Goal: Book appointment/travel/reservation

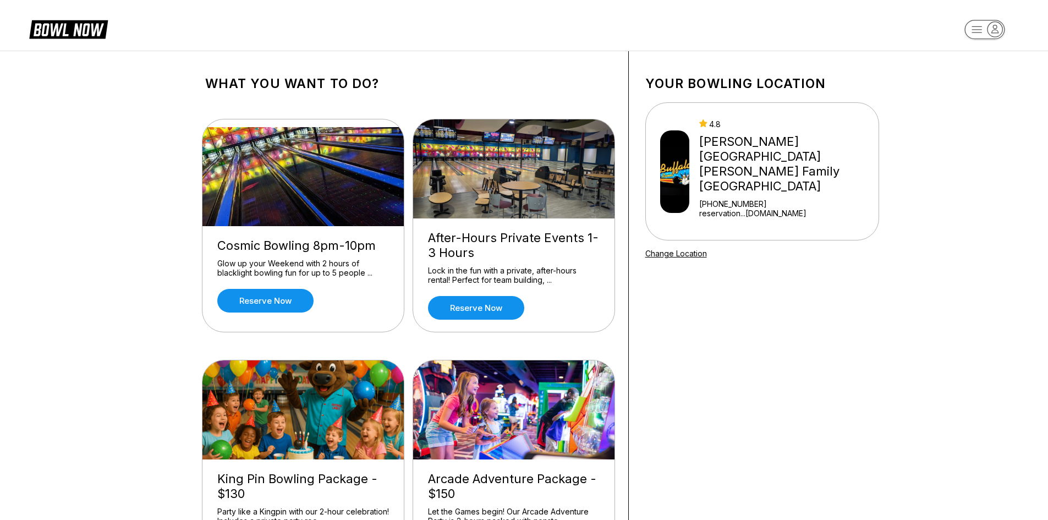
click at [985, 39] on rect "button" at bounding box center [985, 29] width 40 height 19
click at [972, 88] on div "Center Sign In" at bounding box center [985, 85] width 76 height 19
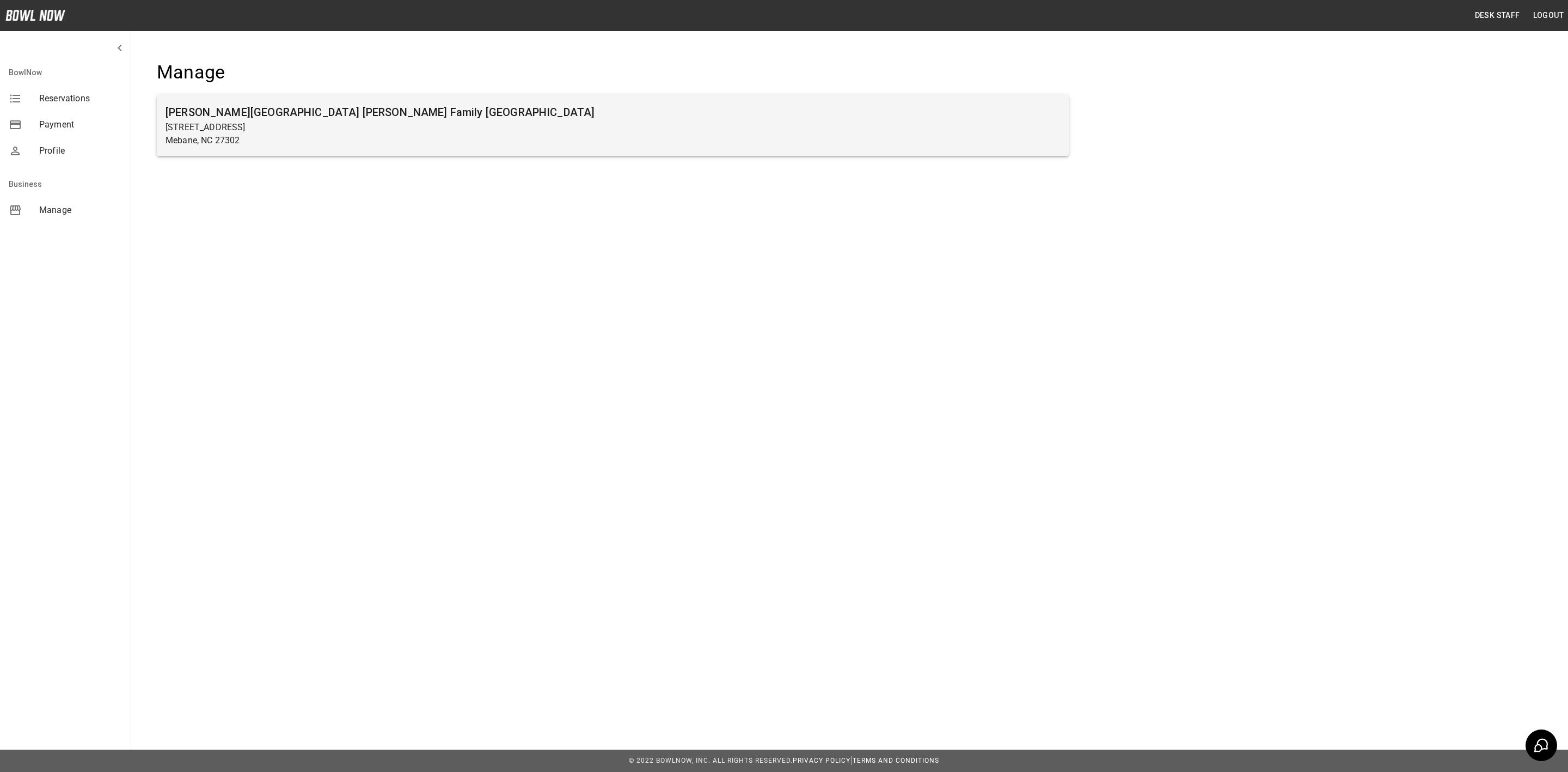
click at [338, 116] on h6 "[PERSON_NAME][GEOGRAPHIC_DATA] [PERSON_NAME] Family [GEOGRAPHIC_DATA]" at bounding box center [612, 113] width 894 height 18
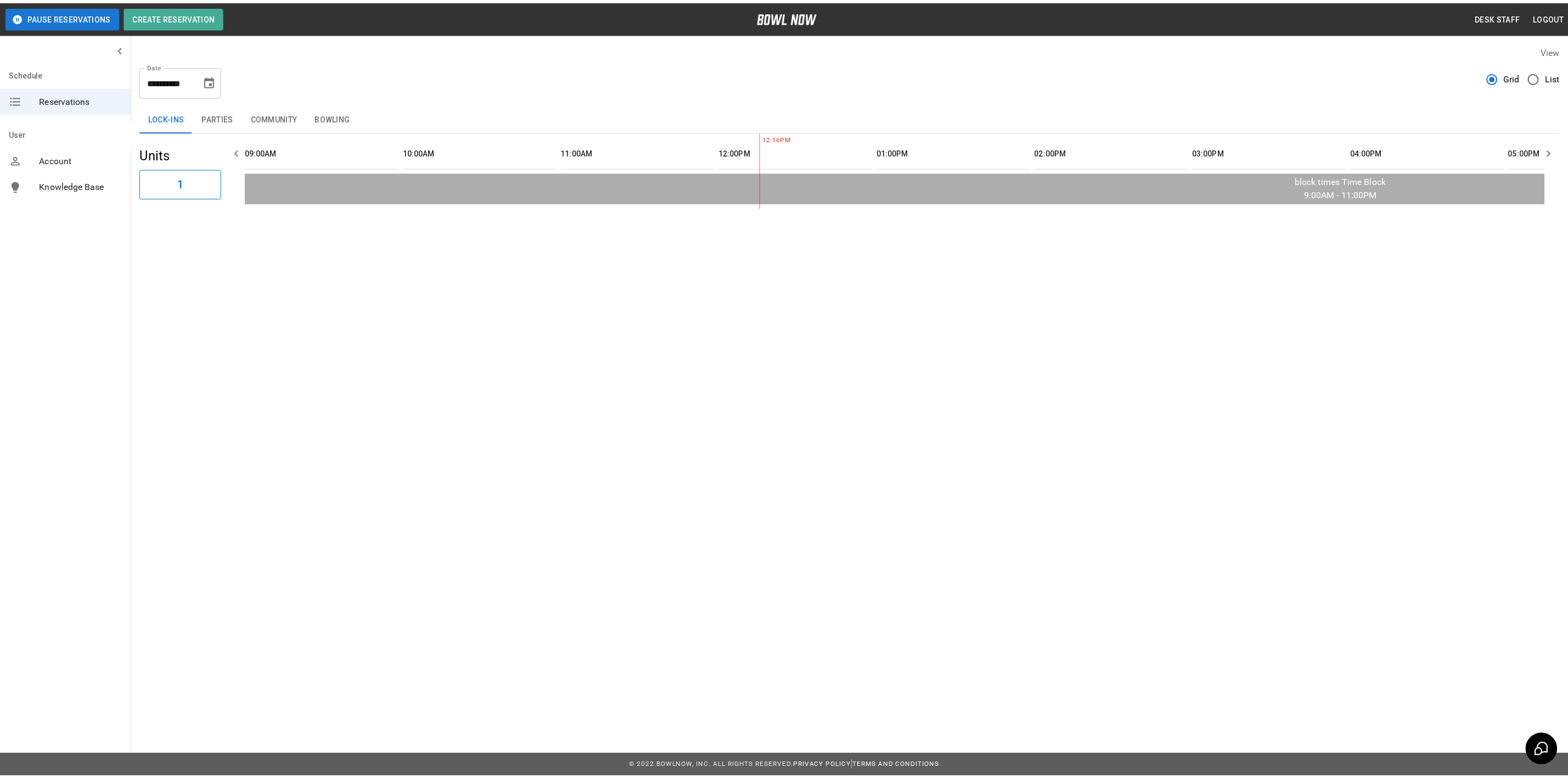
scroll to position [0, 478]
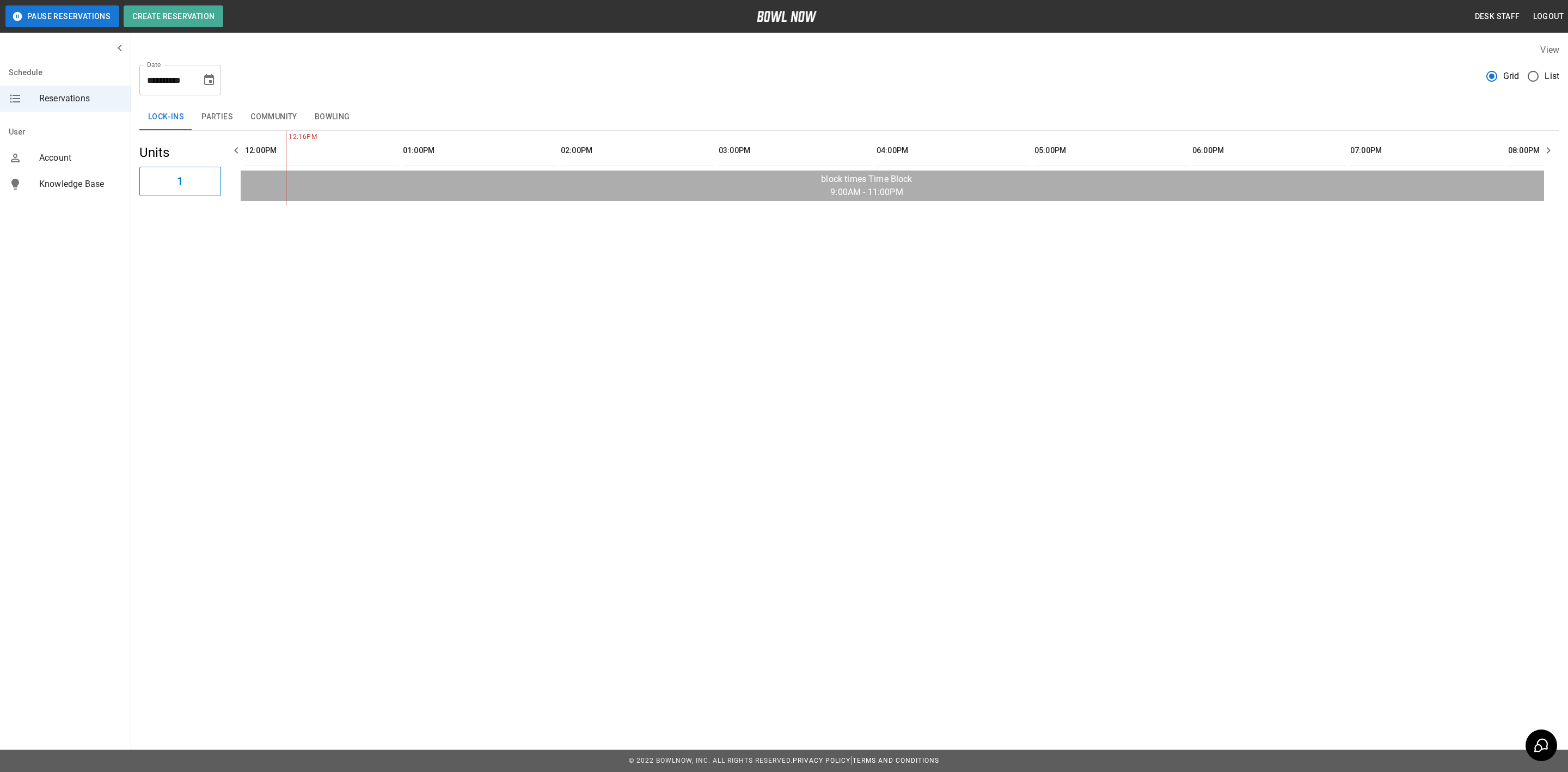
click at [209, 77] on icon "Choose date, selected date is Aug 28, 2025" at bounding box center [209, 79] width 10 height 11
click at [210, 240] on button "29" at bounding box center [211, 241] width 20 height 20
click at [230, 110] on button "Parties" at bounding box center [218, 117] width 49 height 26
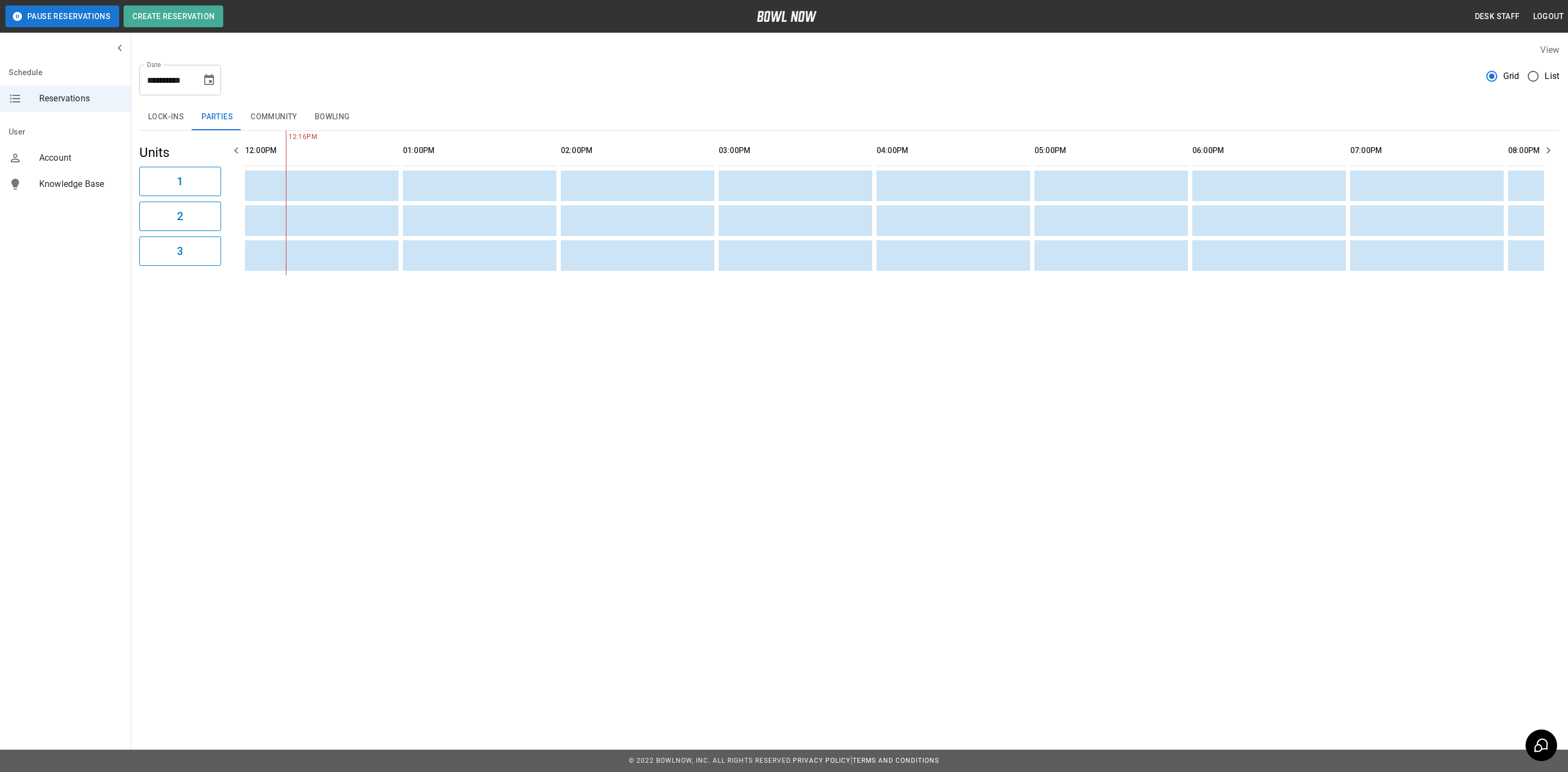
click at [276, 117] on button "Community" at bounding box center [273, 117] width 64 height 26
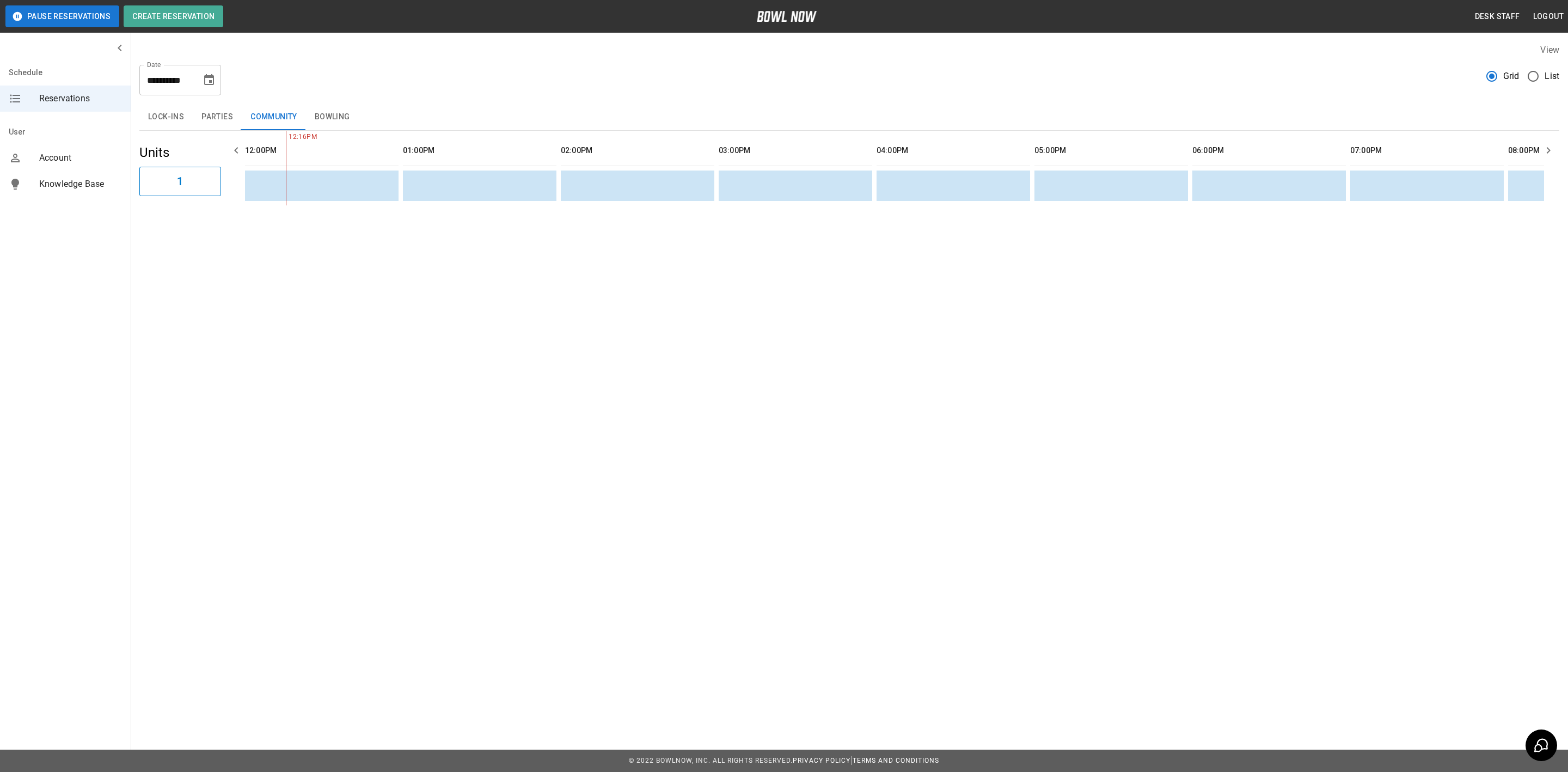
click at [332, 109] on button "Bowling" at bounding box center [331, 117] width 52 height 26
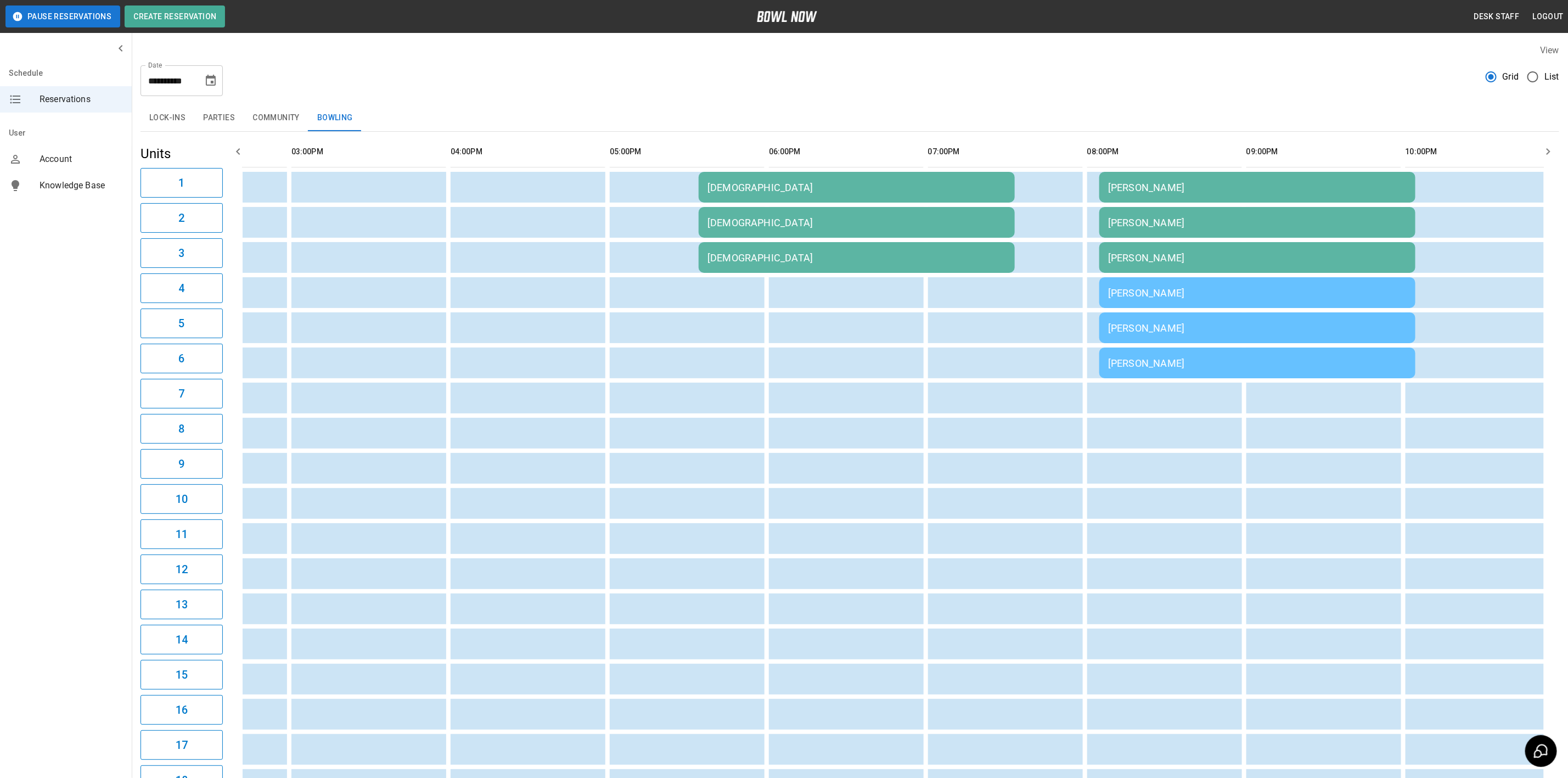
scroll to position [0, 0]
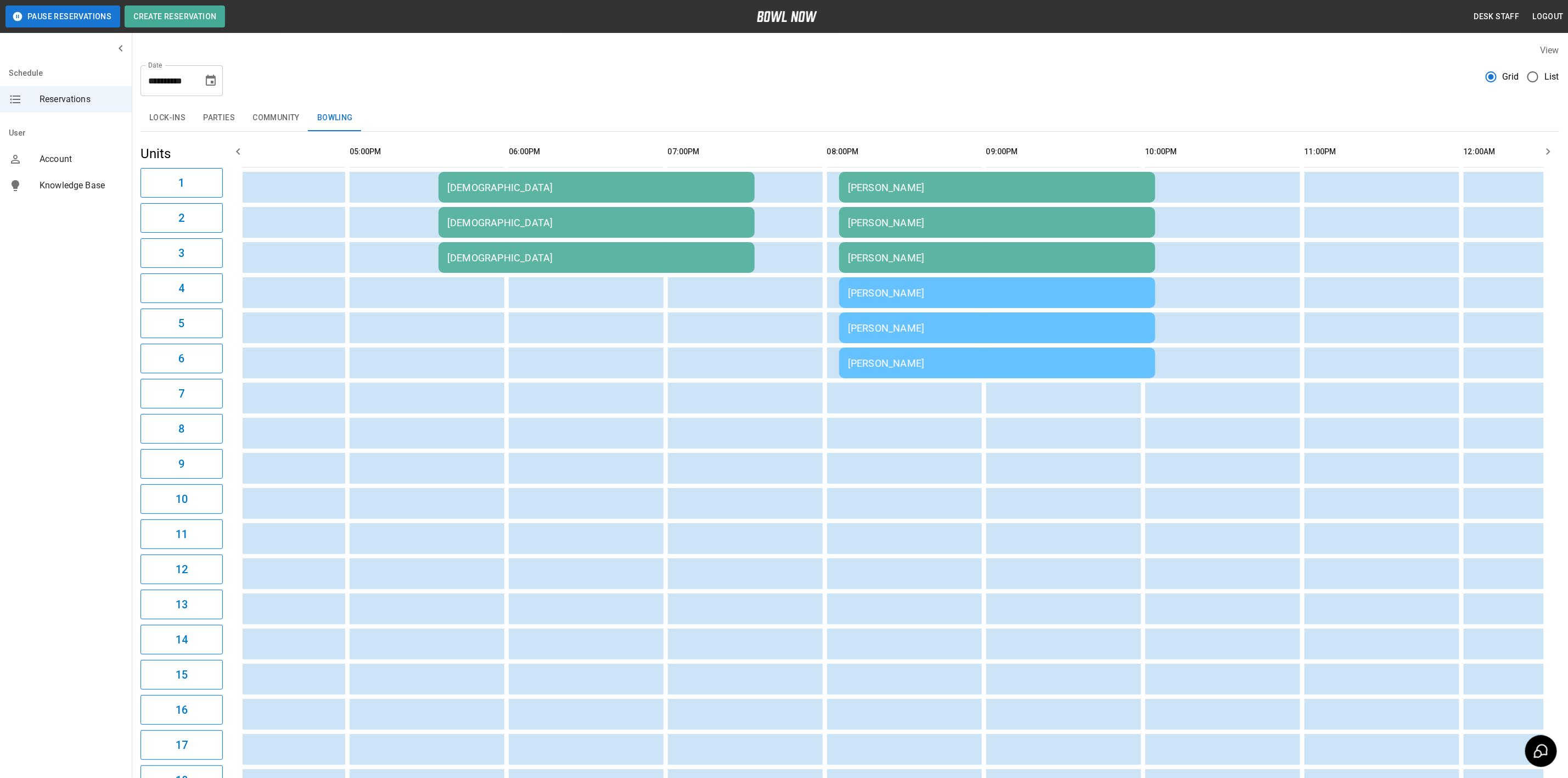
click at [450, 185] on div "[DEMOGRAPHIC_DATA]" at bounding box center [596, 188] width 298 height 12
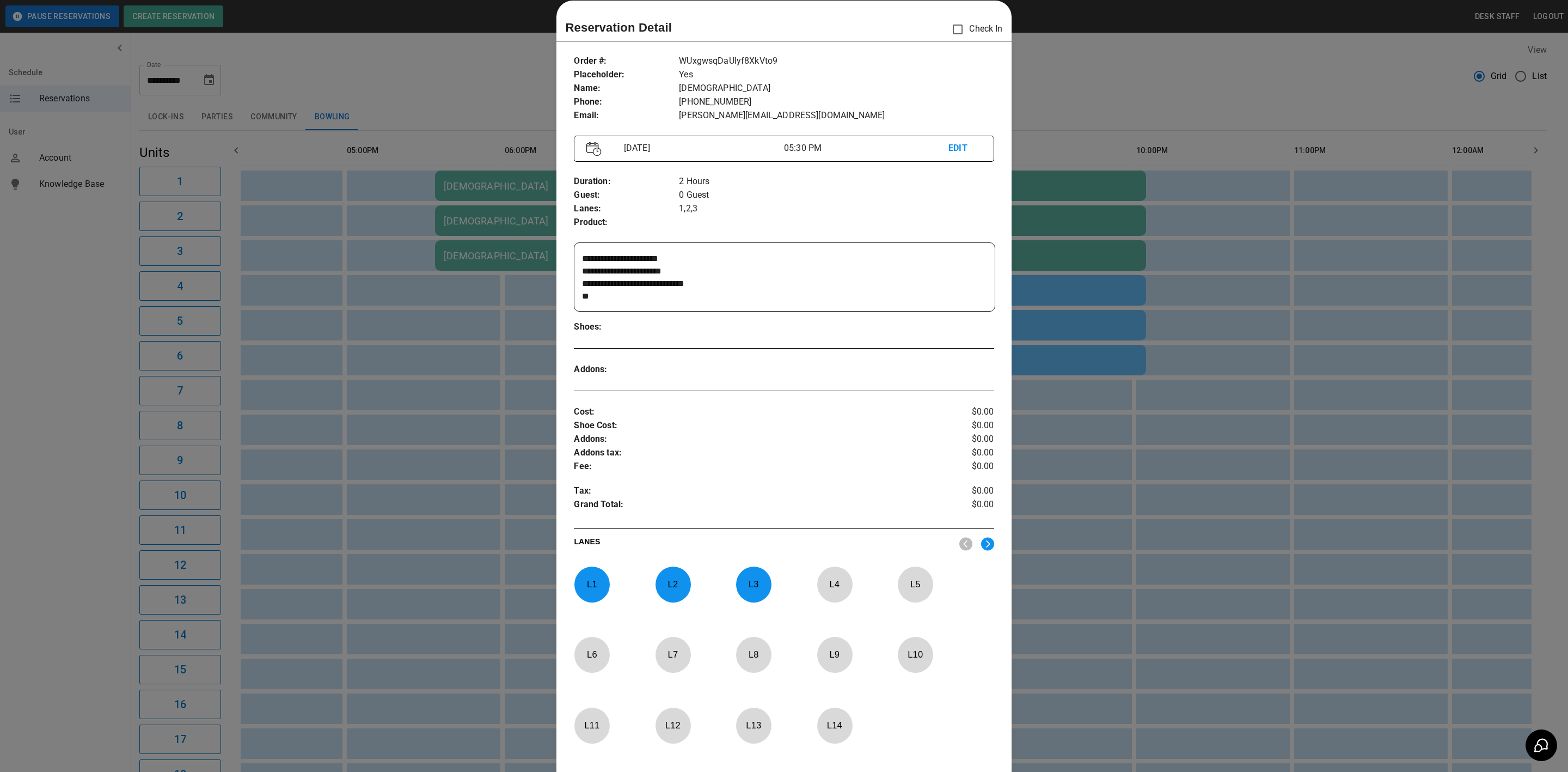
click at [301, 231] on div at bounding box center [784, 386] width 1568 height 772
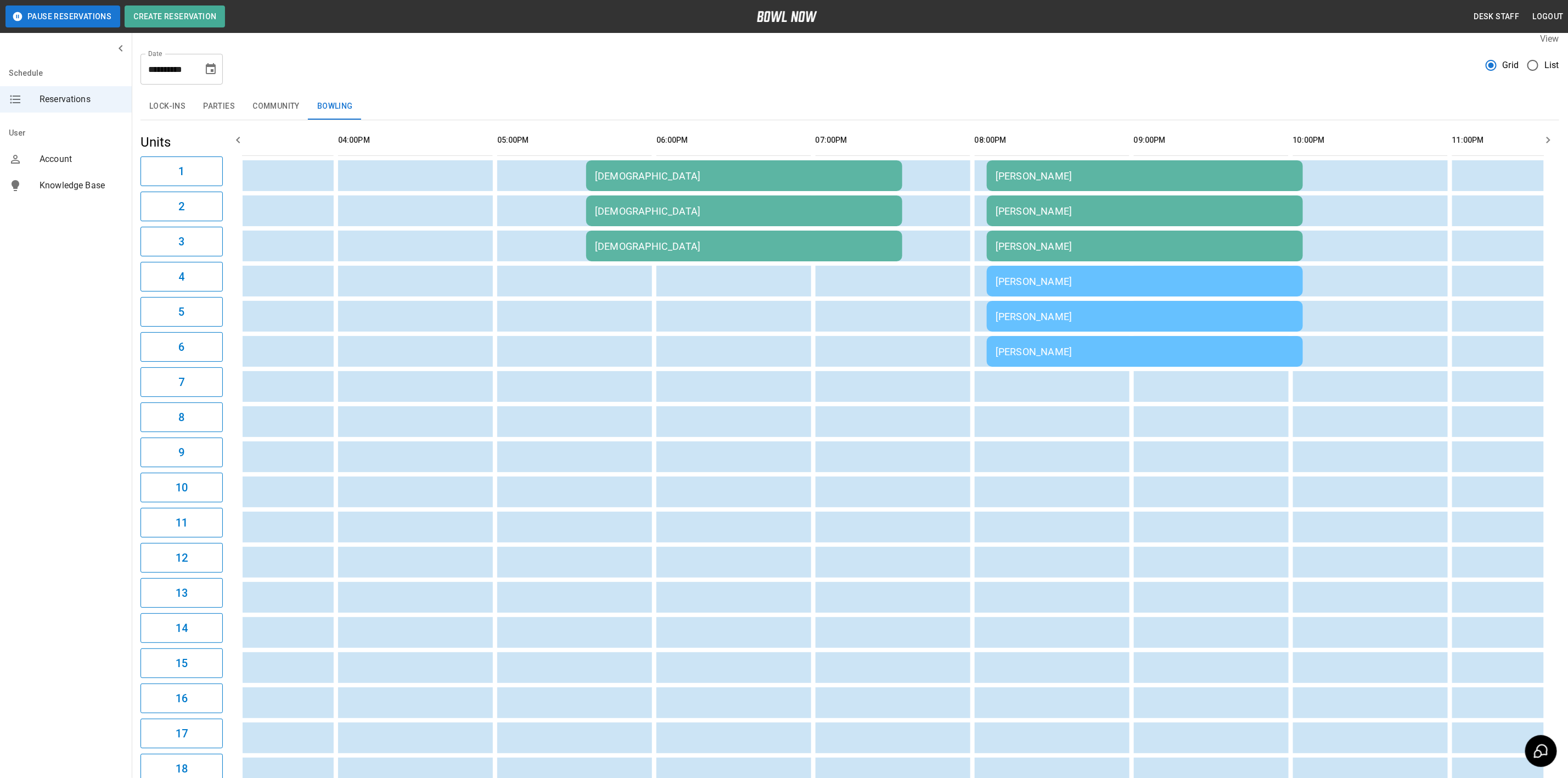
click at [588, 187] on td "[DEMOGRAPHIC_DATA]" at bounding box center [744, 176] width 316 height 31
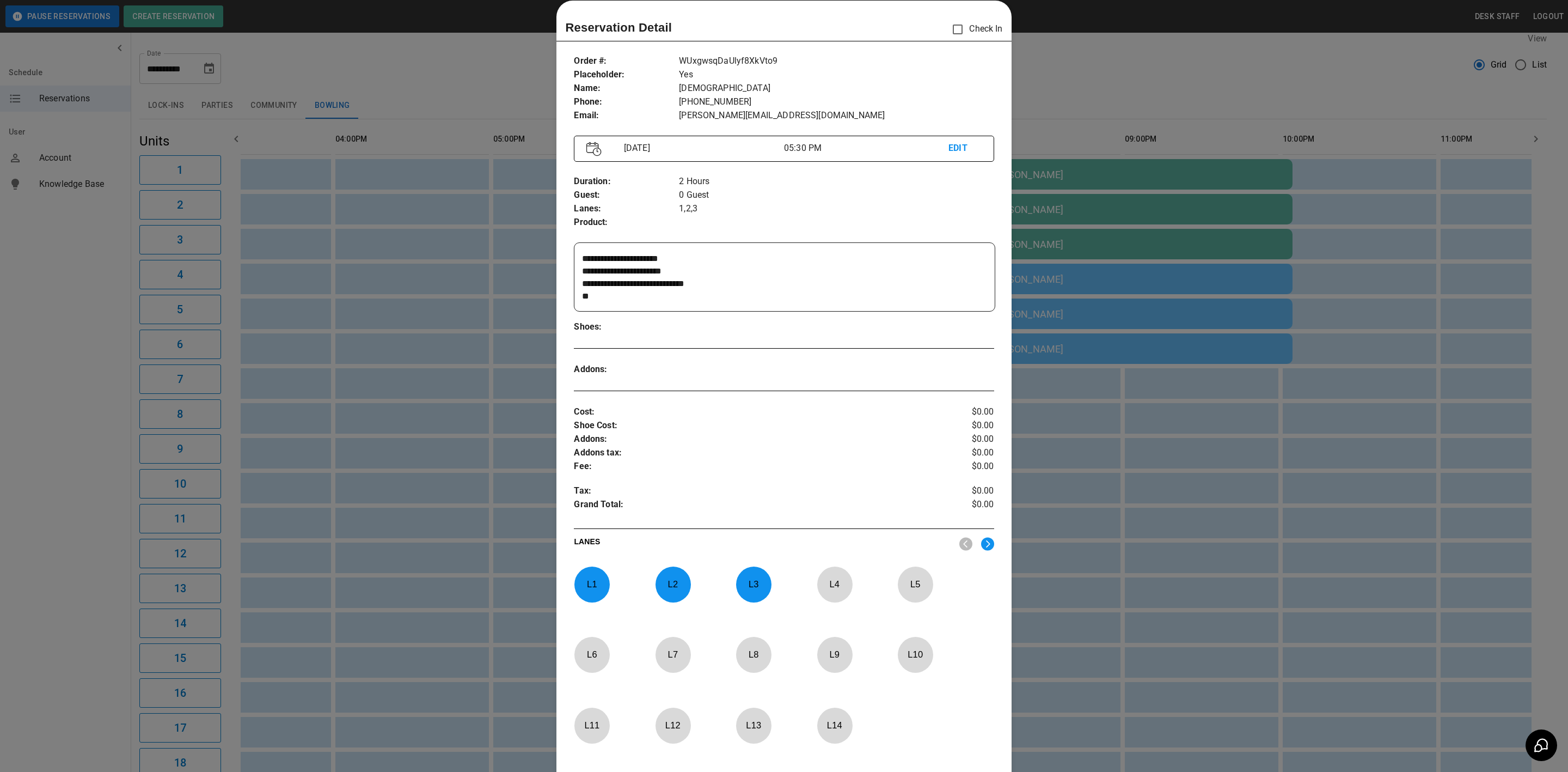
click at [449, 200] on div at bounding box center [784, 386] width 1568 height 772
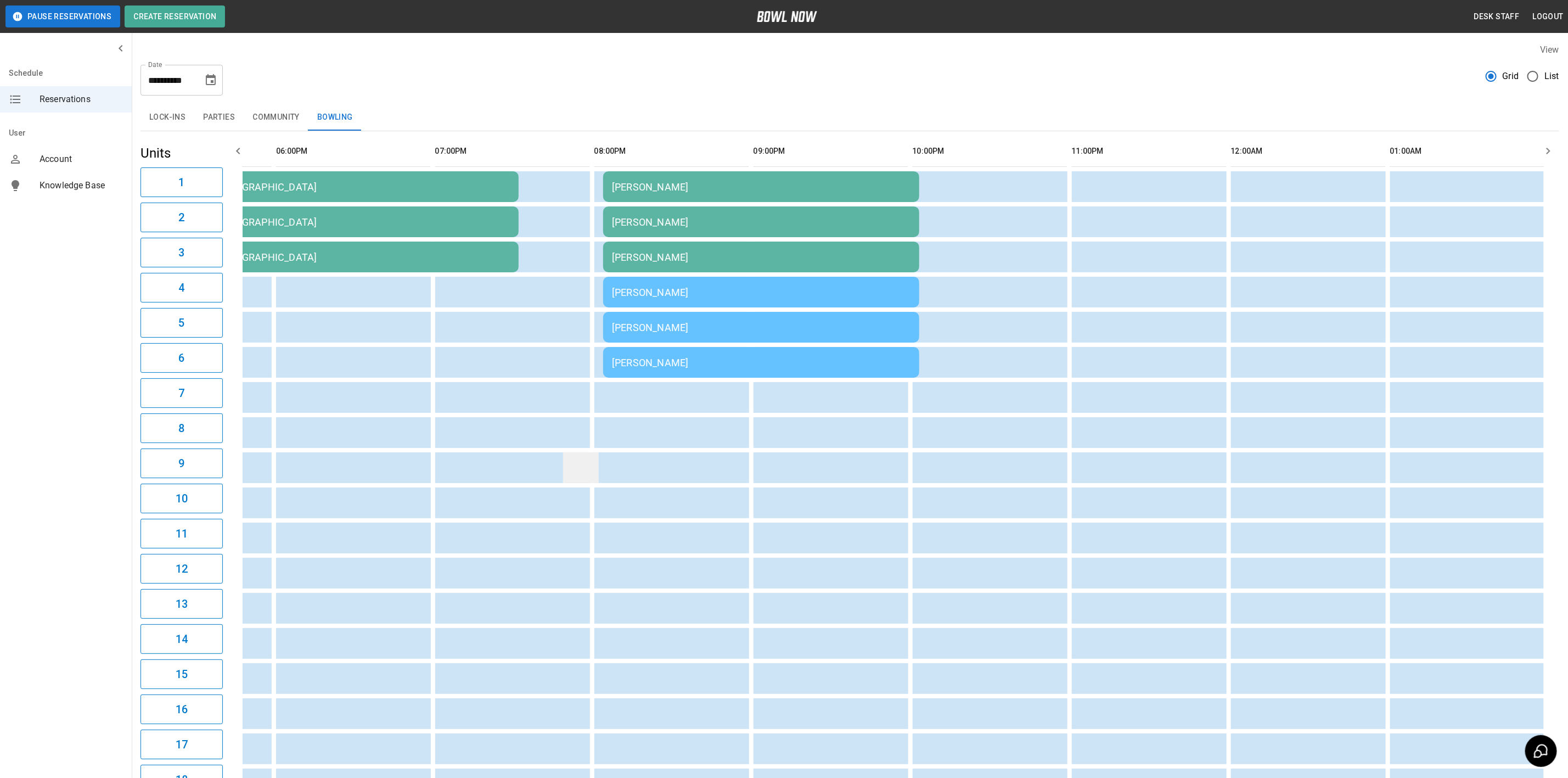
click at [574, 473] on td "sticky table" at bounding box center [582, 467] width 36 height 31
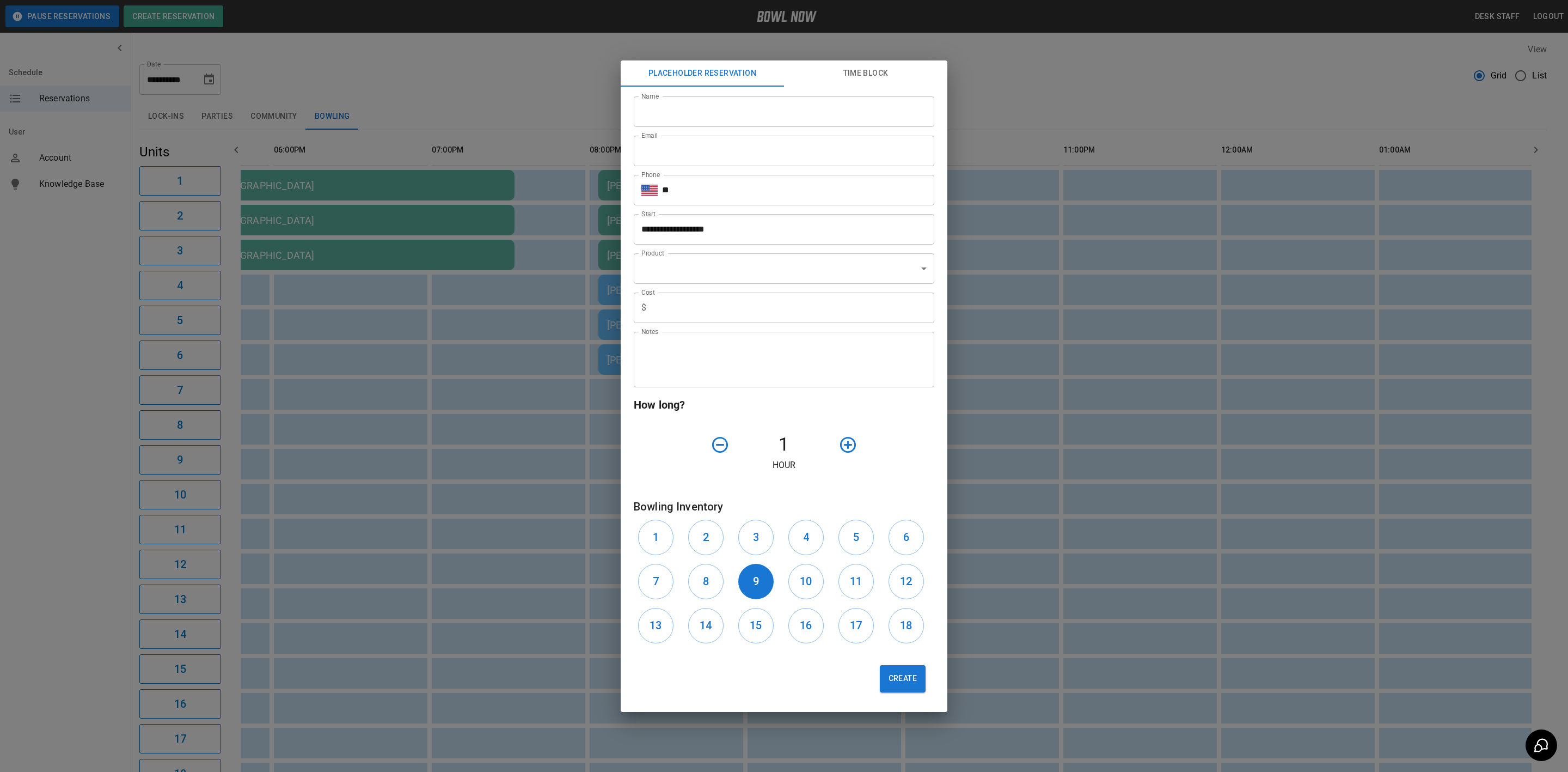
click at [581, 485] on div "**********" at bounding box center [784, 386] width 1568 height 772
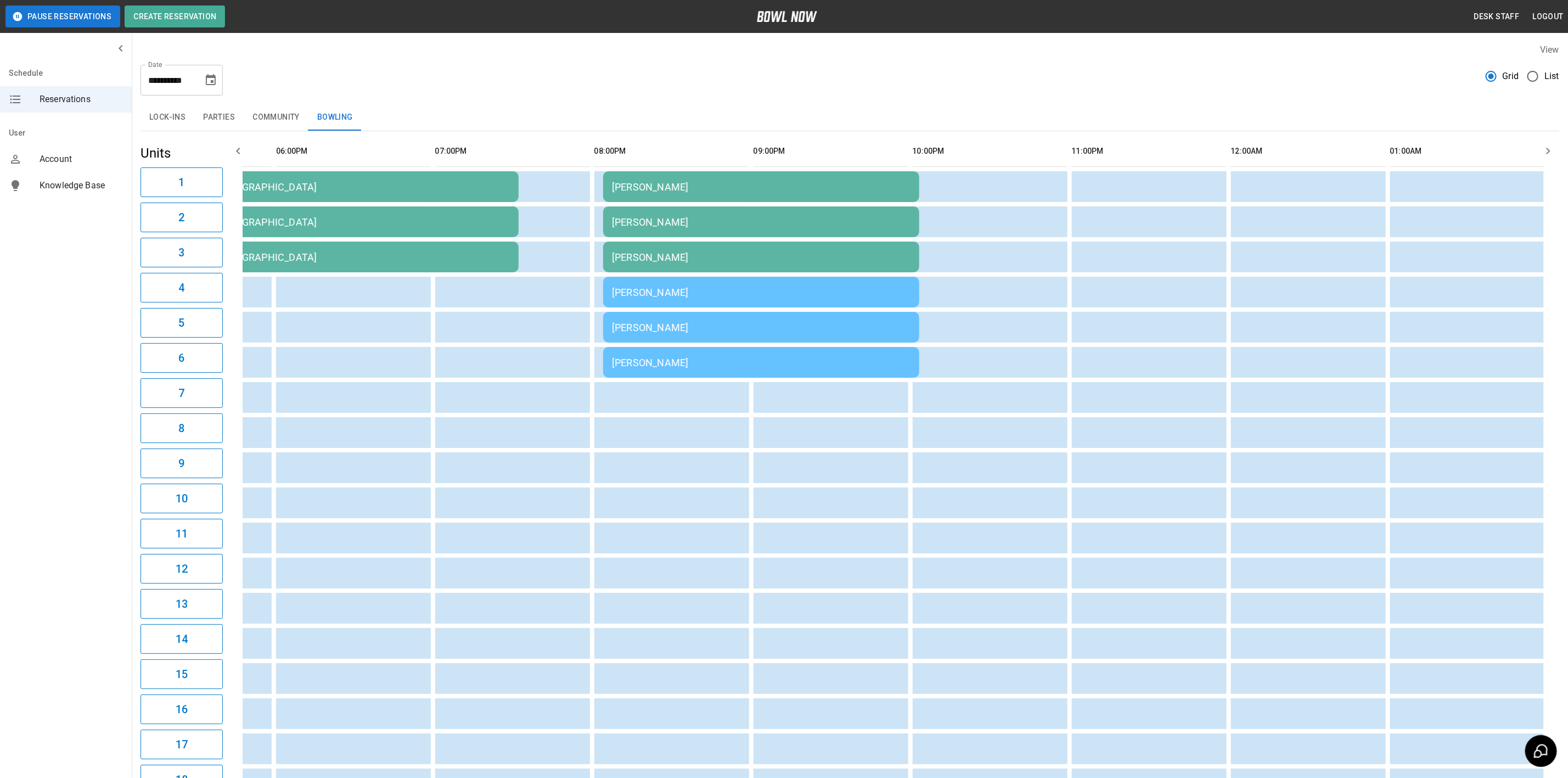
click at [621, 298] on div "[PERSON_NAME]" at bounding box center [761, 292] width 298 height 12
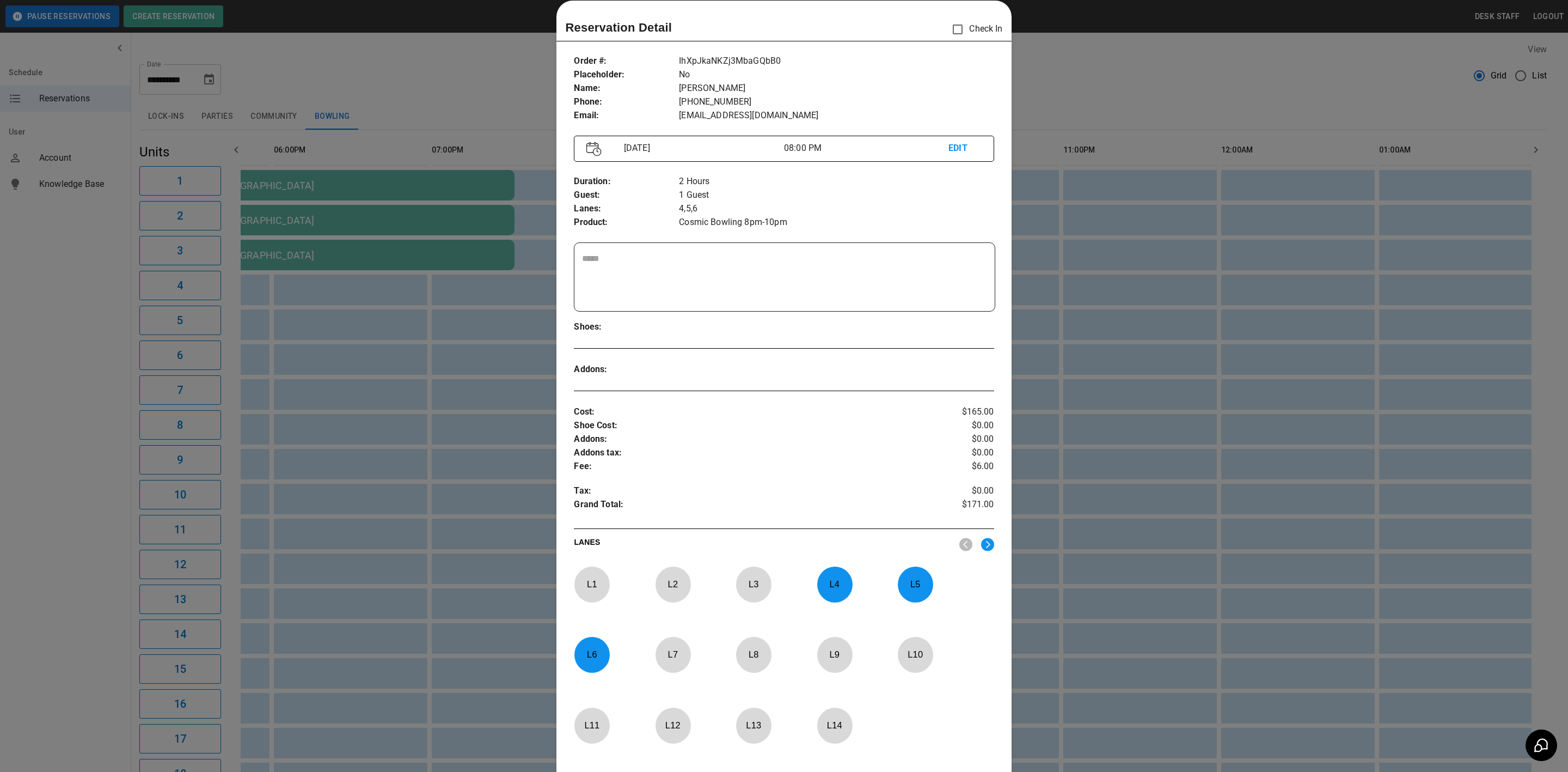
click at [463, 363] on div at bounding box center [784, 386] width 1568 height 772
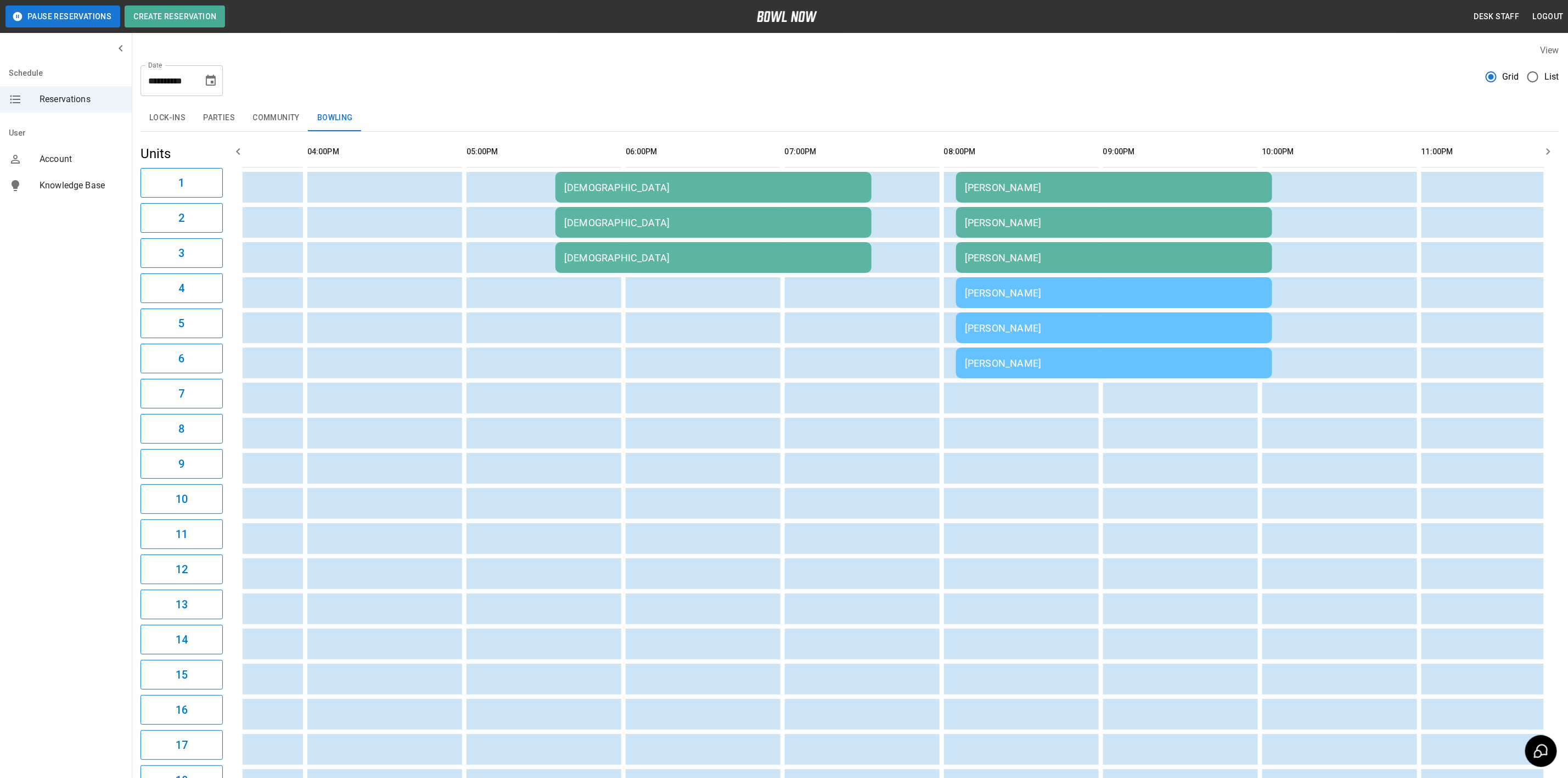
click at [565, 177] on td "[DEMOGRAPHIC_DATA]" at bounding box center [713, 187] width 316 height 31
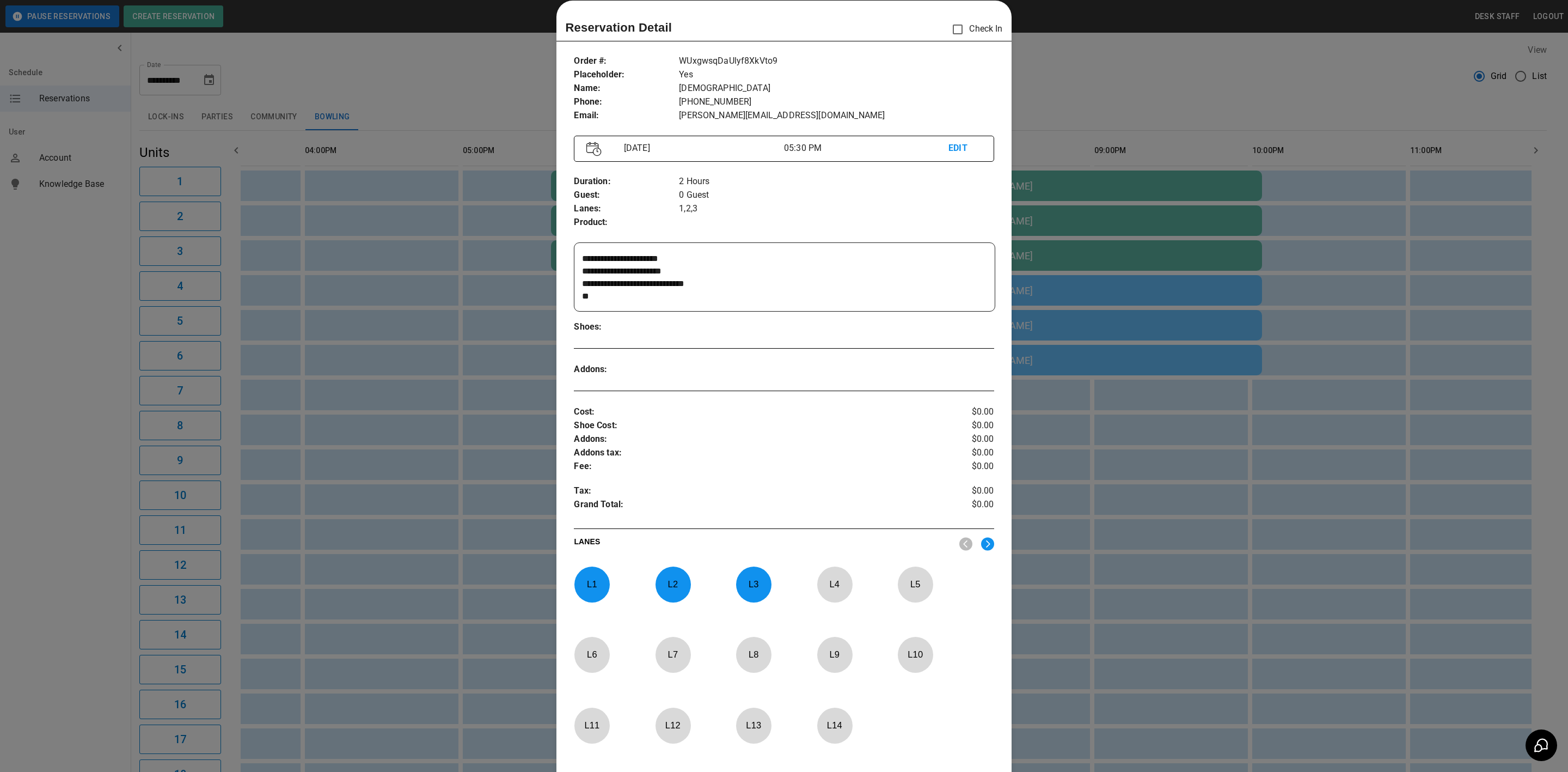
click at [614, 299] on textarea "**********" at bounding box center [783, 277] width 402 height 50
click at [474, 407] on div at bounding box center [784, 386] width 1568 height 772
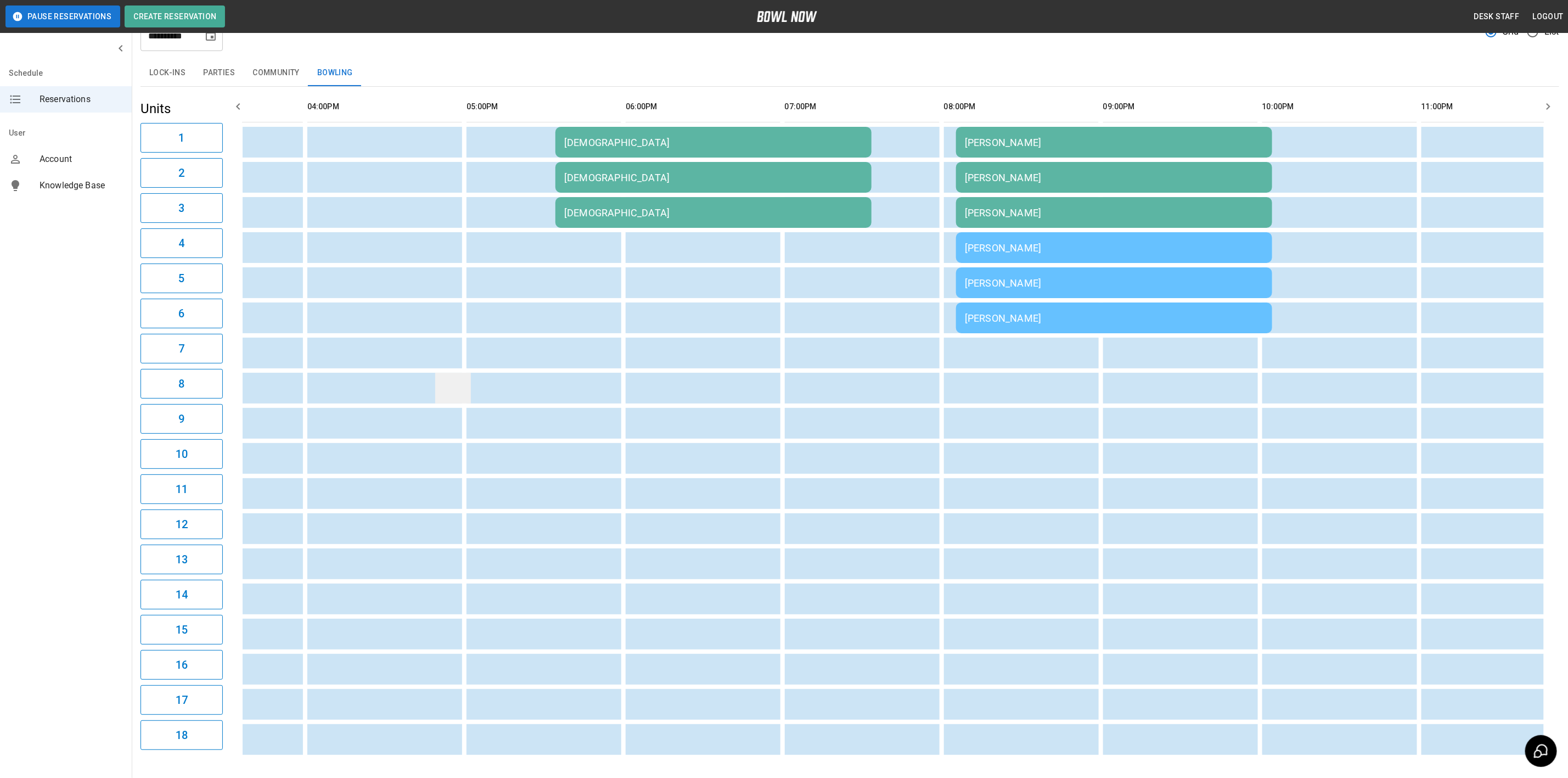
click at [460, 383] on td "sticky table" at bounding box center [453, 388] width 36 height 31
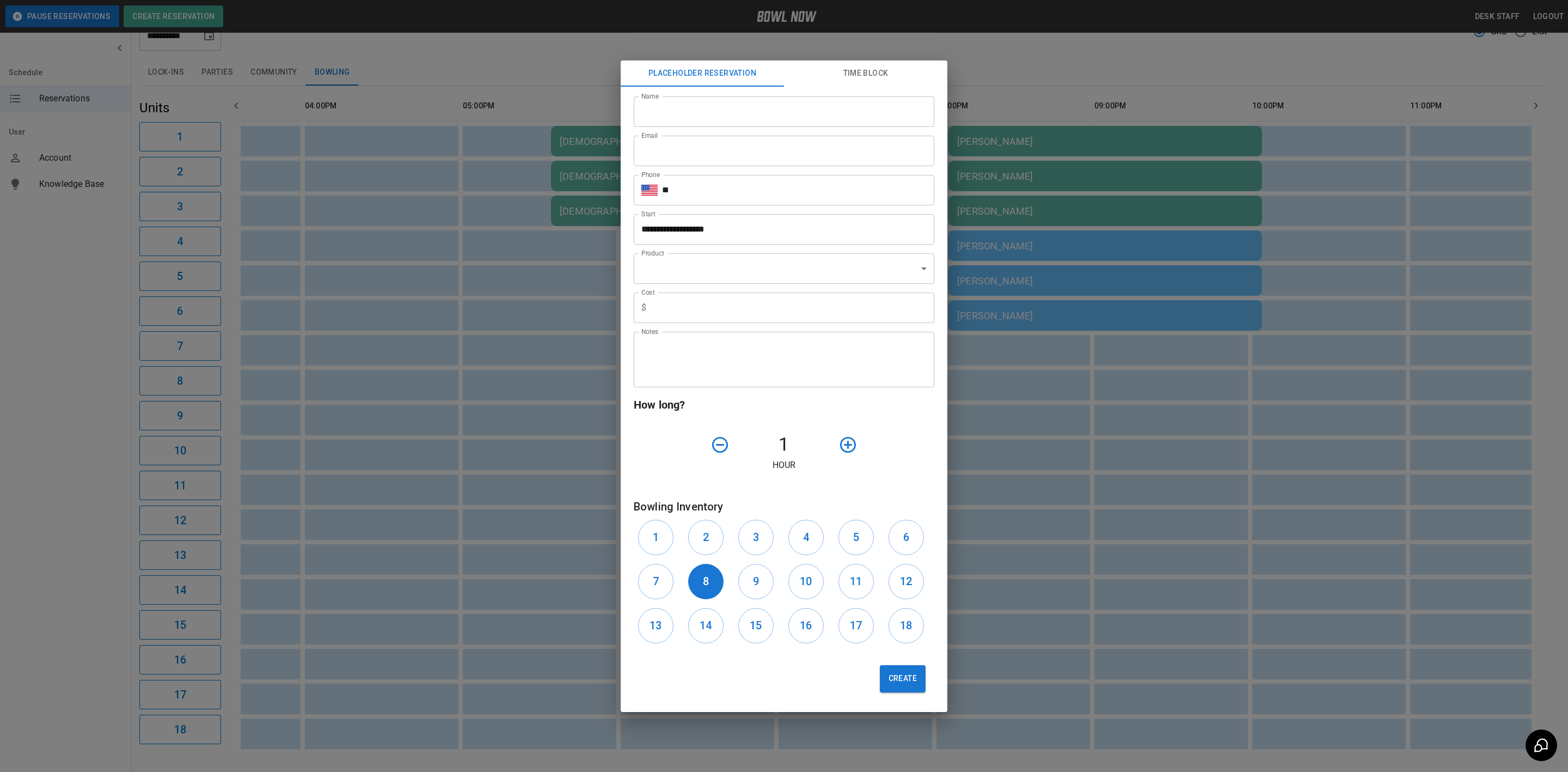
click at [521, 405] on div "**********" at bounding box center [784, 386] width 1568 height 772
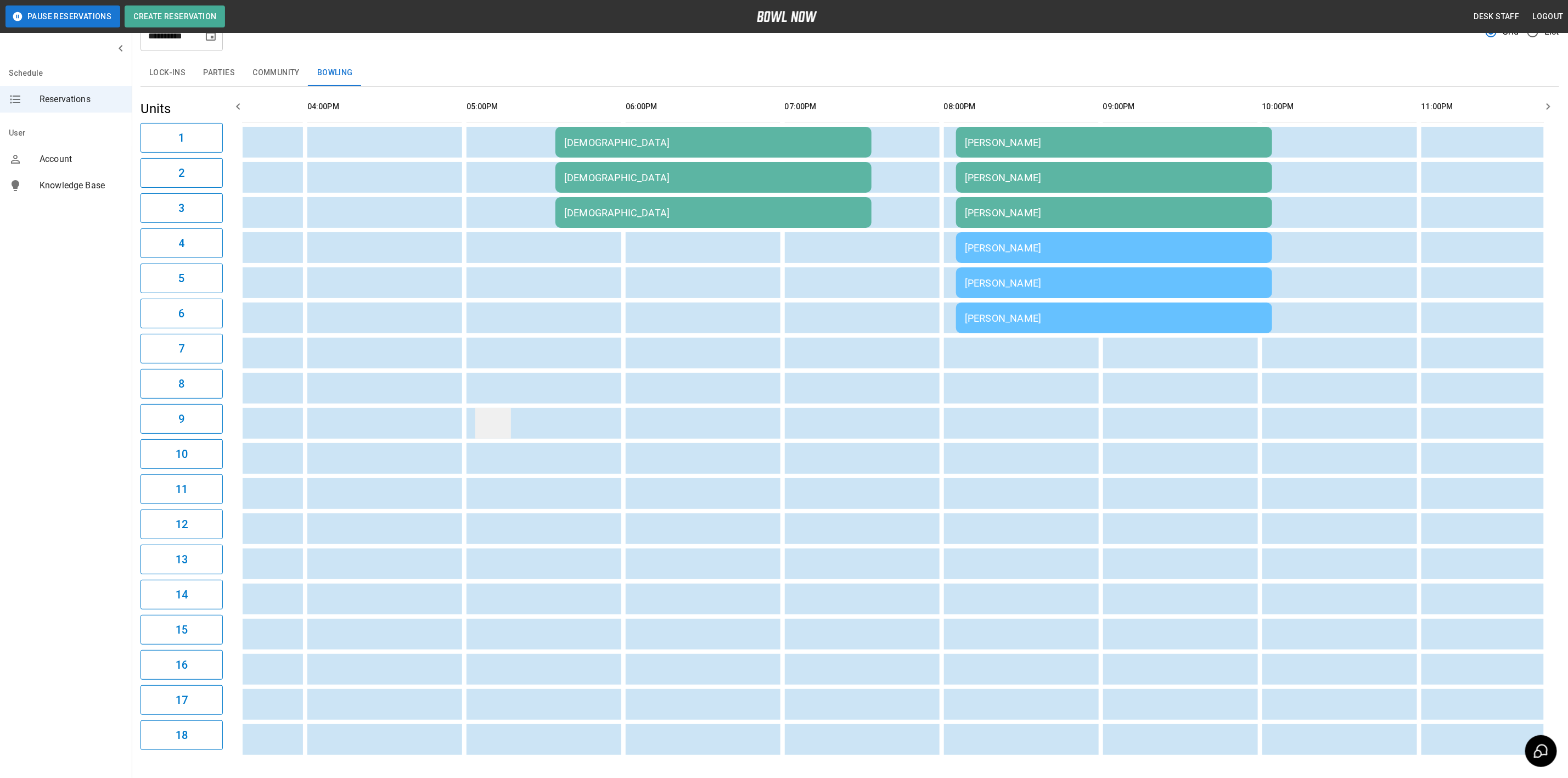
click at [494, 417] on td "sticky table" at bounding box center [494, 423] width 36 height 31
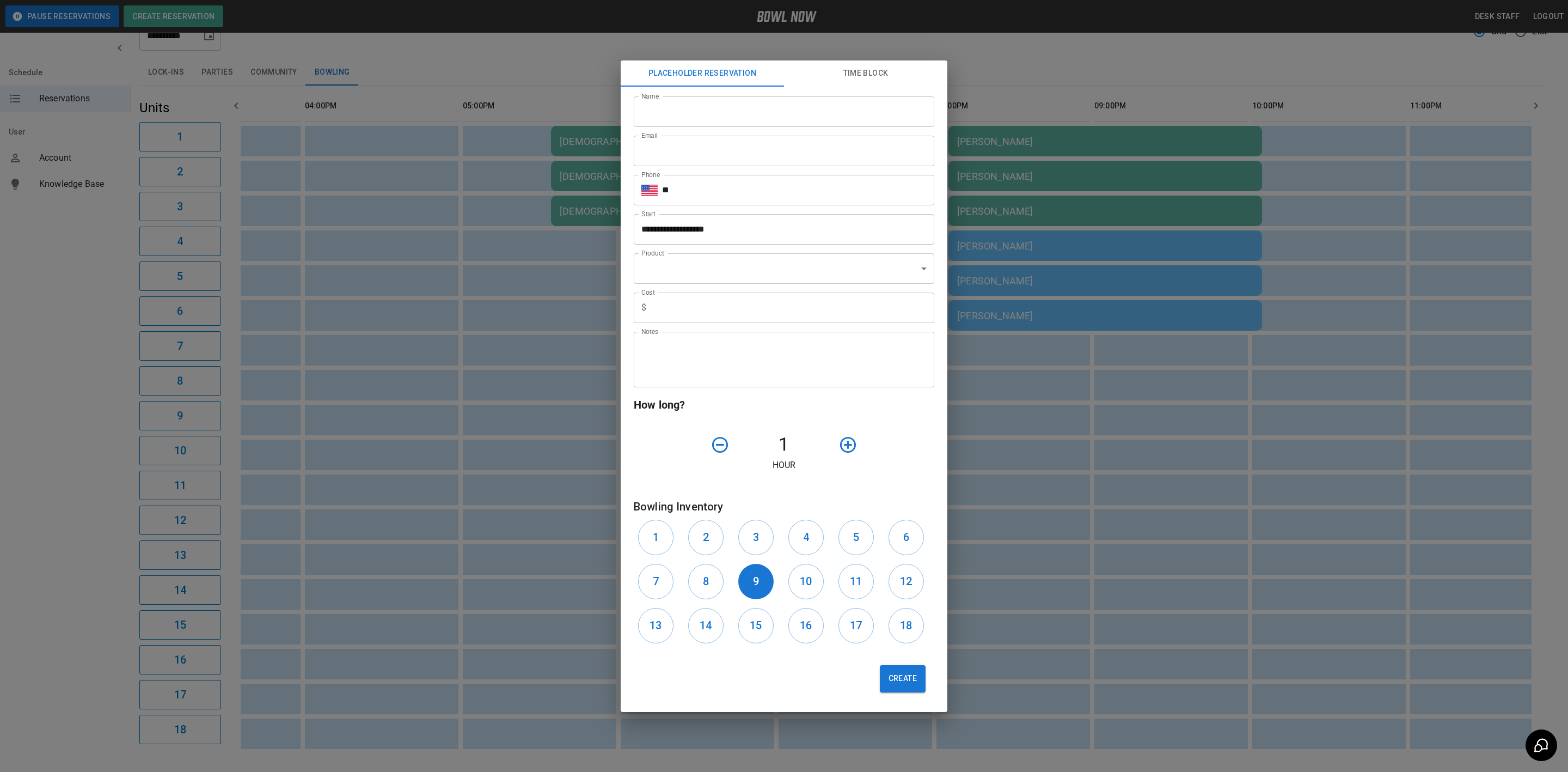
click at [454, 253] on div "**********" at bounding box center [784, 386] width 1568 height 772
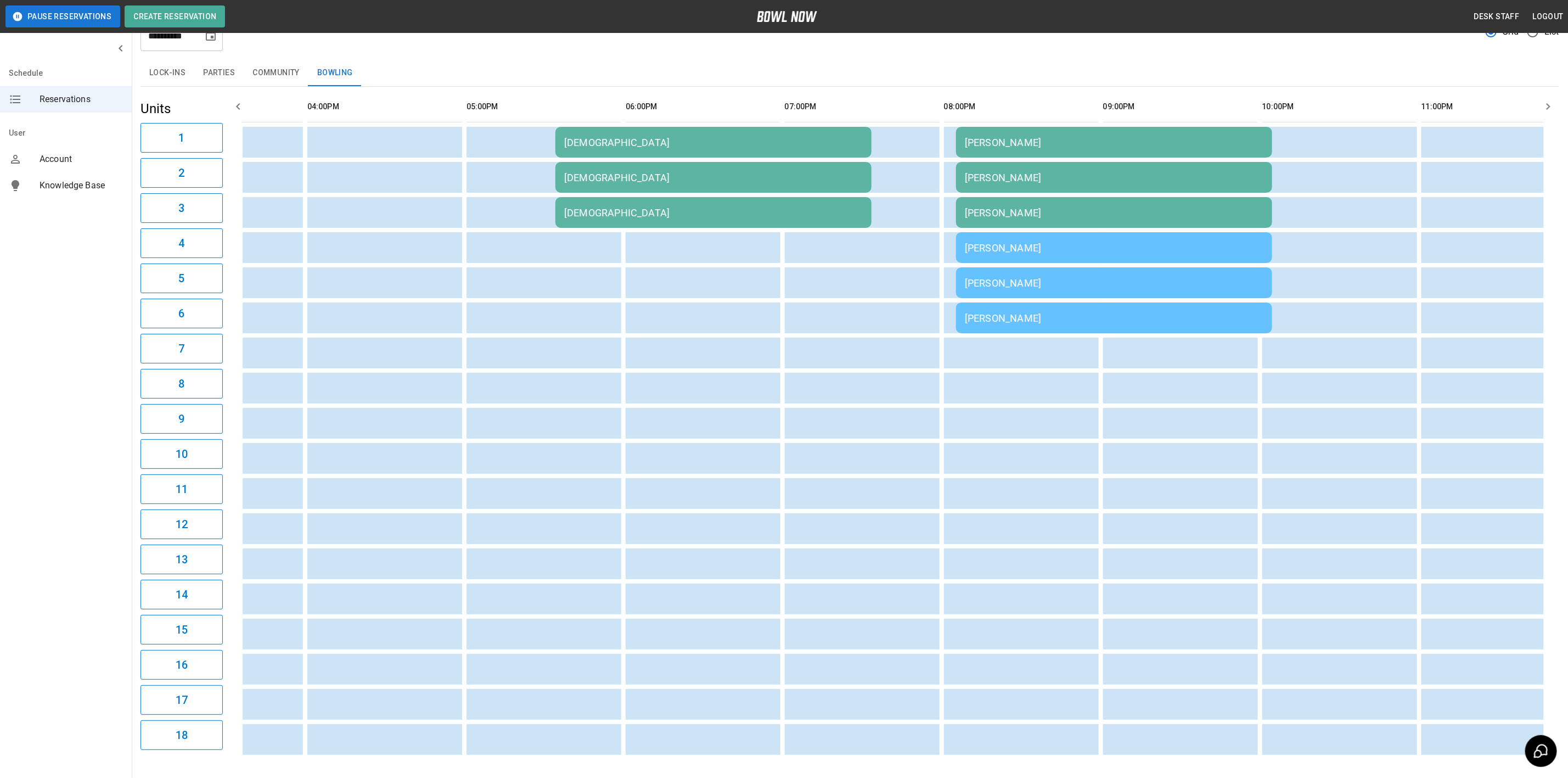
click at [576, 158] on td "[DEMOGRAPHIC_DATA]" at bounding box center [713, 142] width 316 height 31
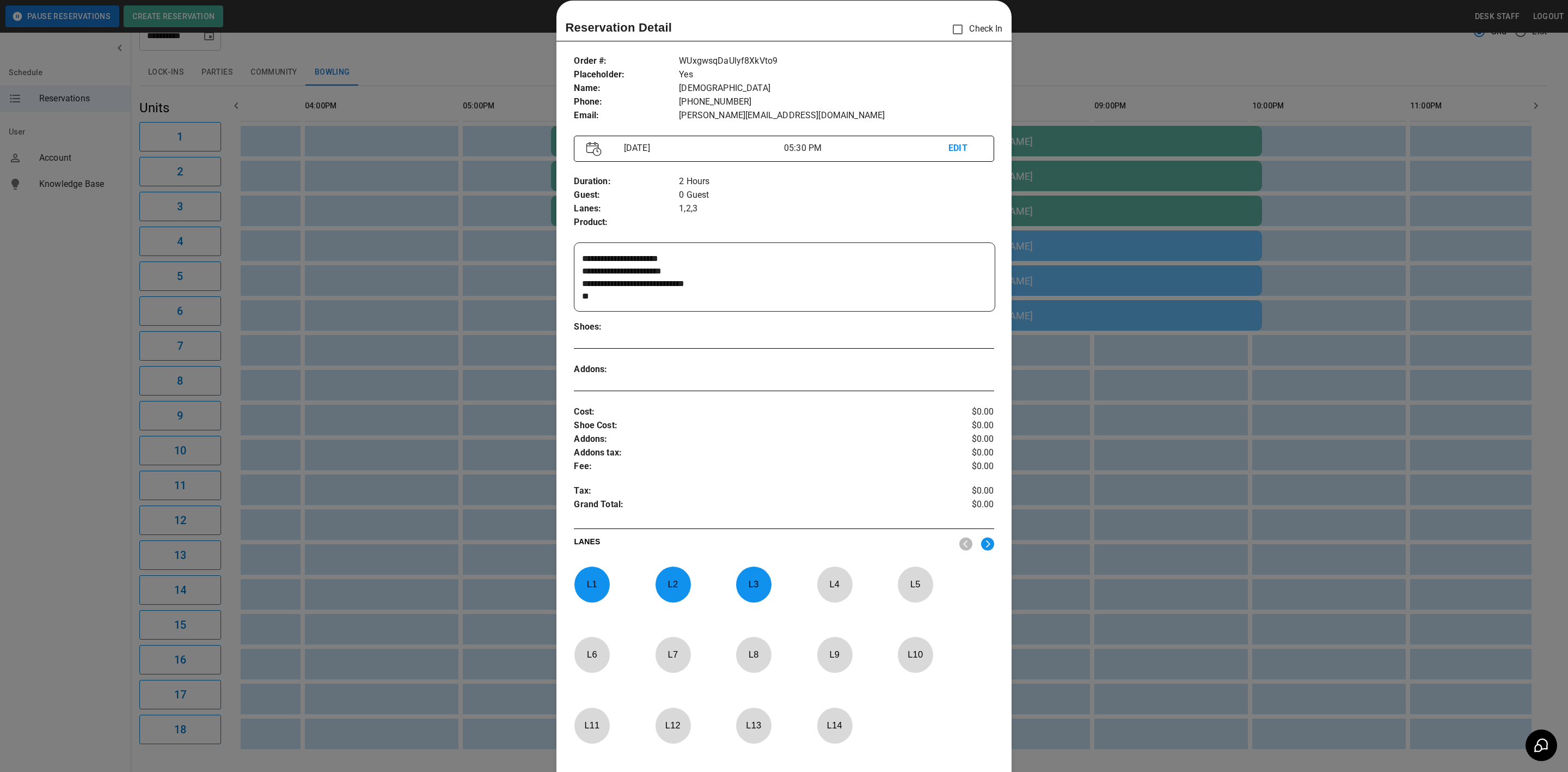
click at [490, 152] on div at bounding box center [784, 386] width 1568 height 772
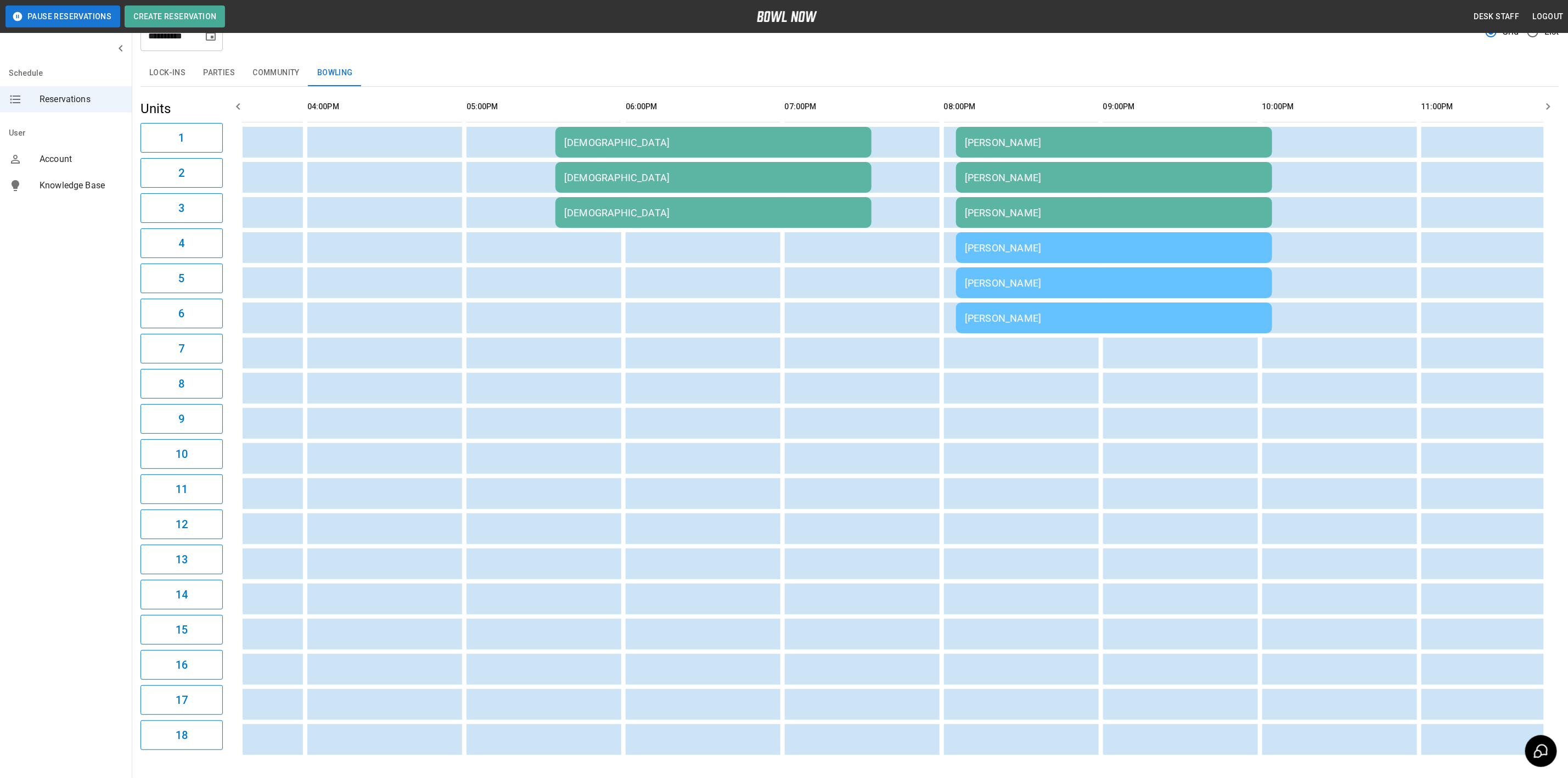
click at [570, 149] on div "[DEMOGRAPHIC_DATA]" at bounding box center [713, 143] width 298 height 12
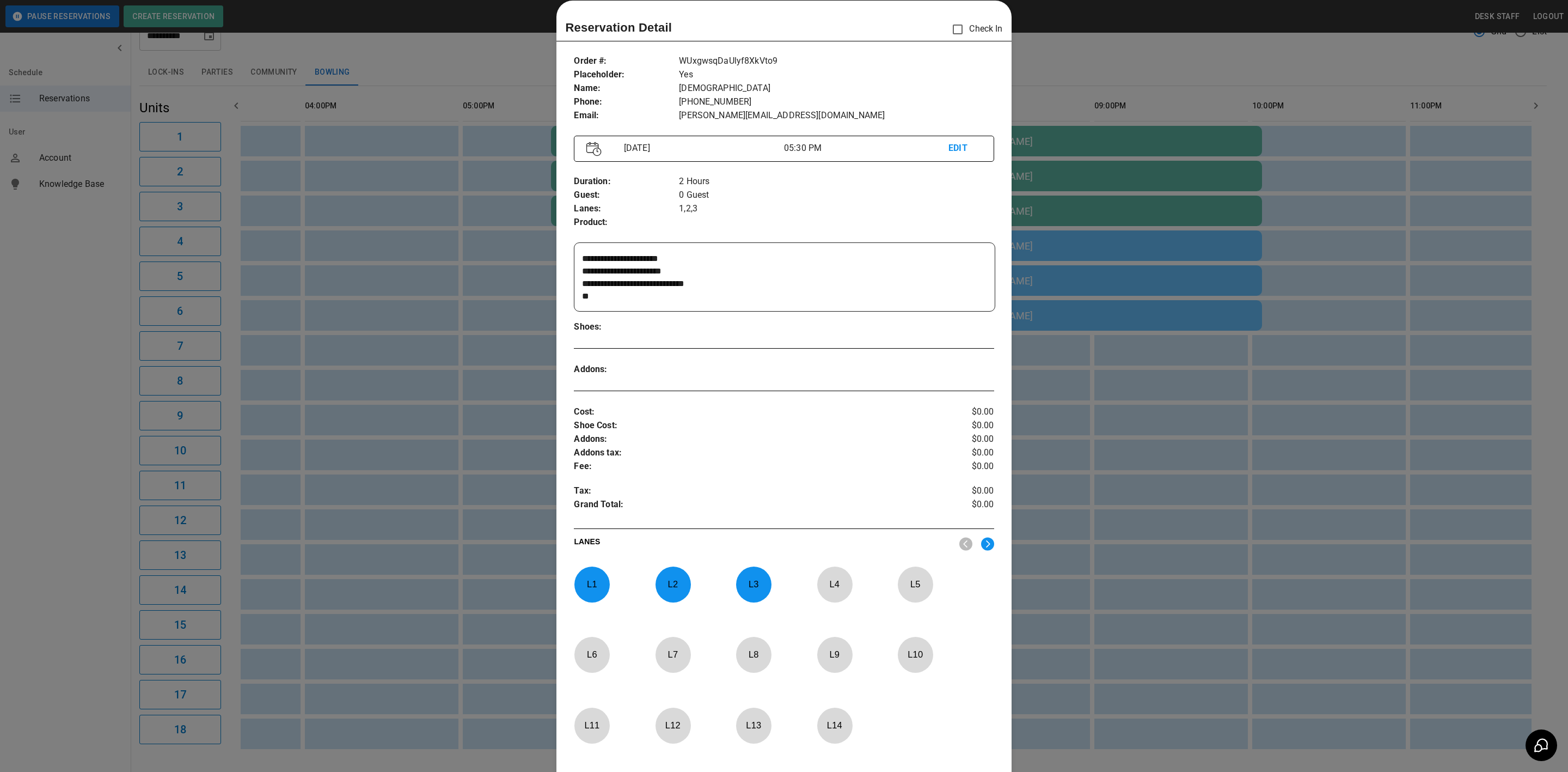
click at [385, 327] on div at bounding box center [784, 386] width 1568 height 772
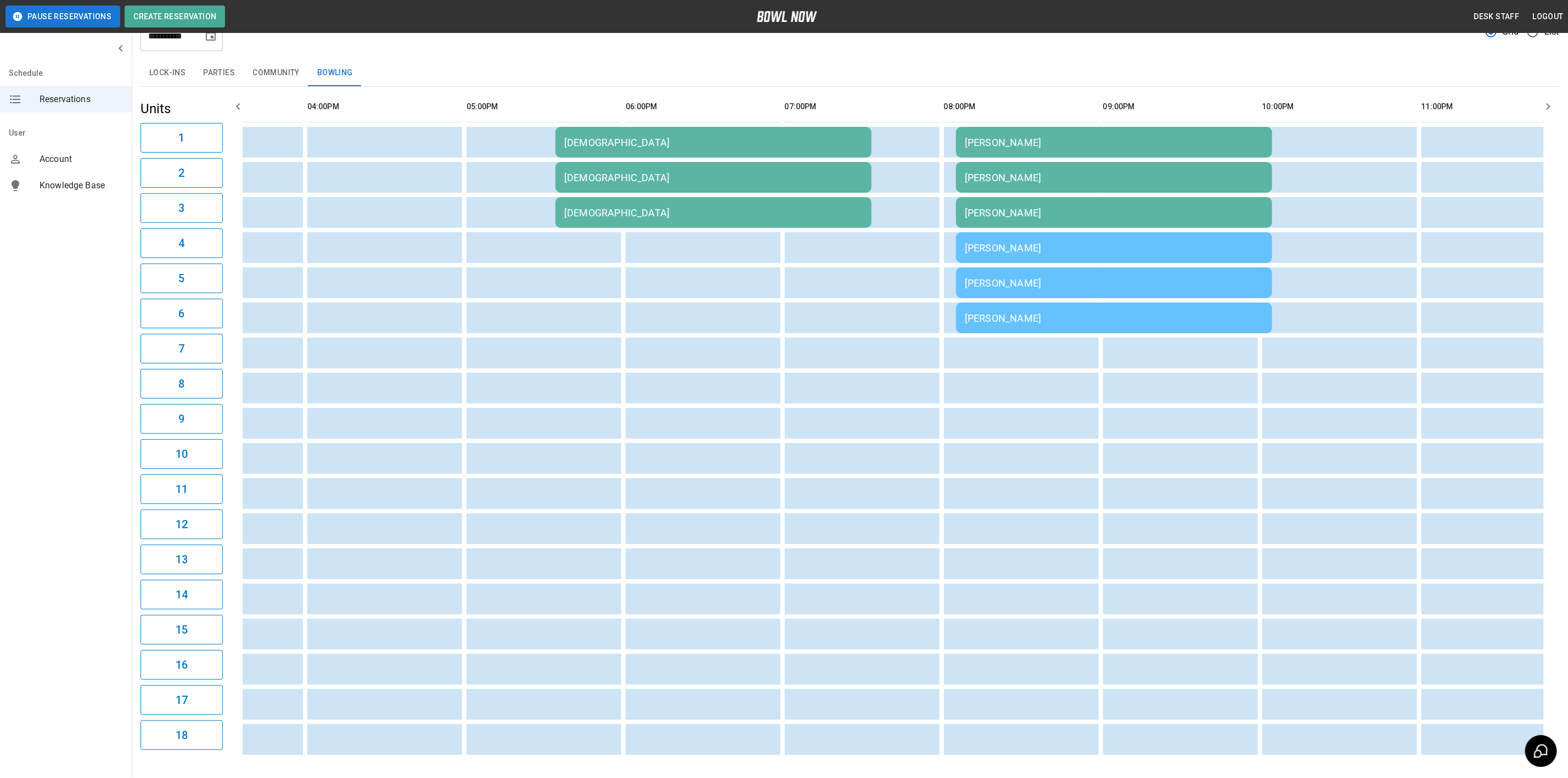
click at [566, 158] on td "[DEMOGRAPHIC_DATA]" at bounding box center [713, 142] width 316 height 31
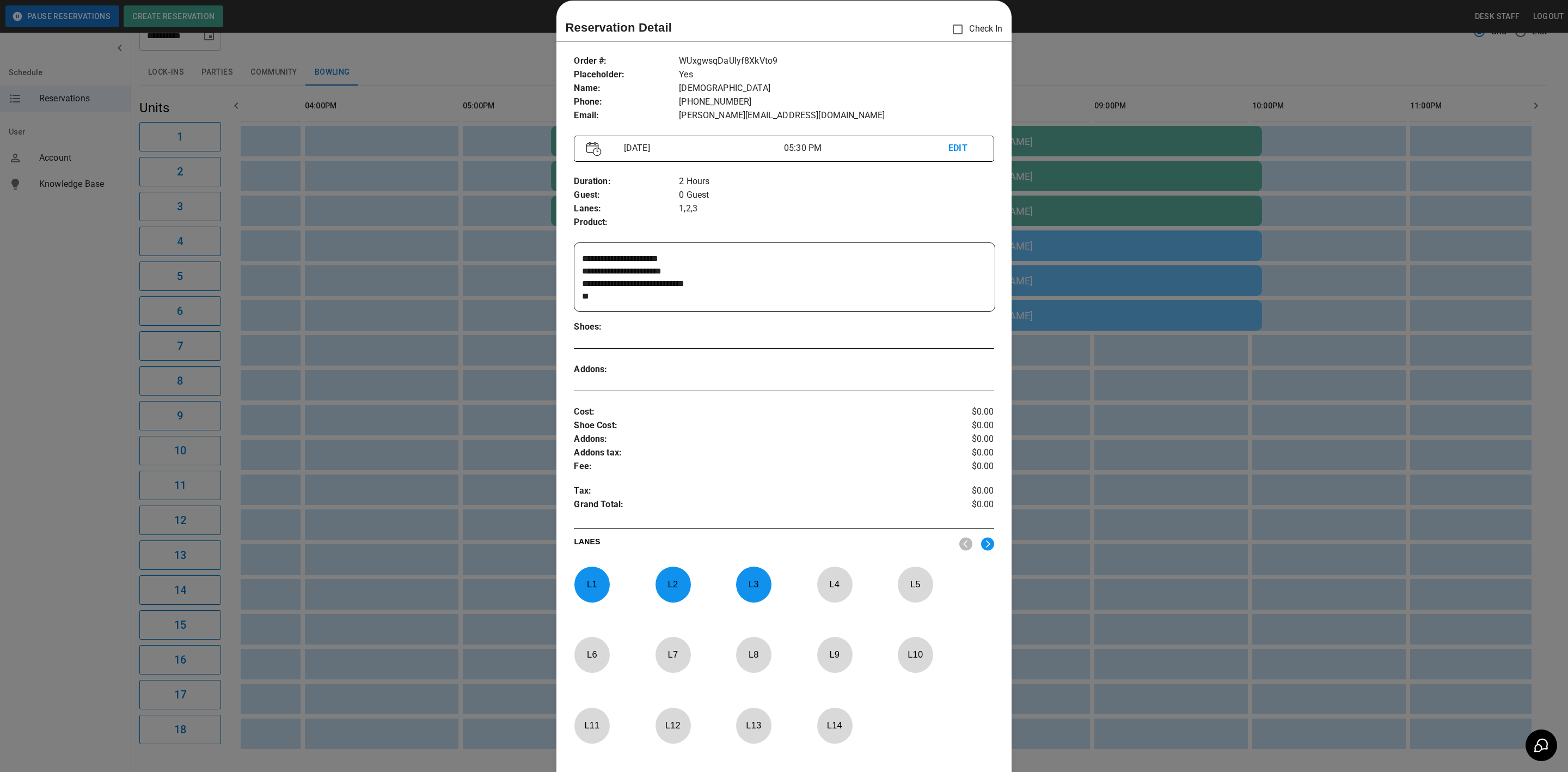
click at [428, 158] on div at bounding box center [784, 386] width 1568 height 772
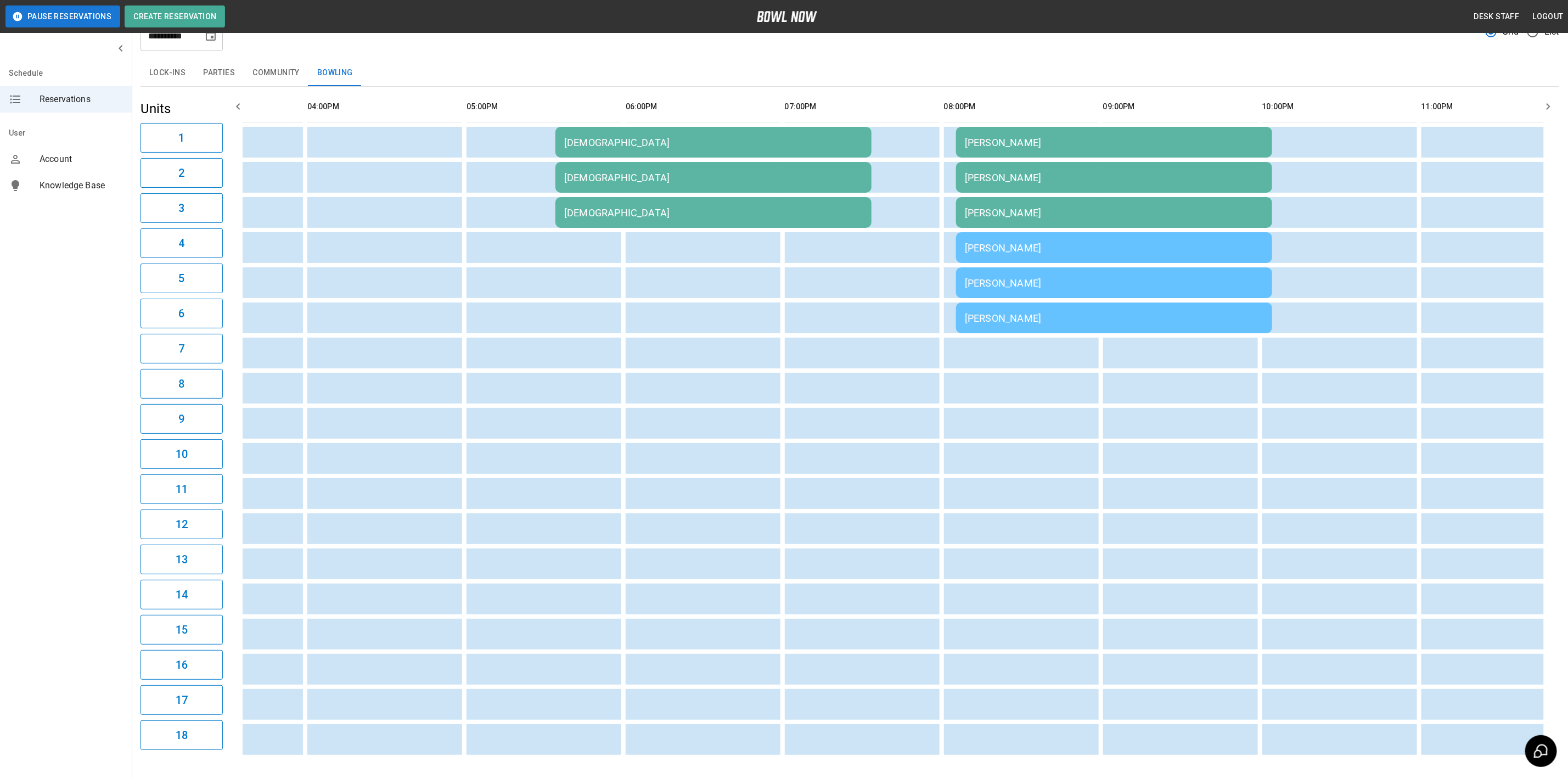
click at [580, 149] on div "[DEMOGRAPHIC_DATA]" at bounding box center [713, 143] width 298 height 12
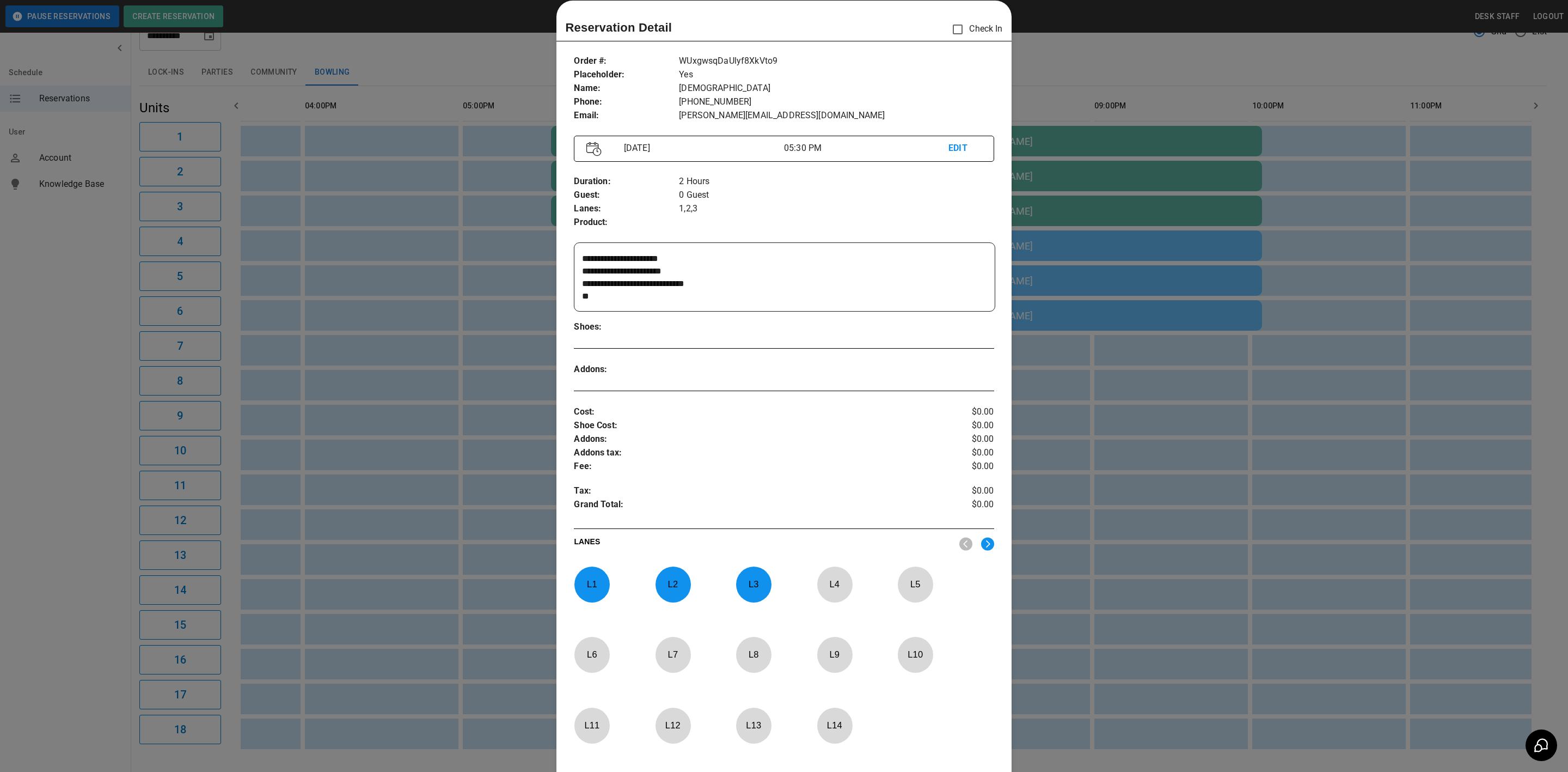
click at [480, 182] on div at bounding box center [784, 386] width 1568 height 772
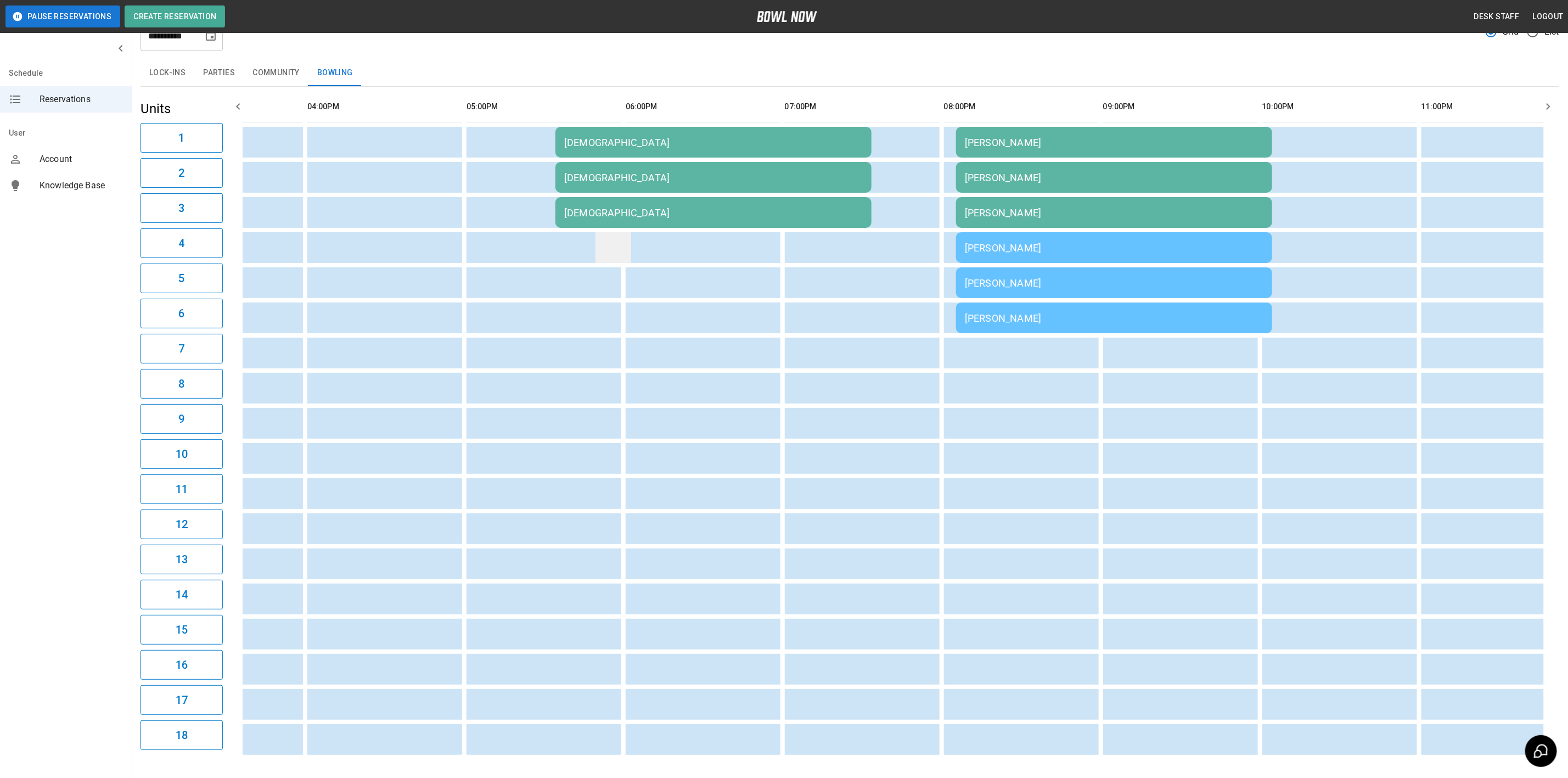
click at [595, 257] on td "sticky table" at bounding box center [613, 247] width 36 height 31
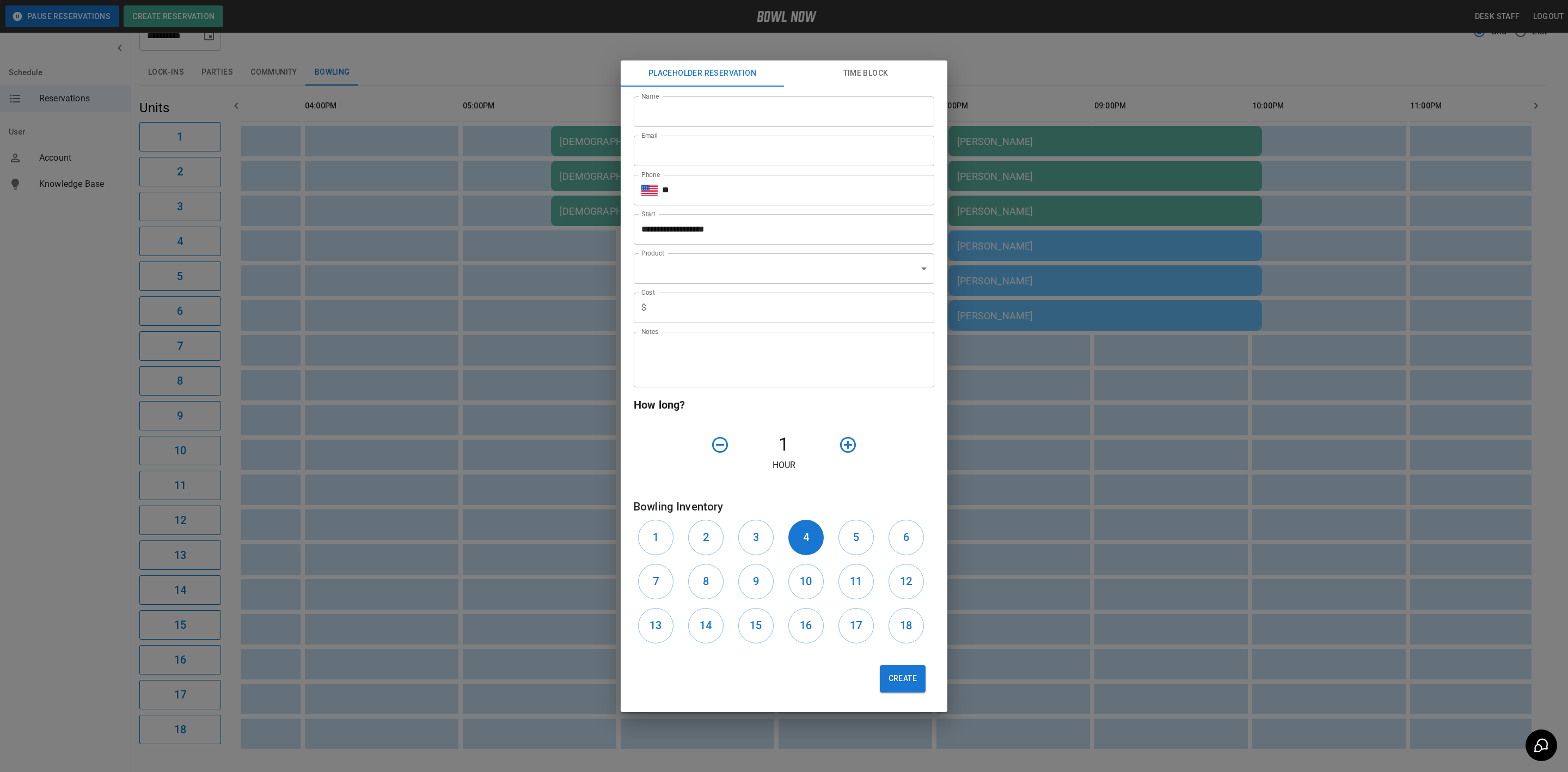
click at [536, 190] on div "**********" at bounding box center [784, 386] width 1568 height 772
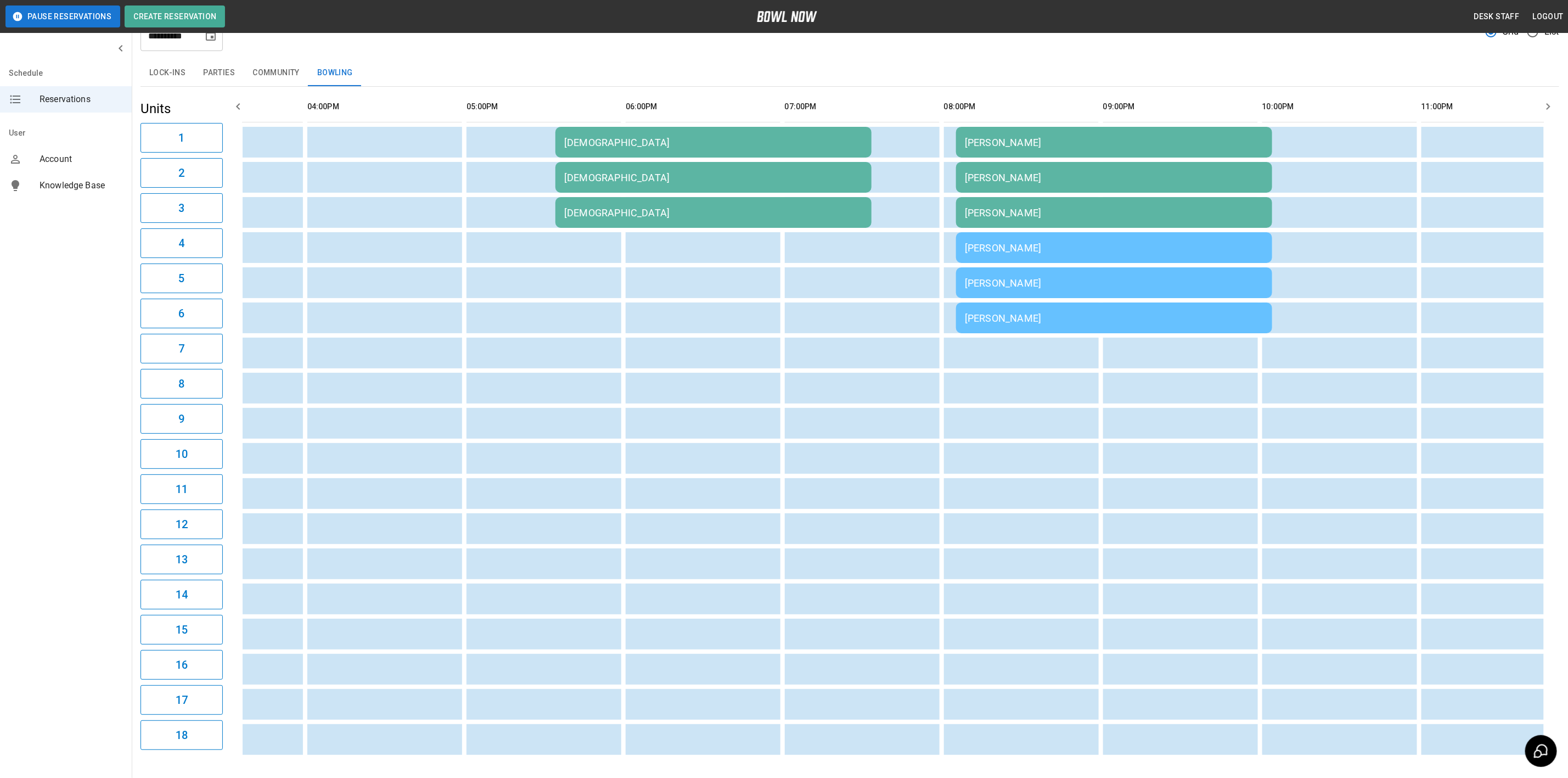
click at [587, 149] on div "[DEMOGRAPHIC_DATA]" at bounding box center [713, 143] width 298 height 12
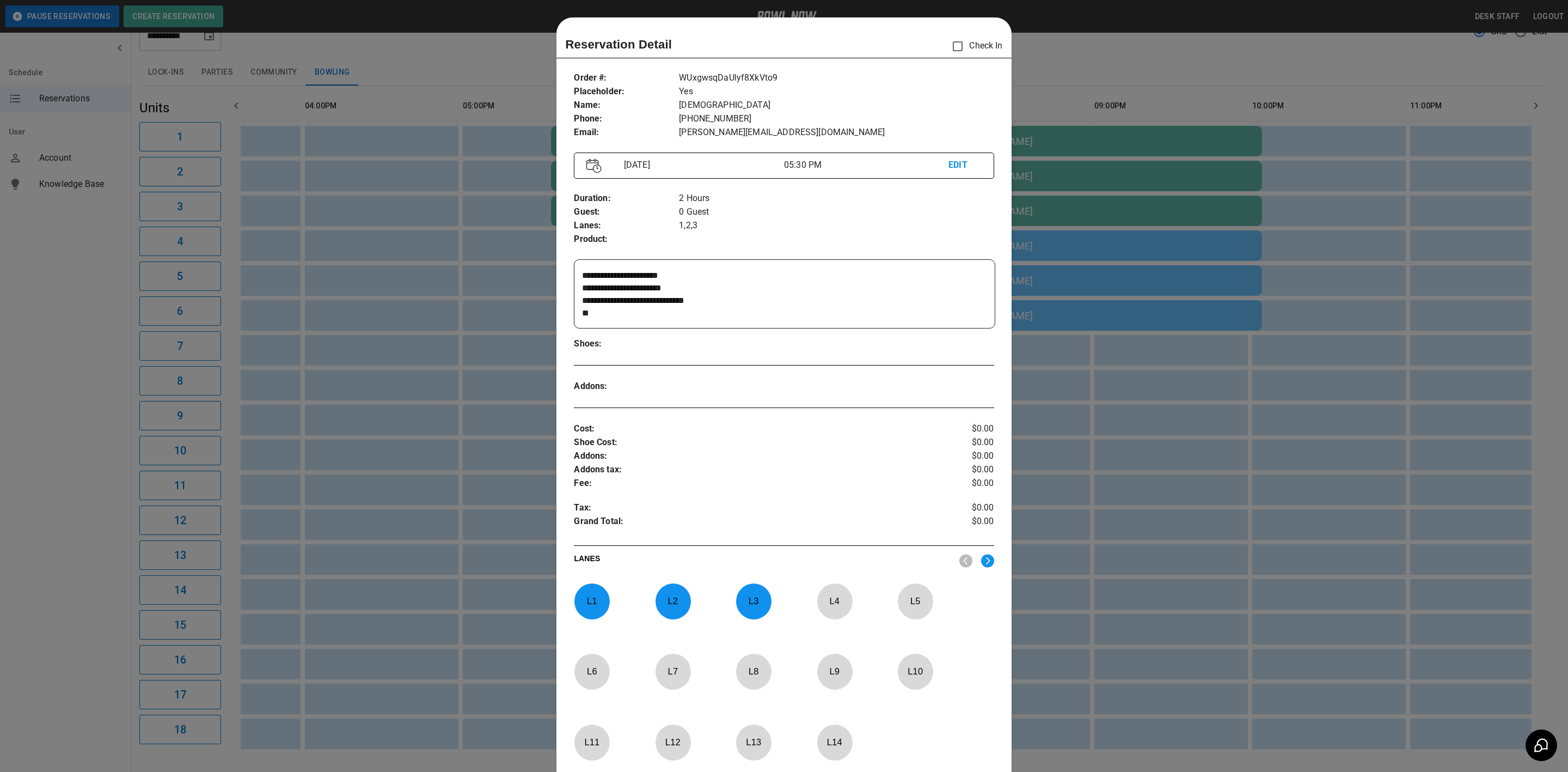
click at [442, 198] on div at bounding box center [784, 386] width 1568 height 772
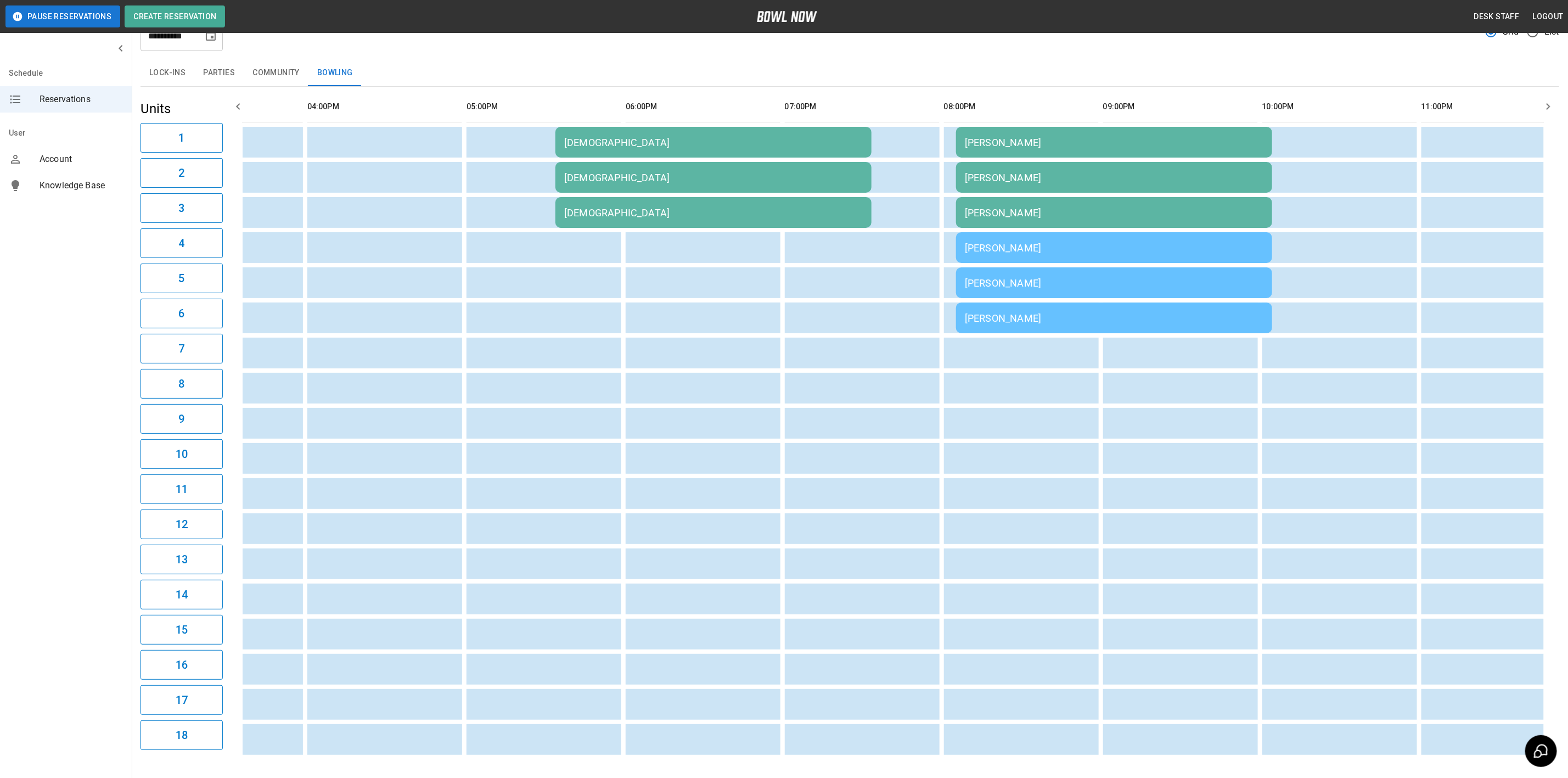
click at [576, 149] on div "[DEMOGRAPHIC_DATA]" at bounding box center [713, 143] width 298 height 12
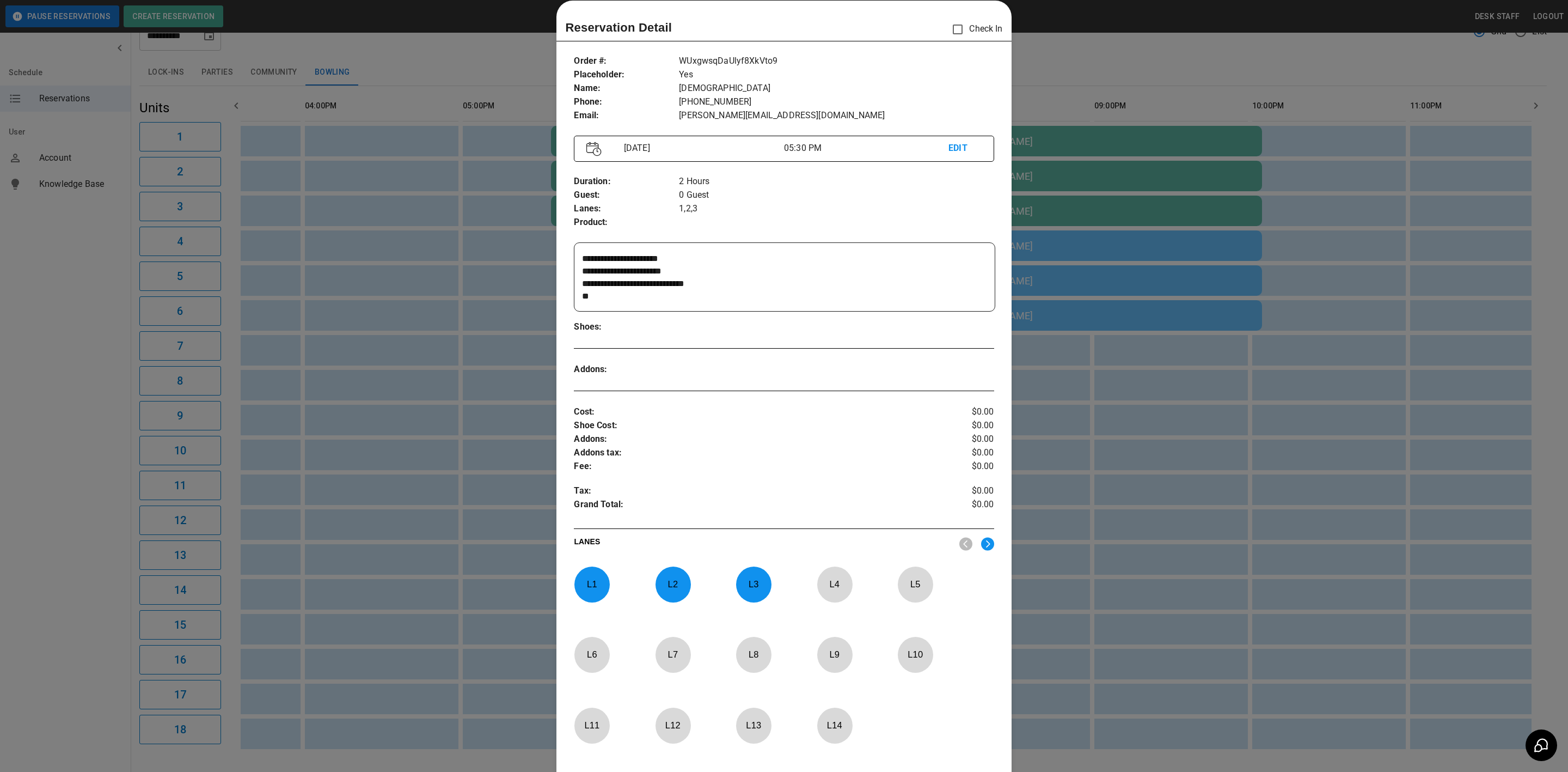
click at [391, 265] on div at bounding box center [784, 386] width 1568 height 772
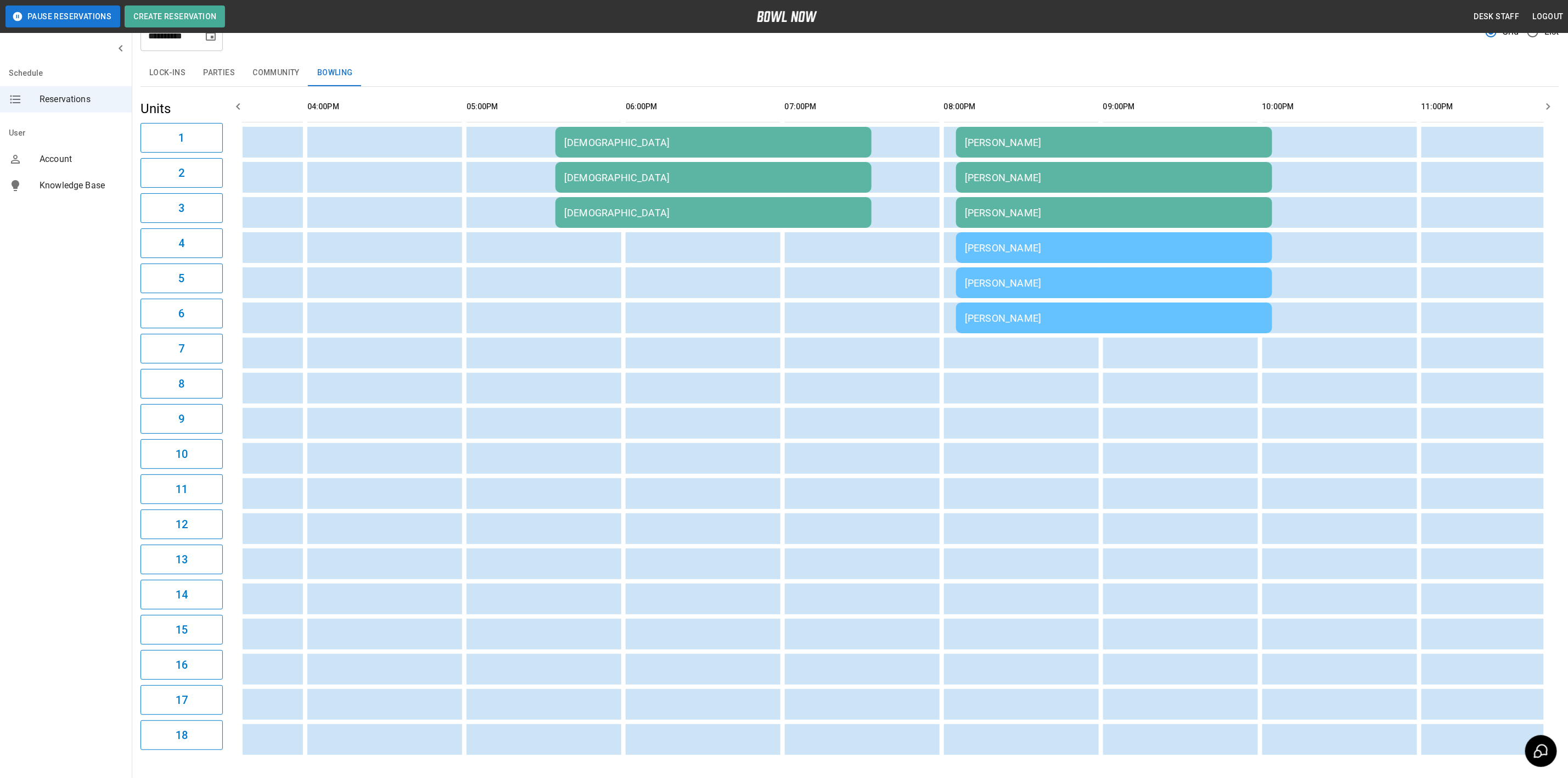
click at [578, 149] on div "[DEMOGRAPHIC_DATA]" at bounding box center [713, 143] width 298 height 12
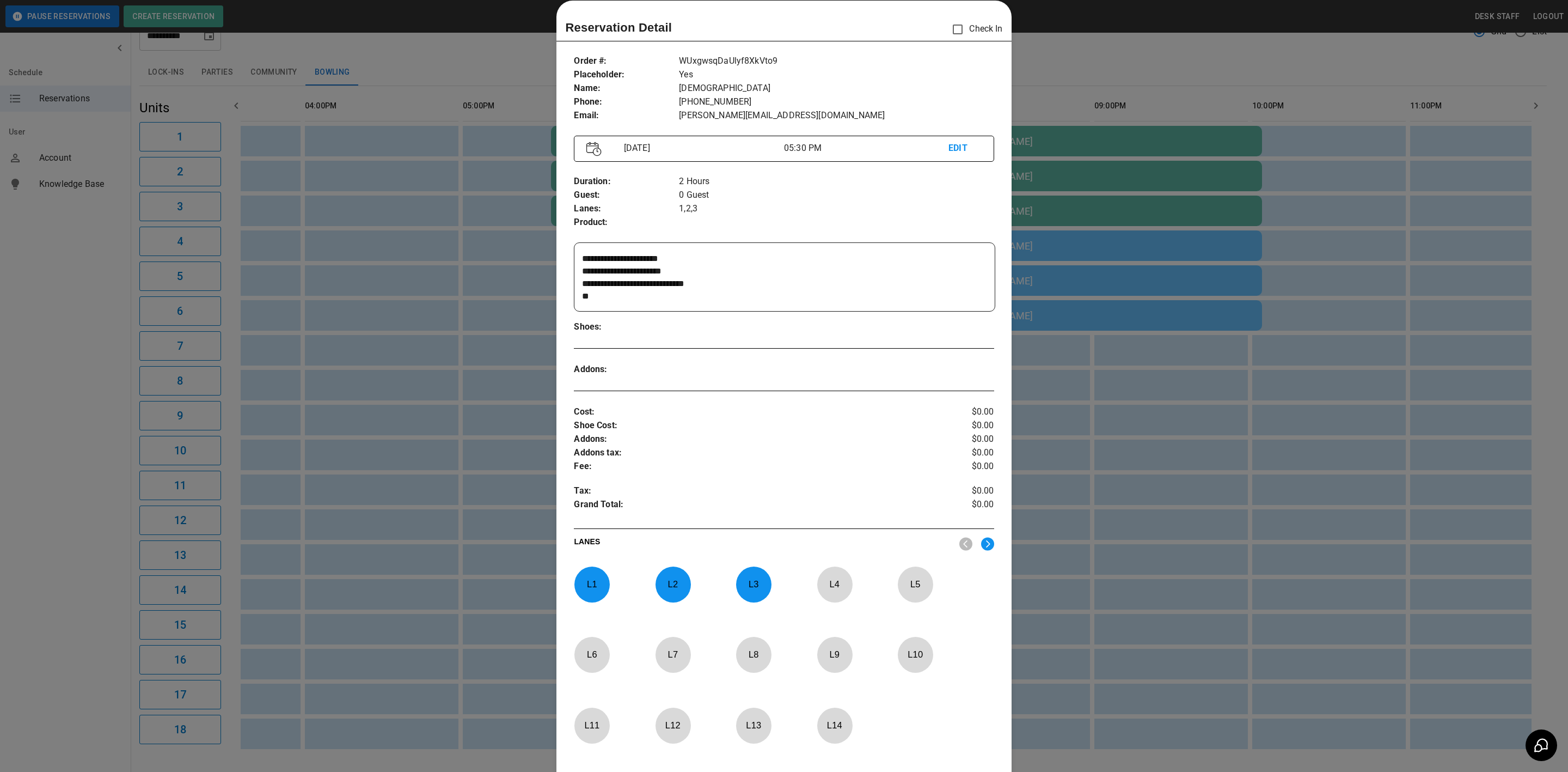
click at [667, 279] on textarea "**********" at bounding box center [783, 277] width 402 height 50
click at [693, 265] on textarea "**********" at bounding box center [783, 277] width 402 height 50
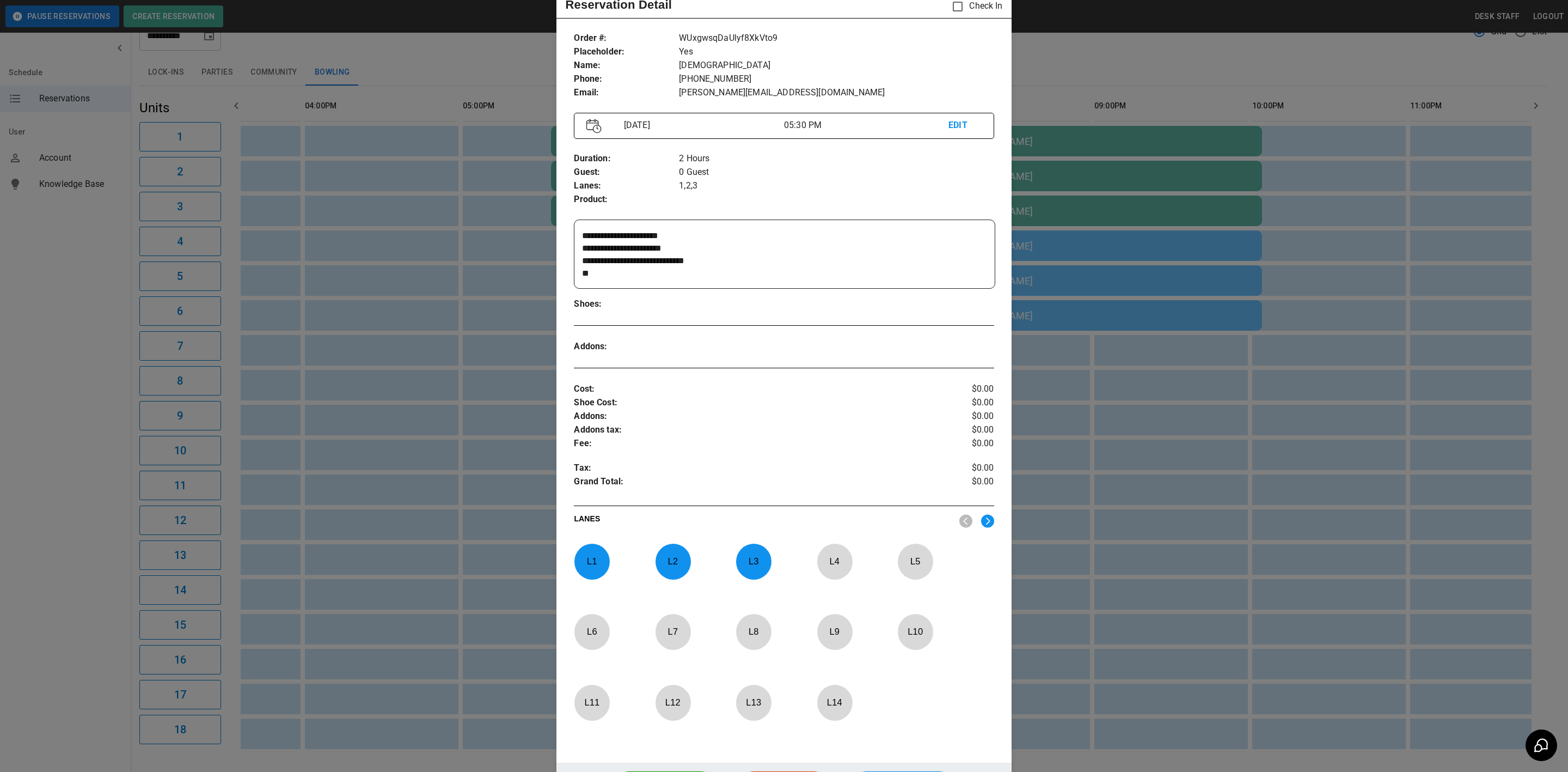
click at [444, 238] on div at bounding box center [784, 386] width 1568 height 772
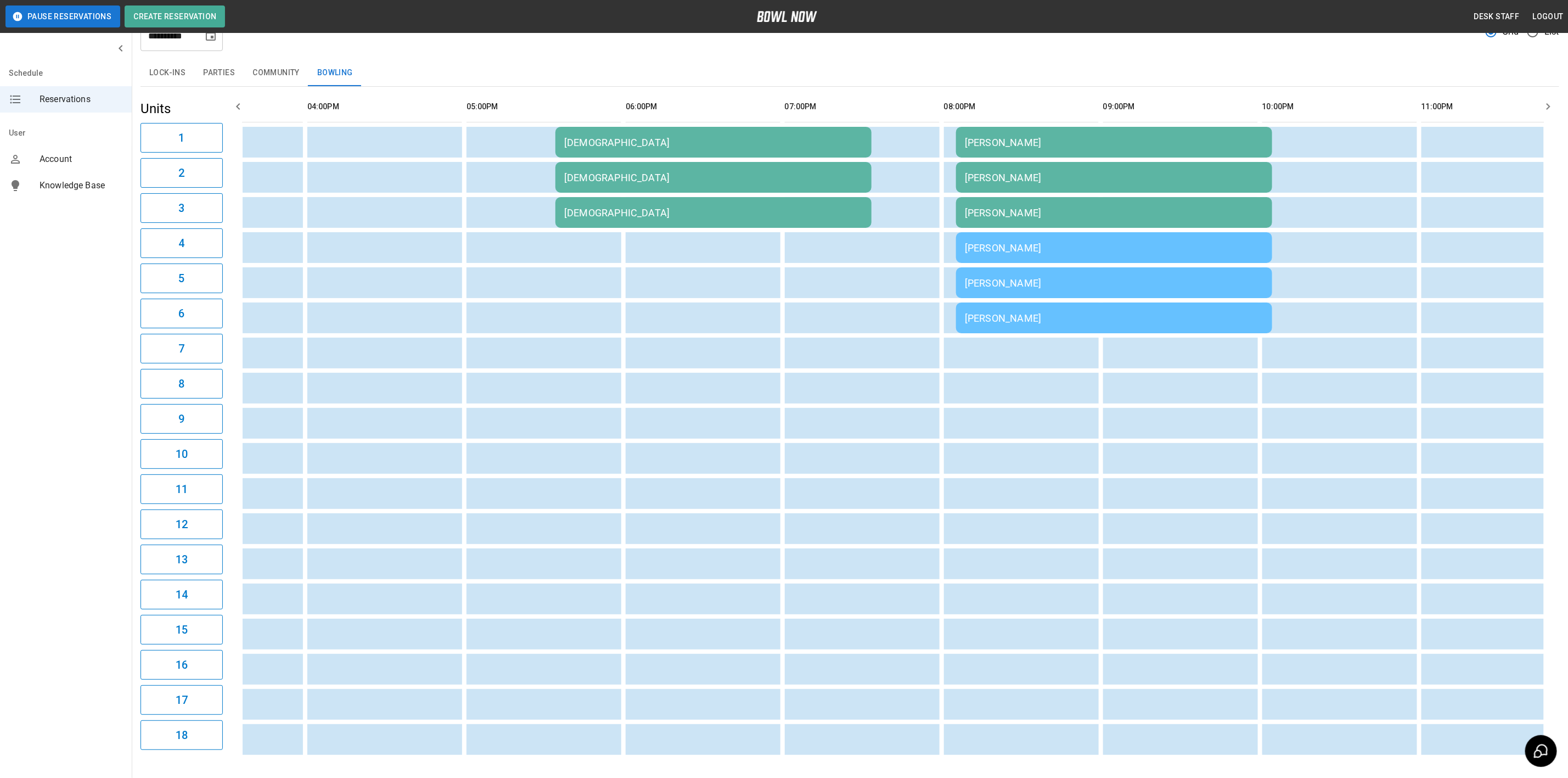
click at [604, 149] on div "[DEMOGRAPHIC_DATA]" at bounding box center [713, 143] width 298 height 12
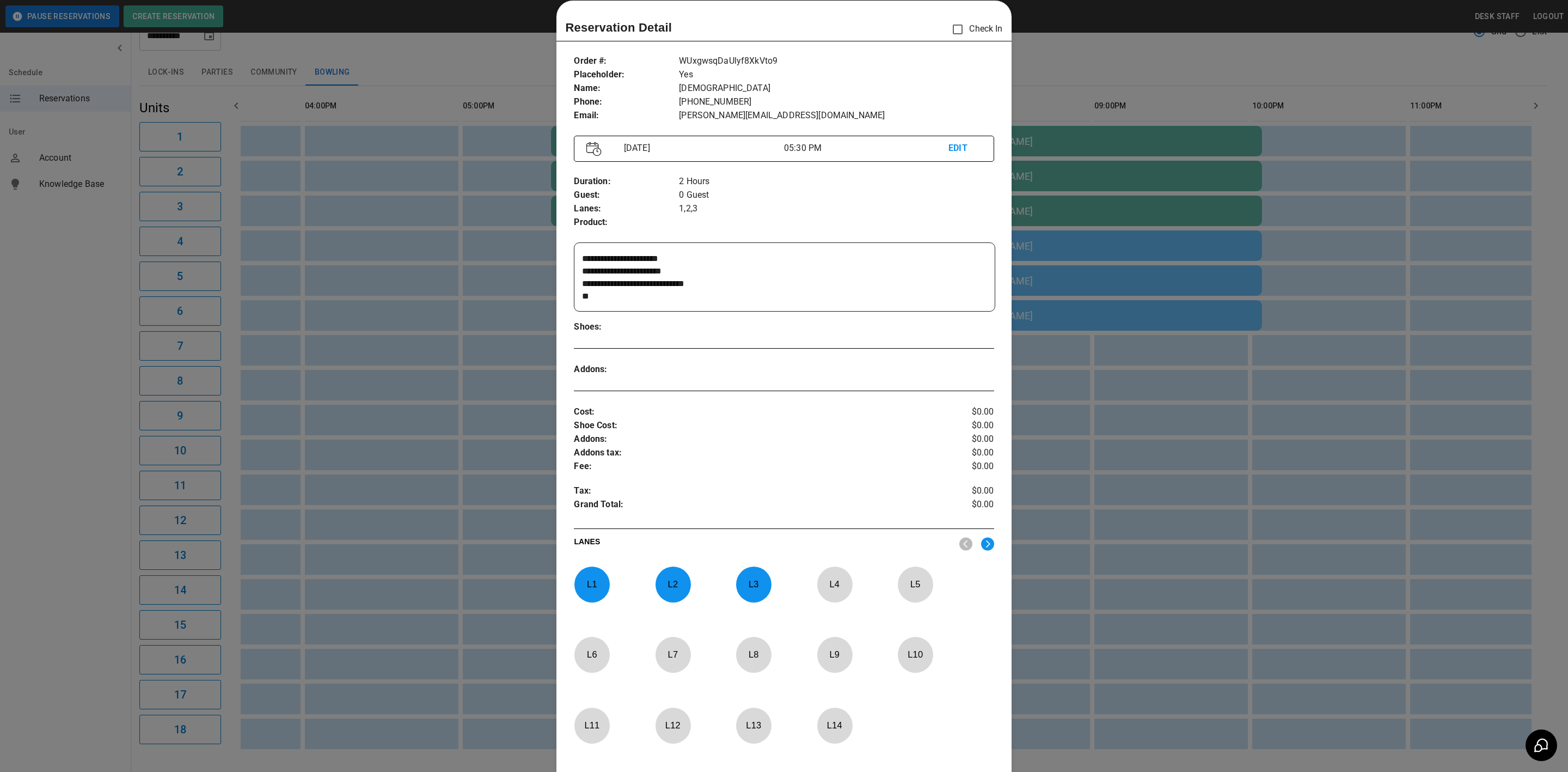
click at [442, 459] on div at bounding box center [784, 386] width 1568 height 772
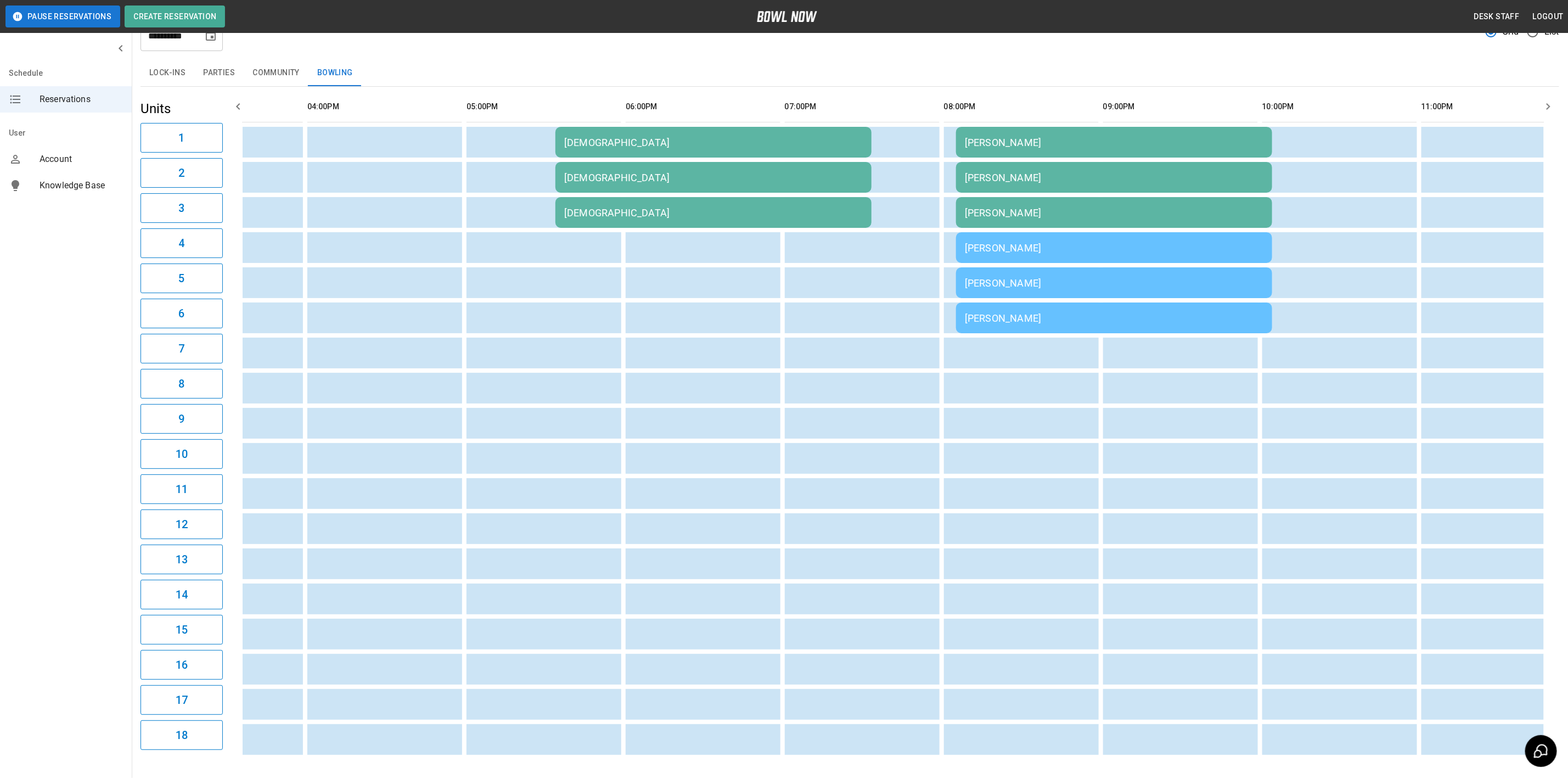
click at [587, 152] on td "[DEMOGRAPHIC_DATA]" at bounding box center [713, 142] width 316 height 31
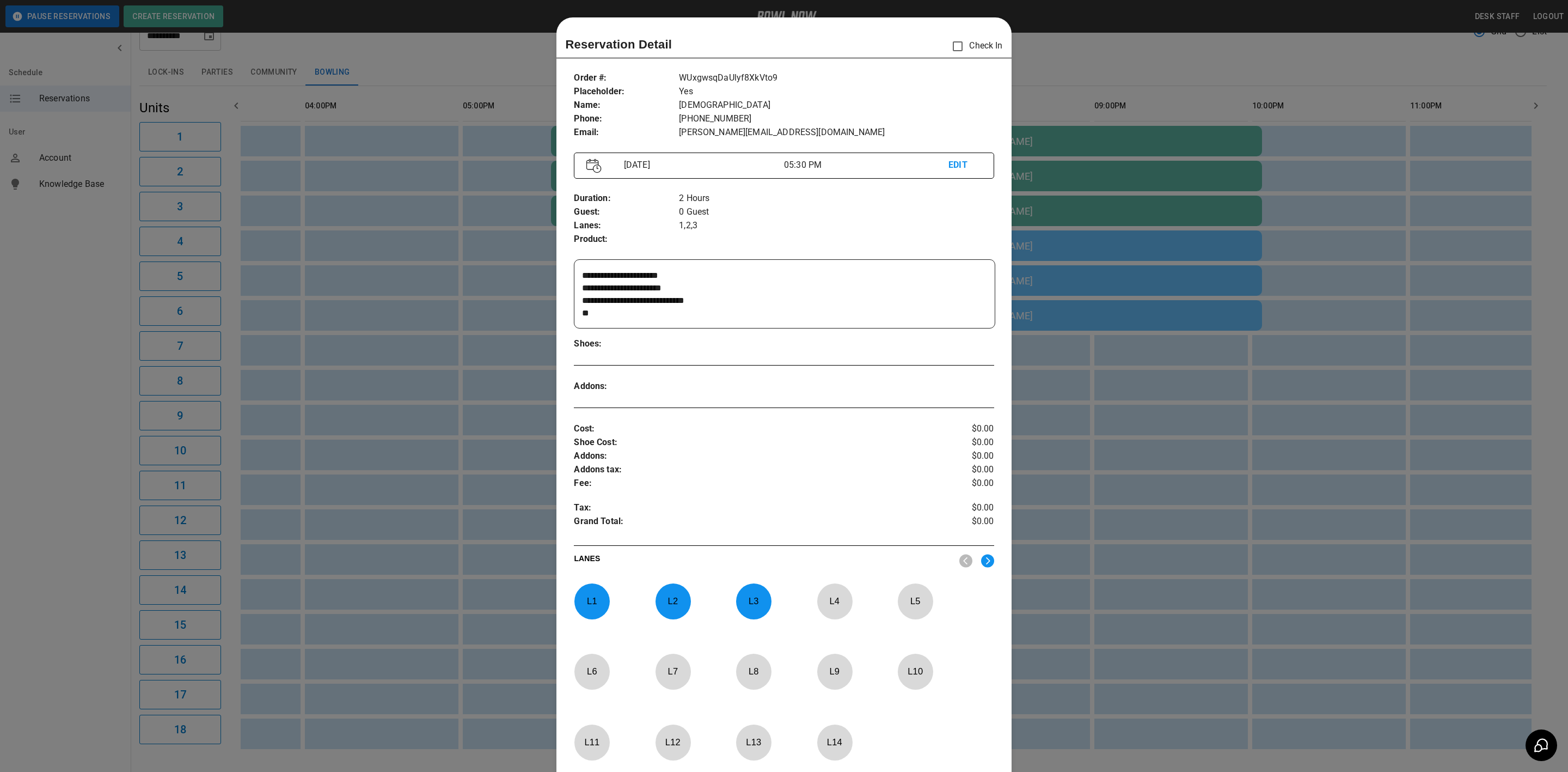
scroll to position [17, 0]
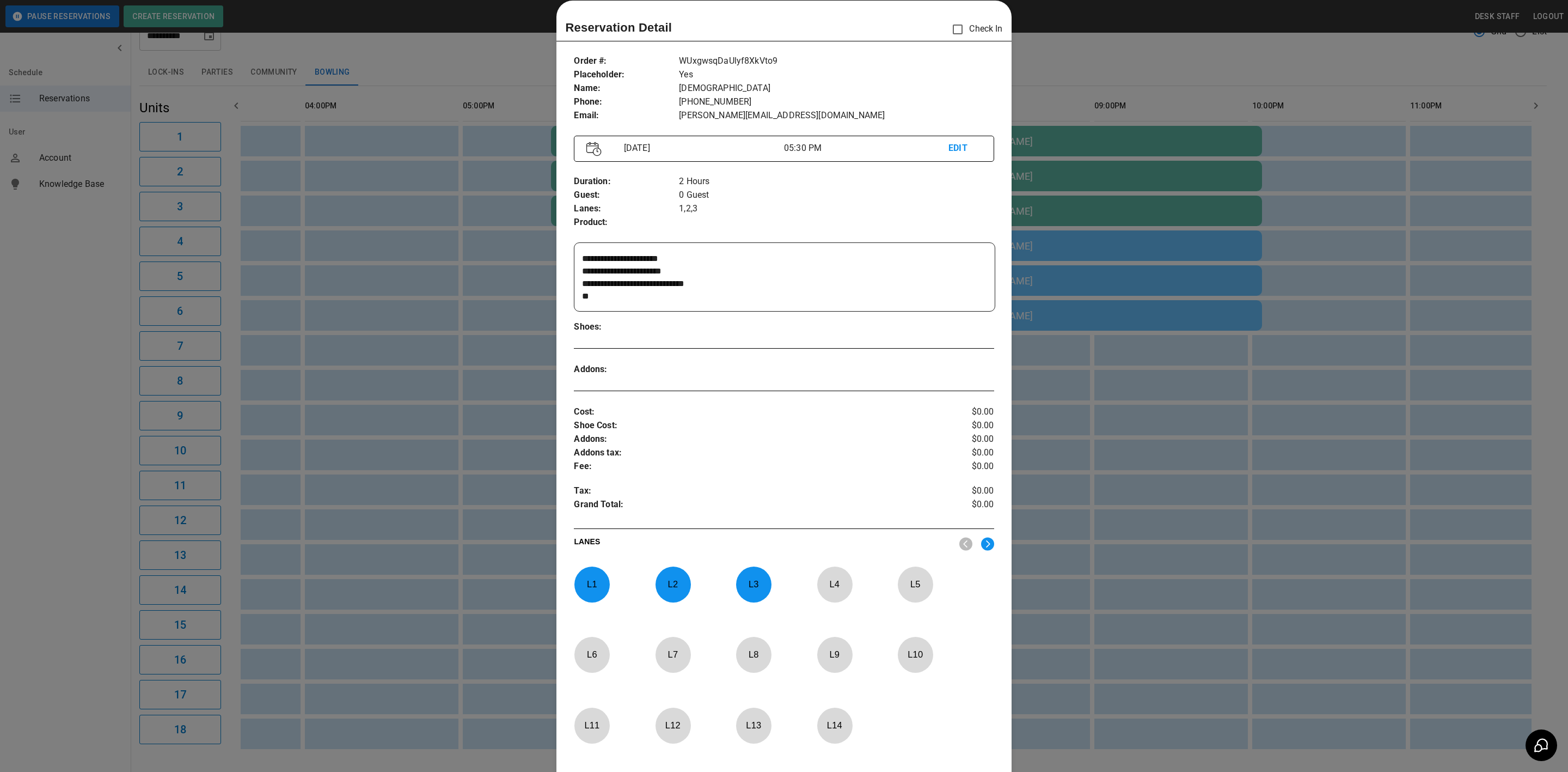
click at [466, 288] on div at bounding box center [784, 386] width 1568 height 772
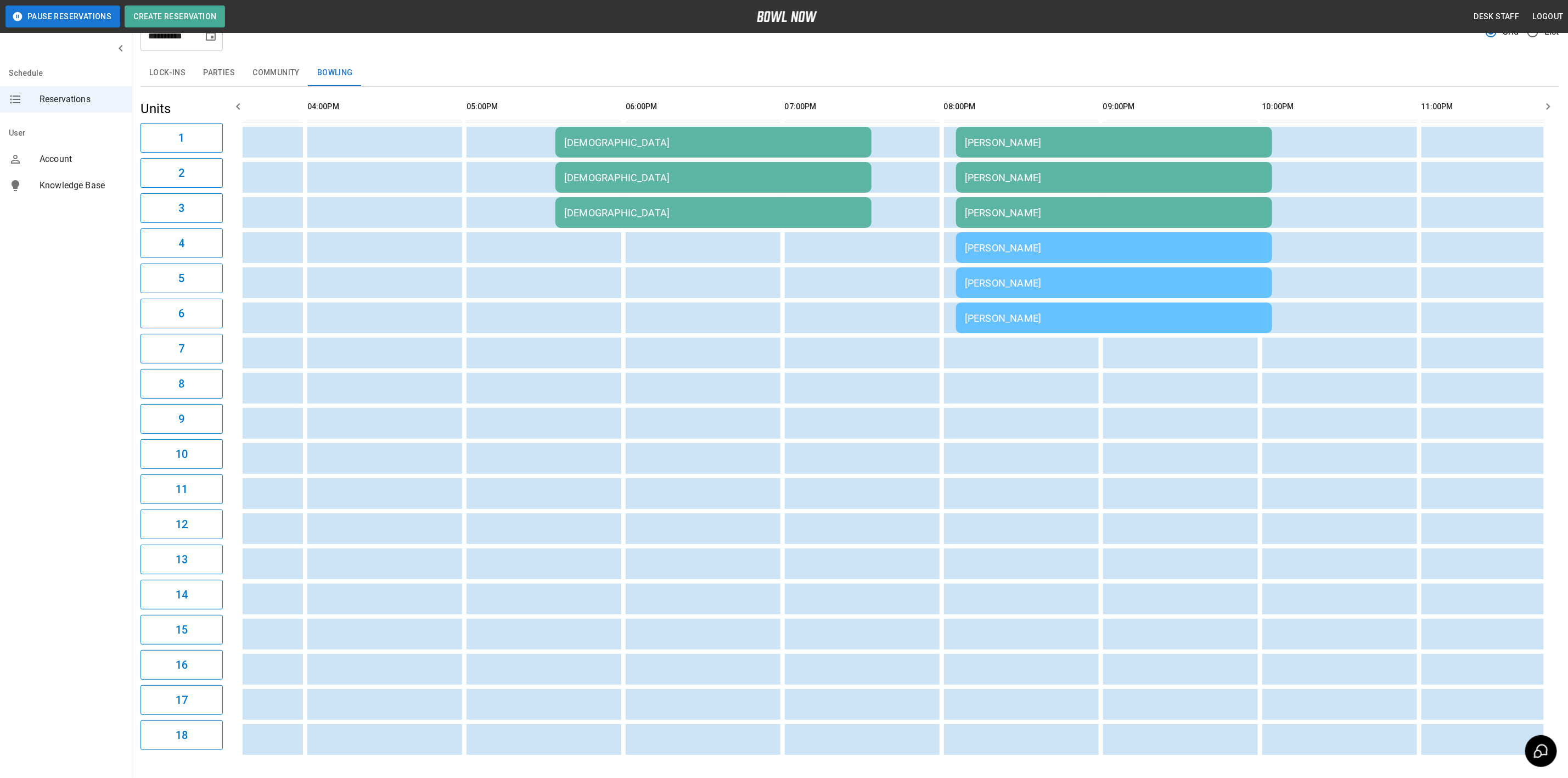
click at [579, 149] on div "[DEMOGRAPHIC_DATA]" at bounding box center [713, 143] width 298 height 12
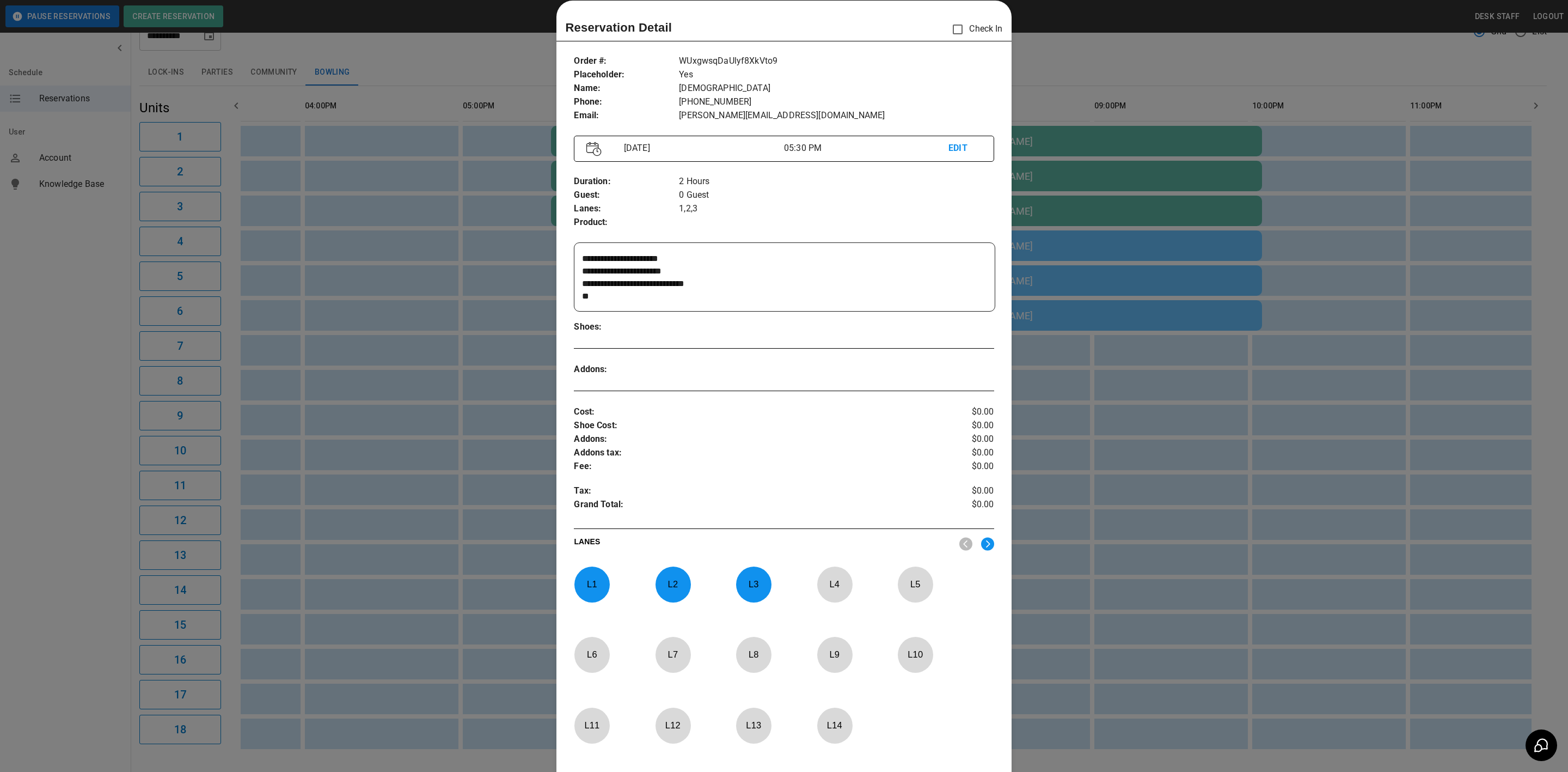
click at [474, 258] on div at bounding box center [784, 386] width 1568 height 772
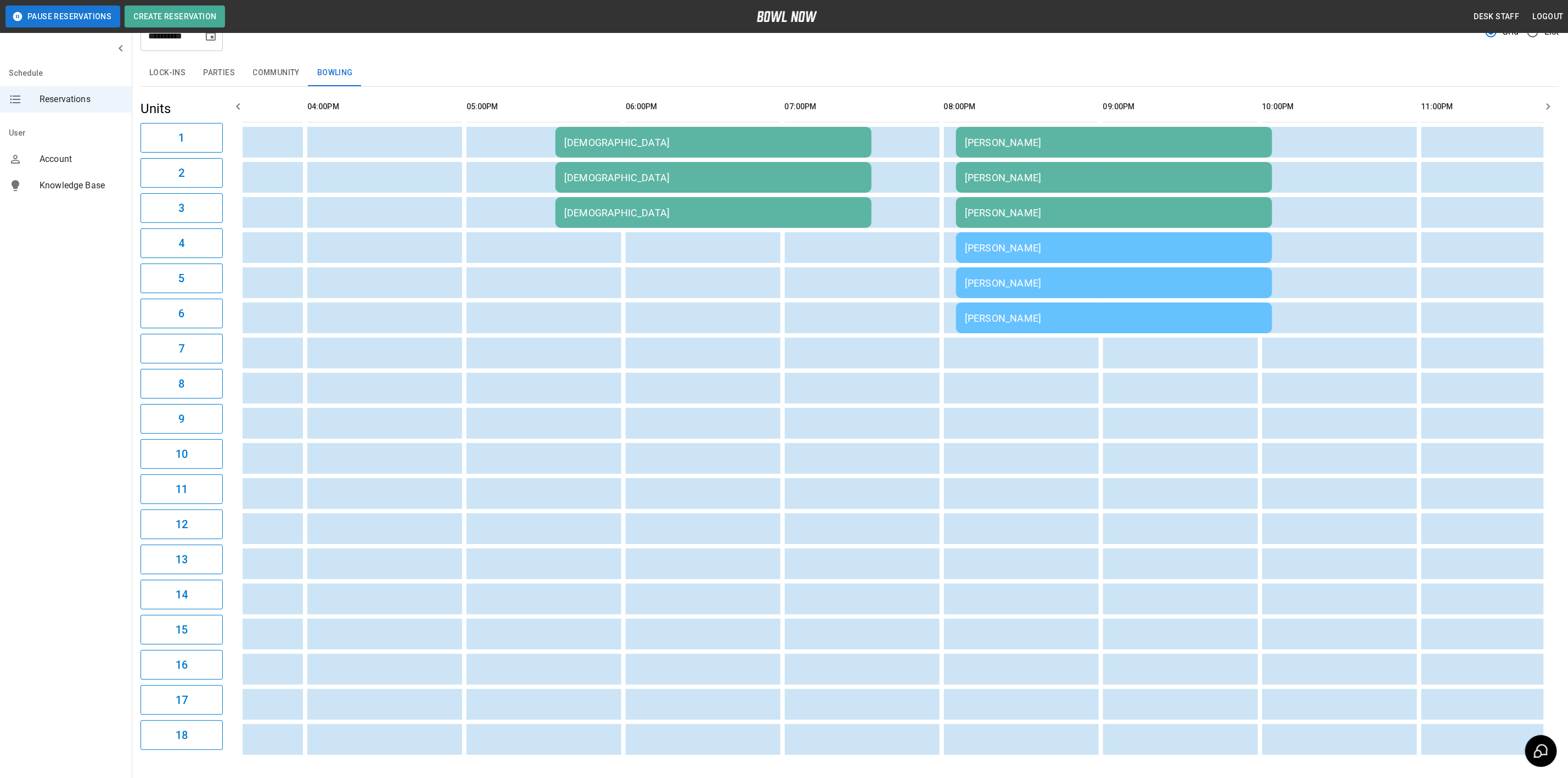
click at [596, 158] on td "[DEMOGRAPHIC_DATA]" at bounding box center [713, 142] width 316 height 31
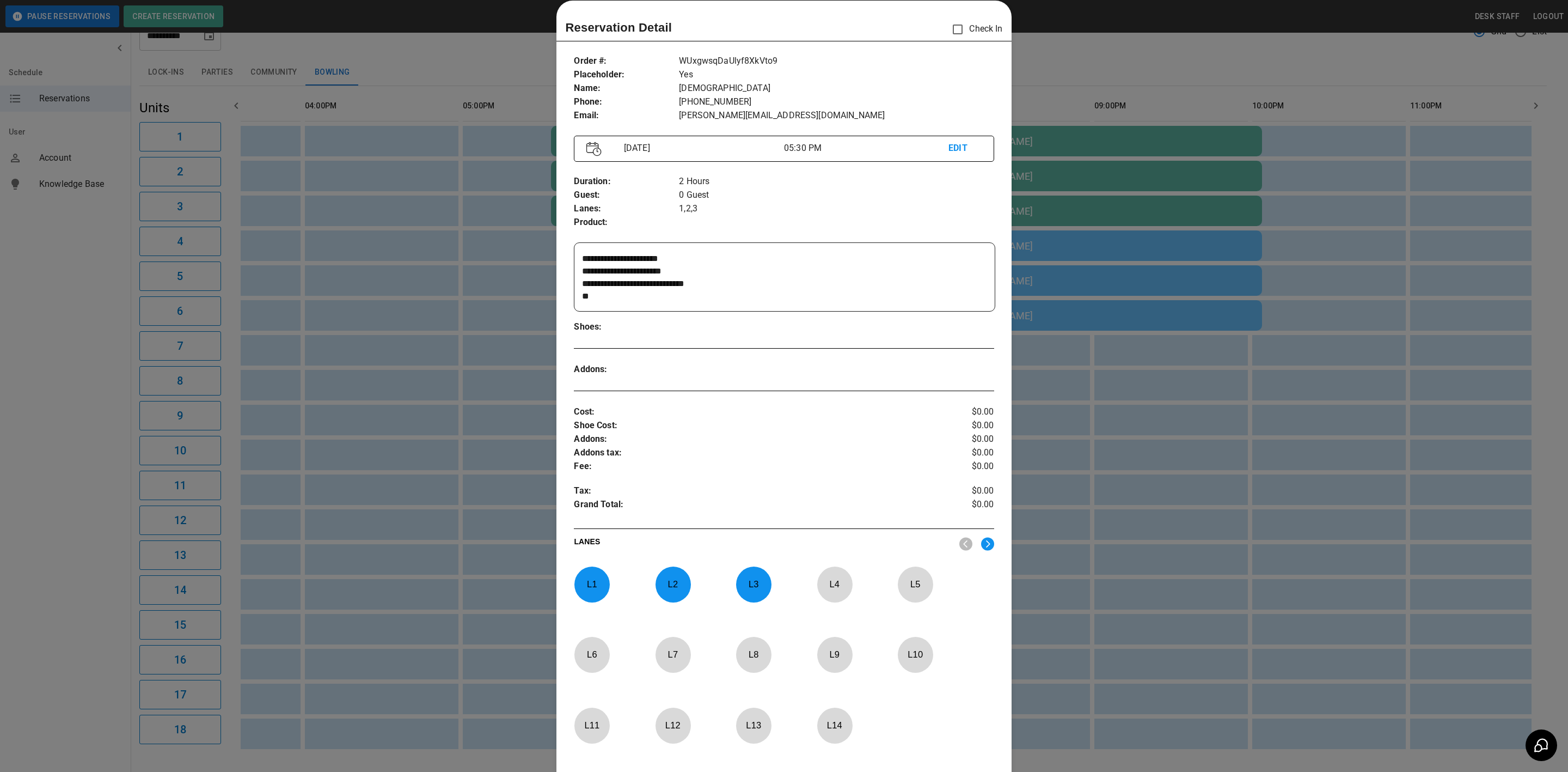
click at [436, 160] on div at bounding box center [784, 386] width 1568 height 772
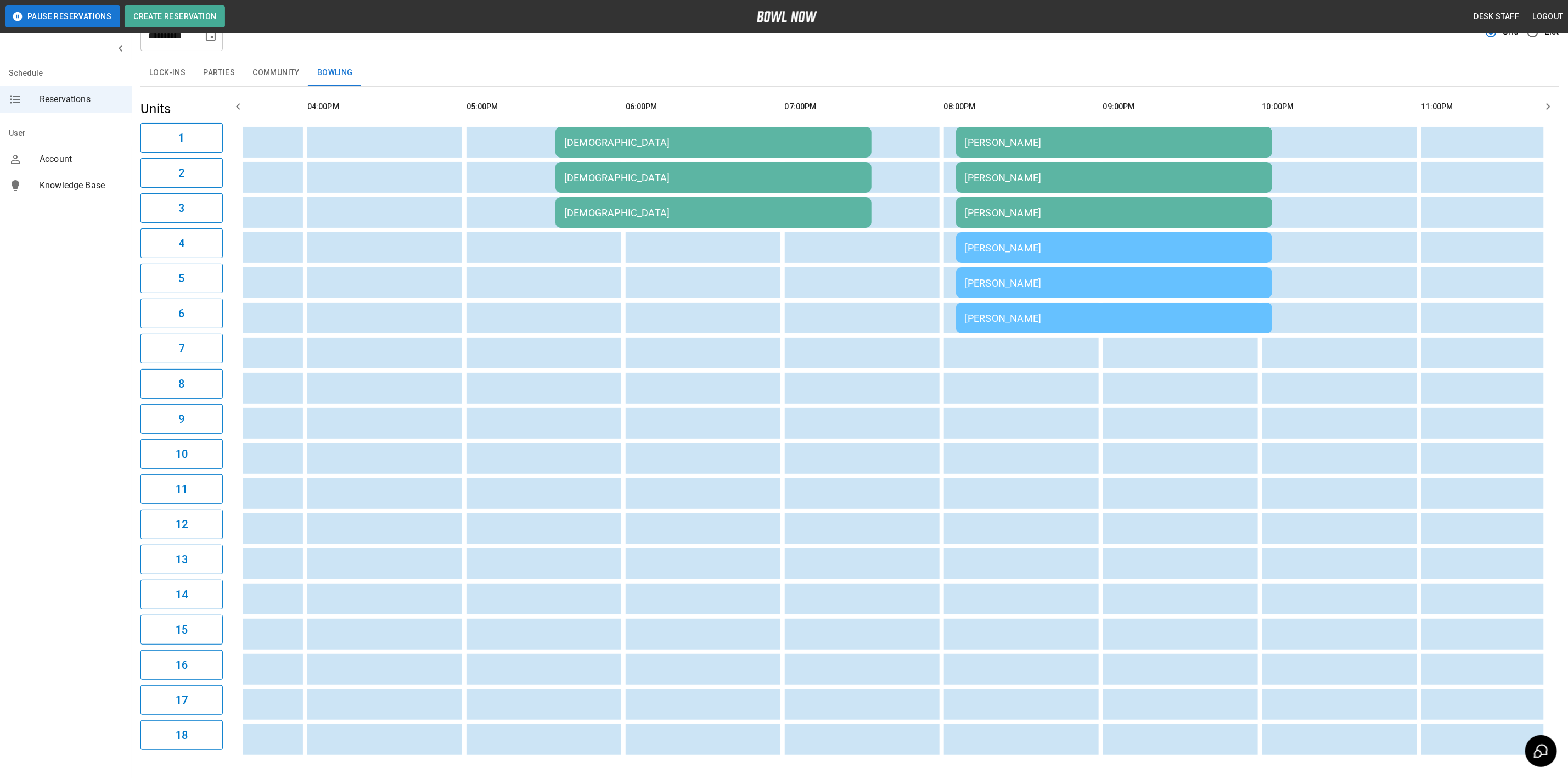
click at [572, 149] on div "[DEMOGRAPHIC_DATA]" at bounding box center [713, 143] width 298 height 12
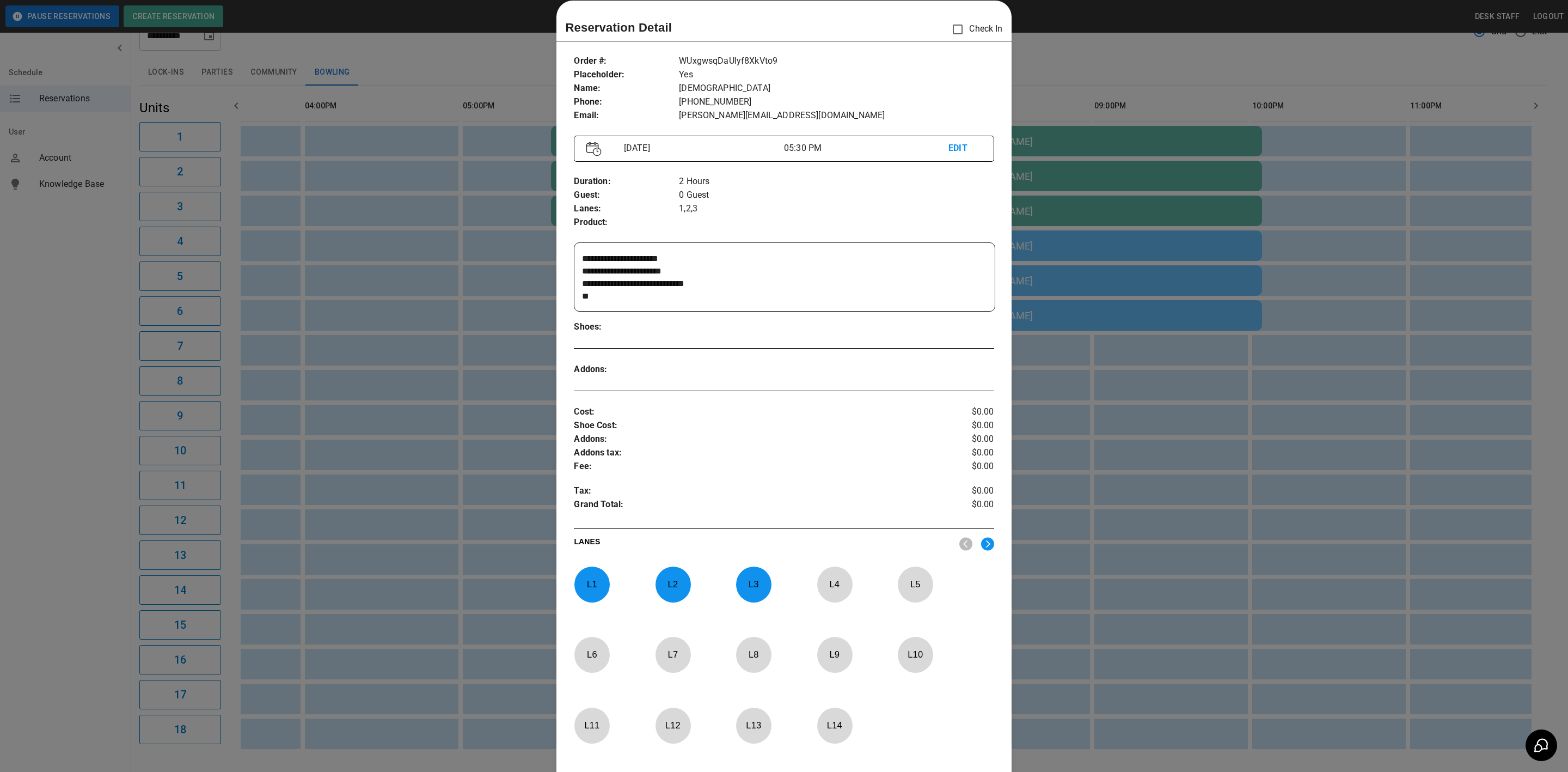
click at [393, 245] on div at bounding box center [784, 386] width 1568 height 772
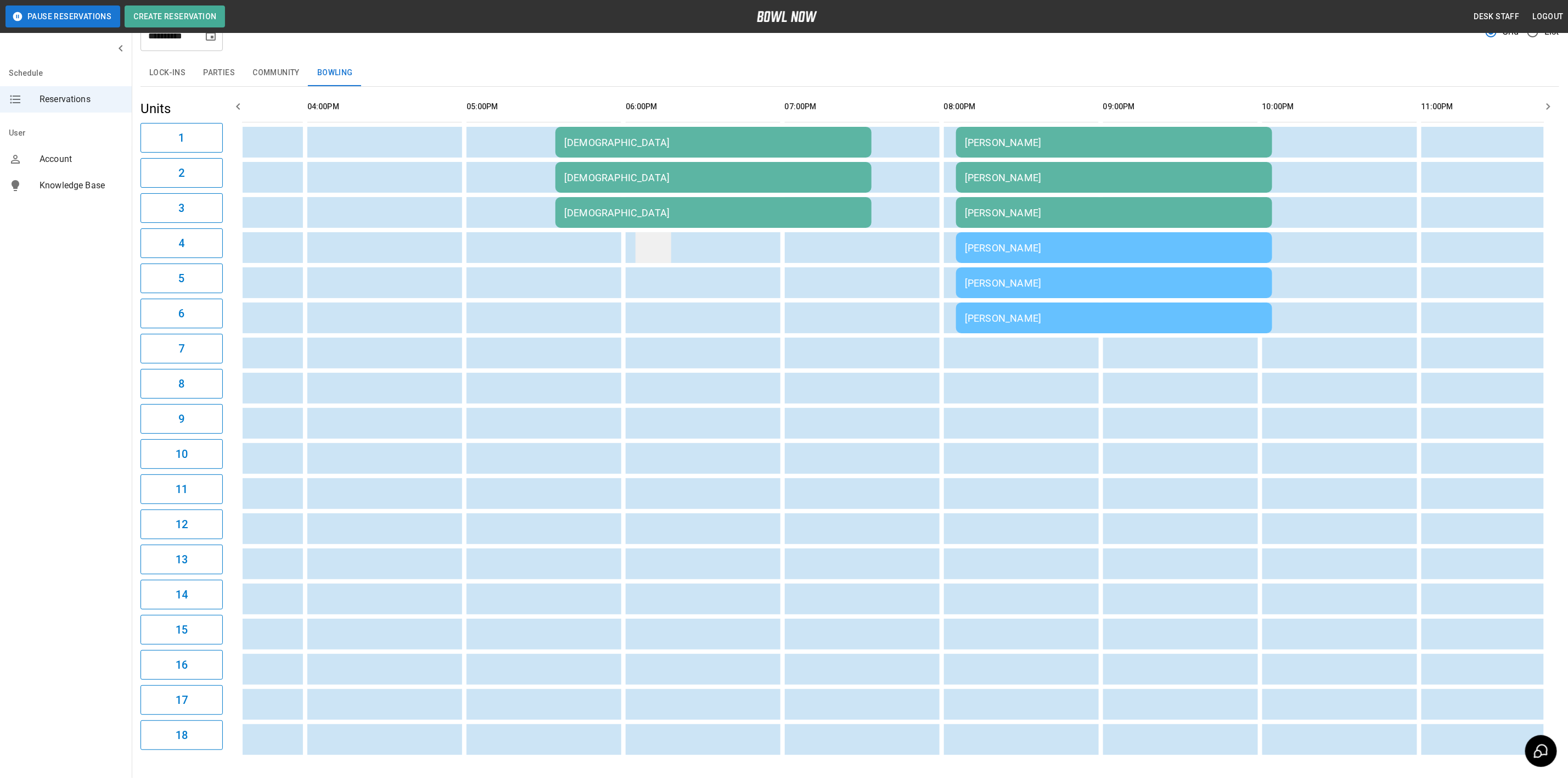
click at [659, 237] on td "sticky table" at bounding box center [653, 247] width 36 height 31
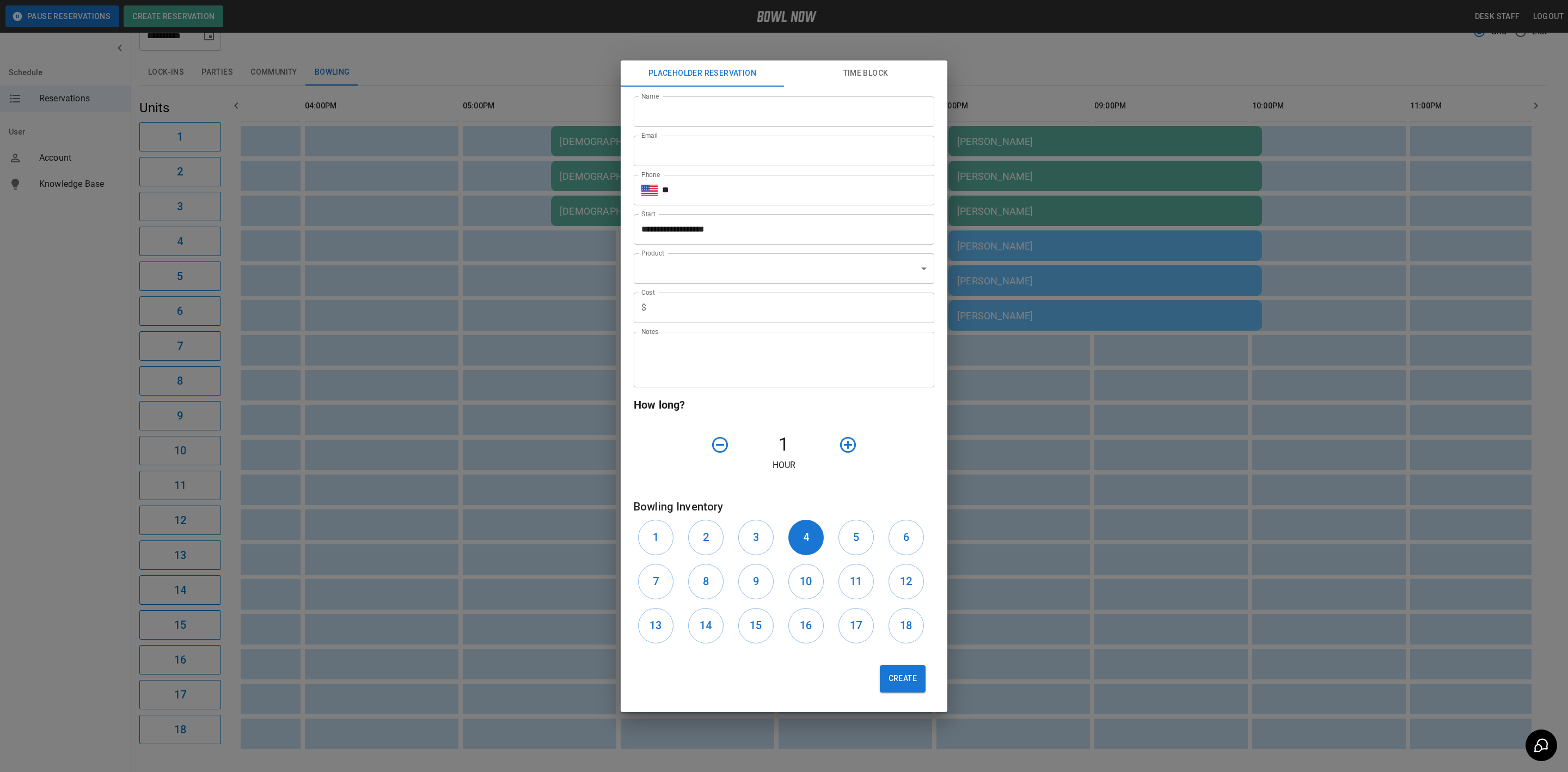
click at [319, 202] on div "**********" at bounding box center [784, 386] width 1568 height 772
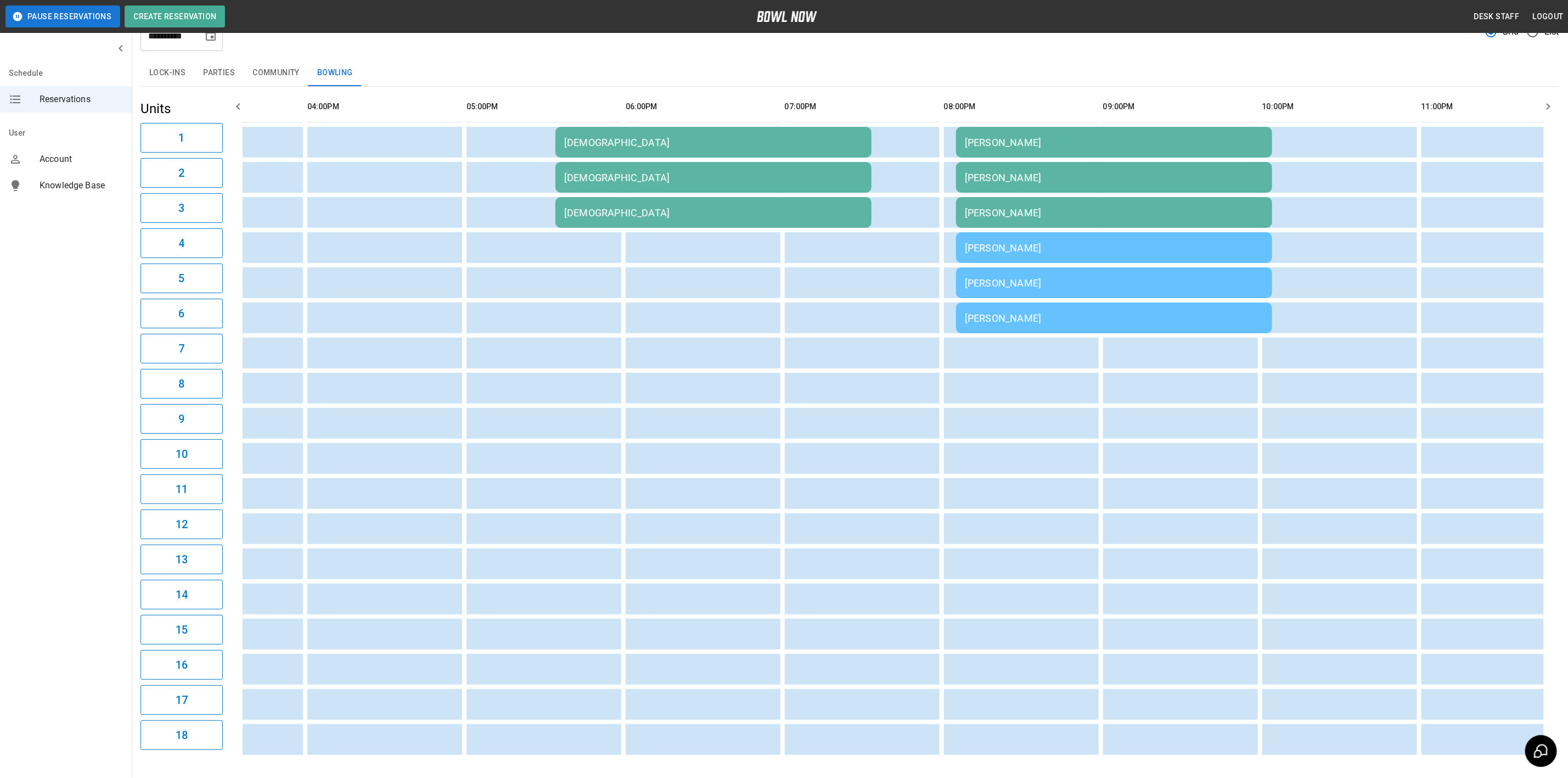
click at [224, 70] on button "Parties" at bounding box center [219, 73] width 50 height 26
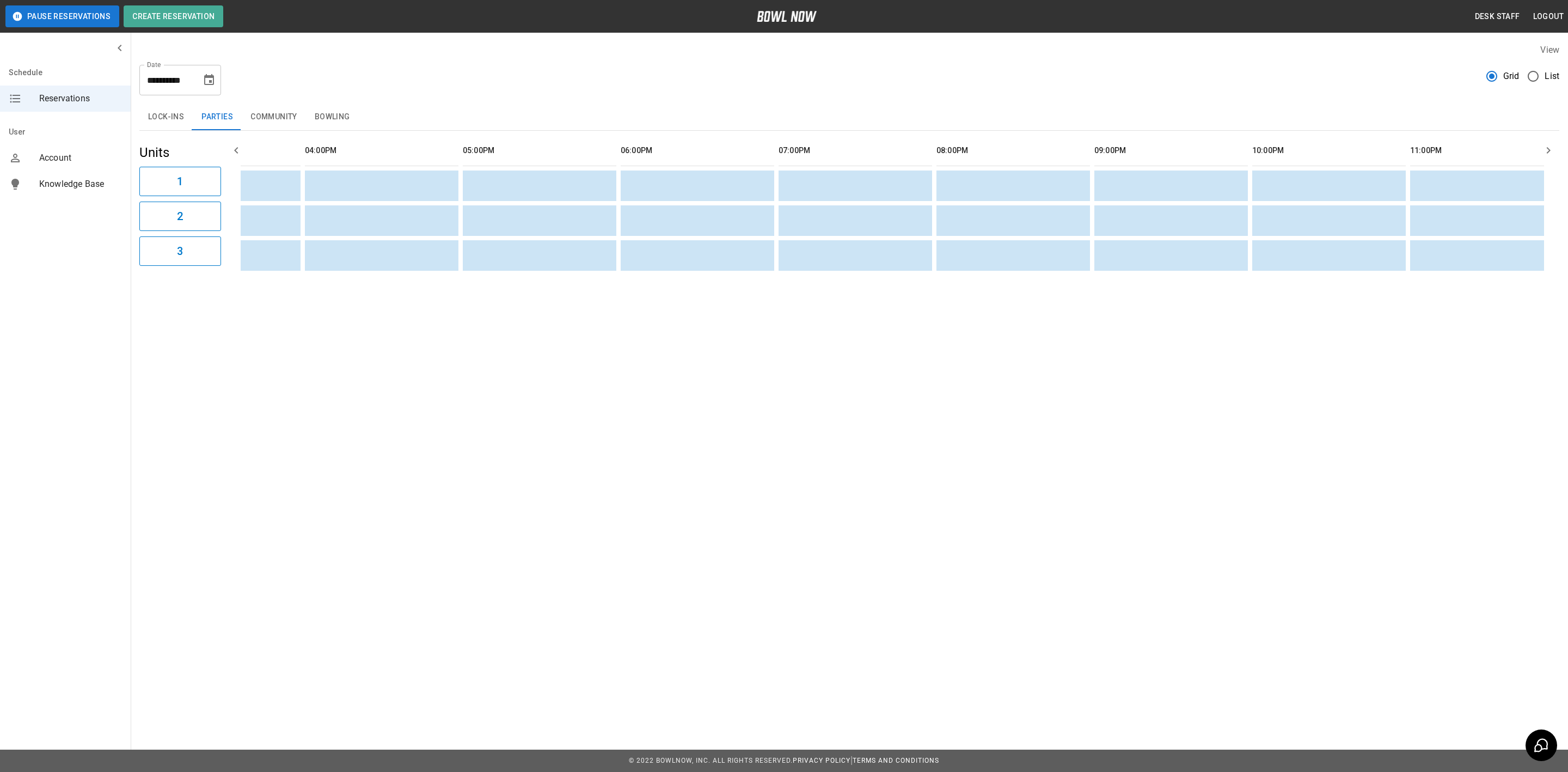
click at [325, 117] on button "Bowling" at bounding box center [331, 117] width 52 height 26
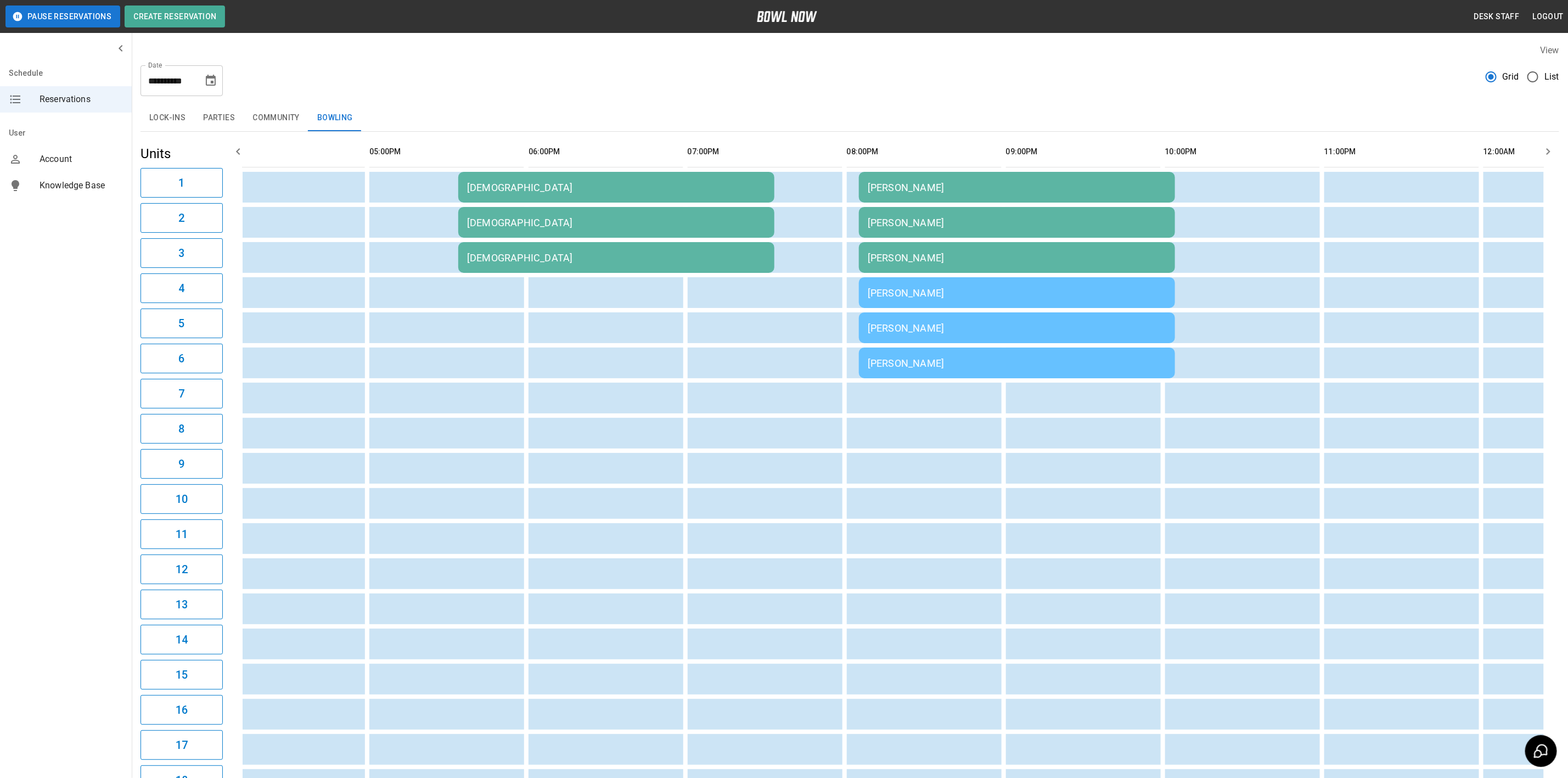
scroll to position [0, 1206]
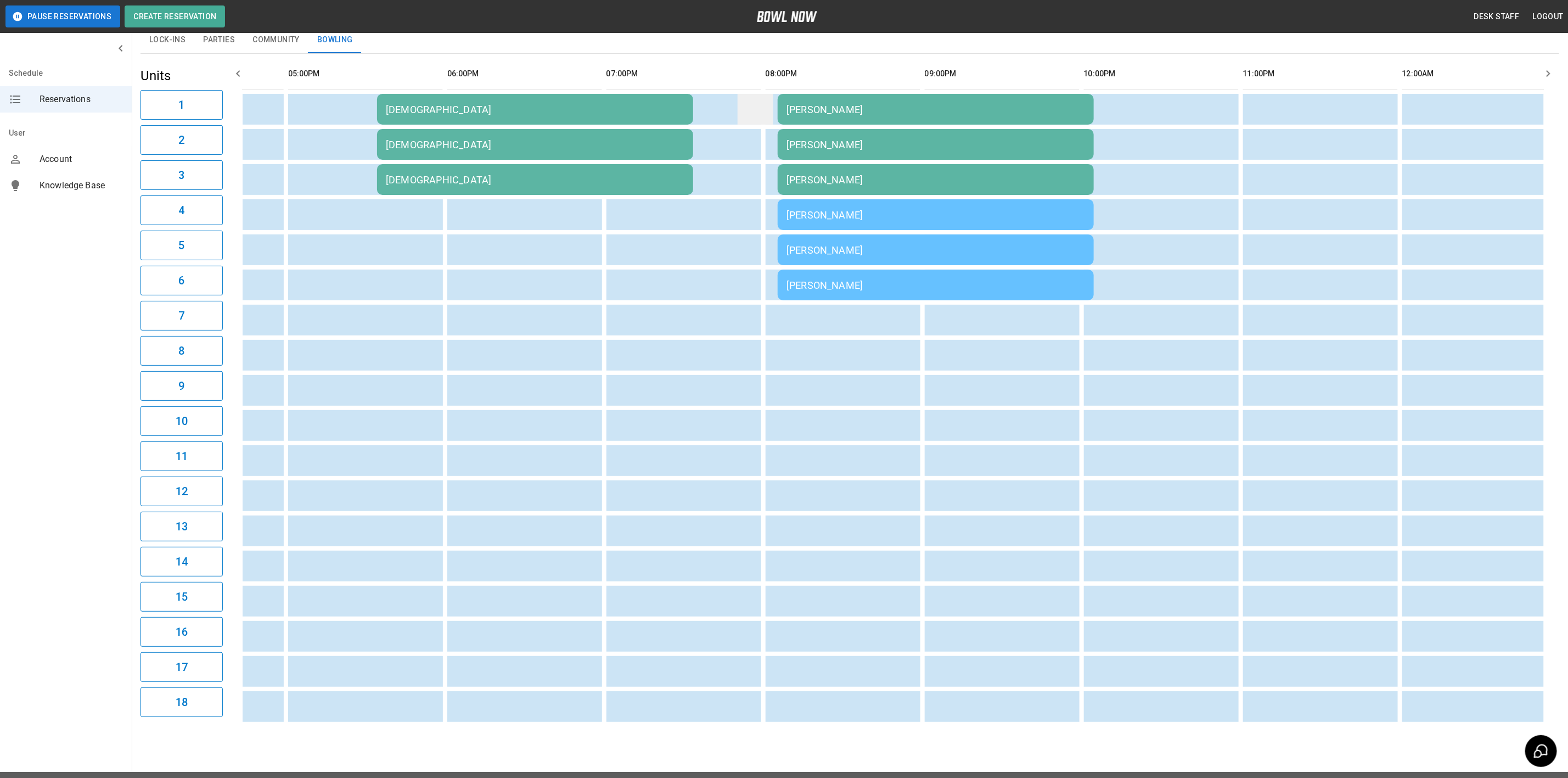
click at [738, 110] on td "sticky table" at bounding box center [756, 109] width 36 height 31
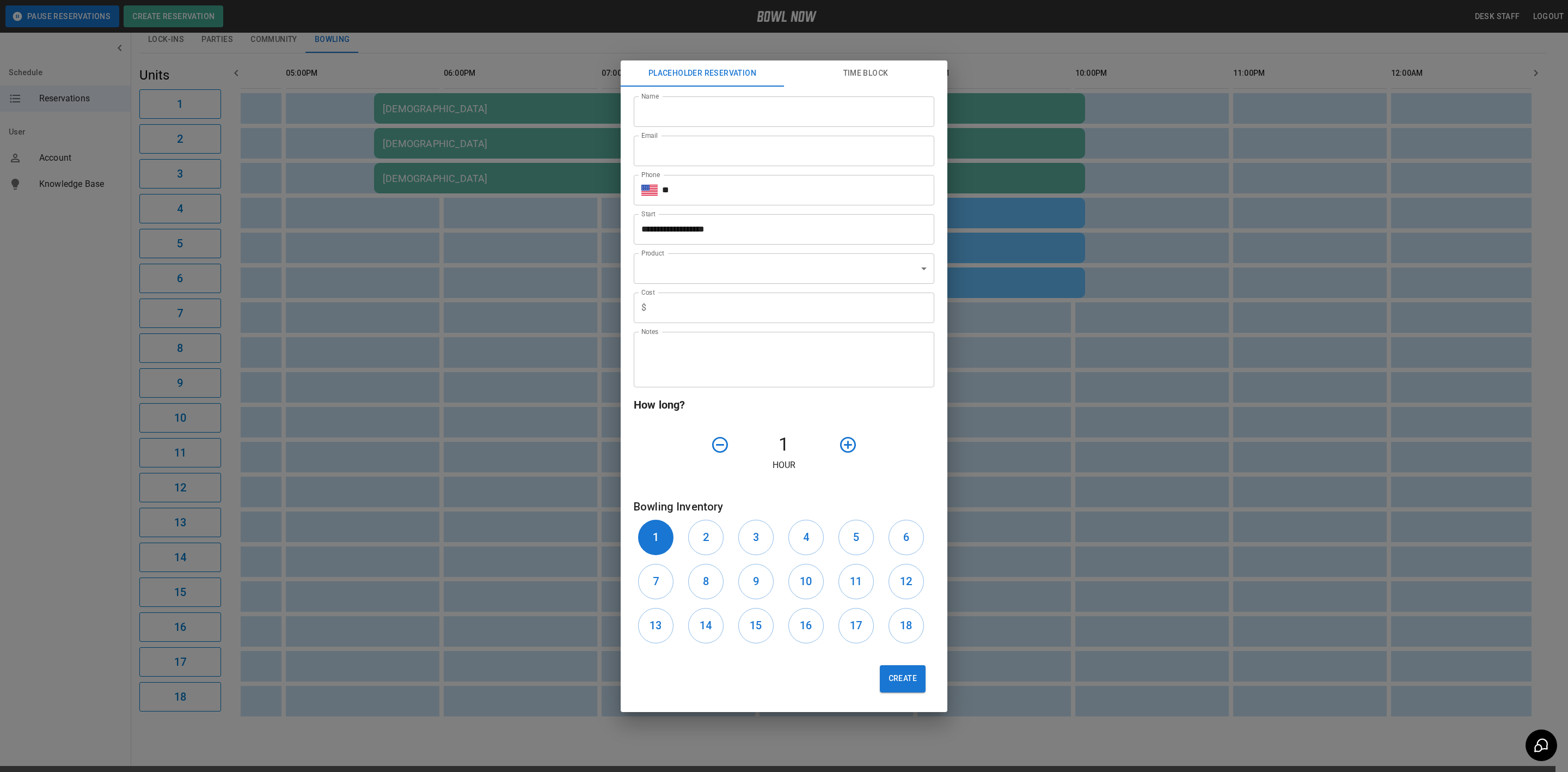
click at [546, 171] on div "**********" at bounding box center [784, 386] width 1568 height 772
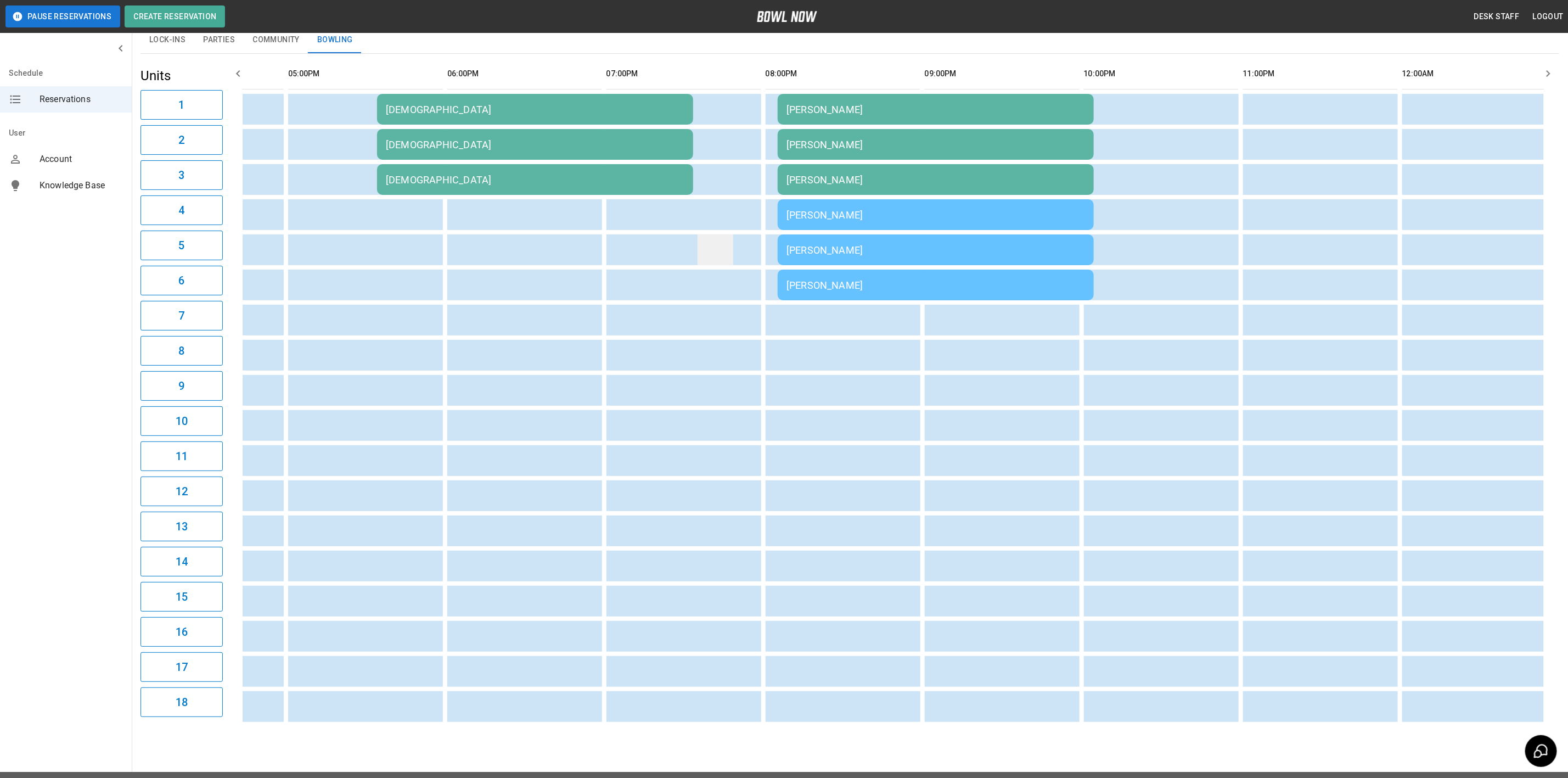
click at [715, 237] on td "sticky table" at bounding box center [715, 249] width 36 height 31
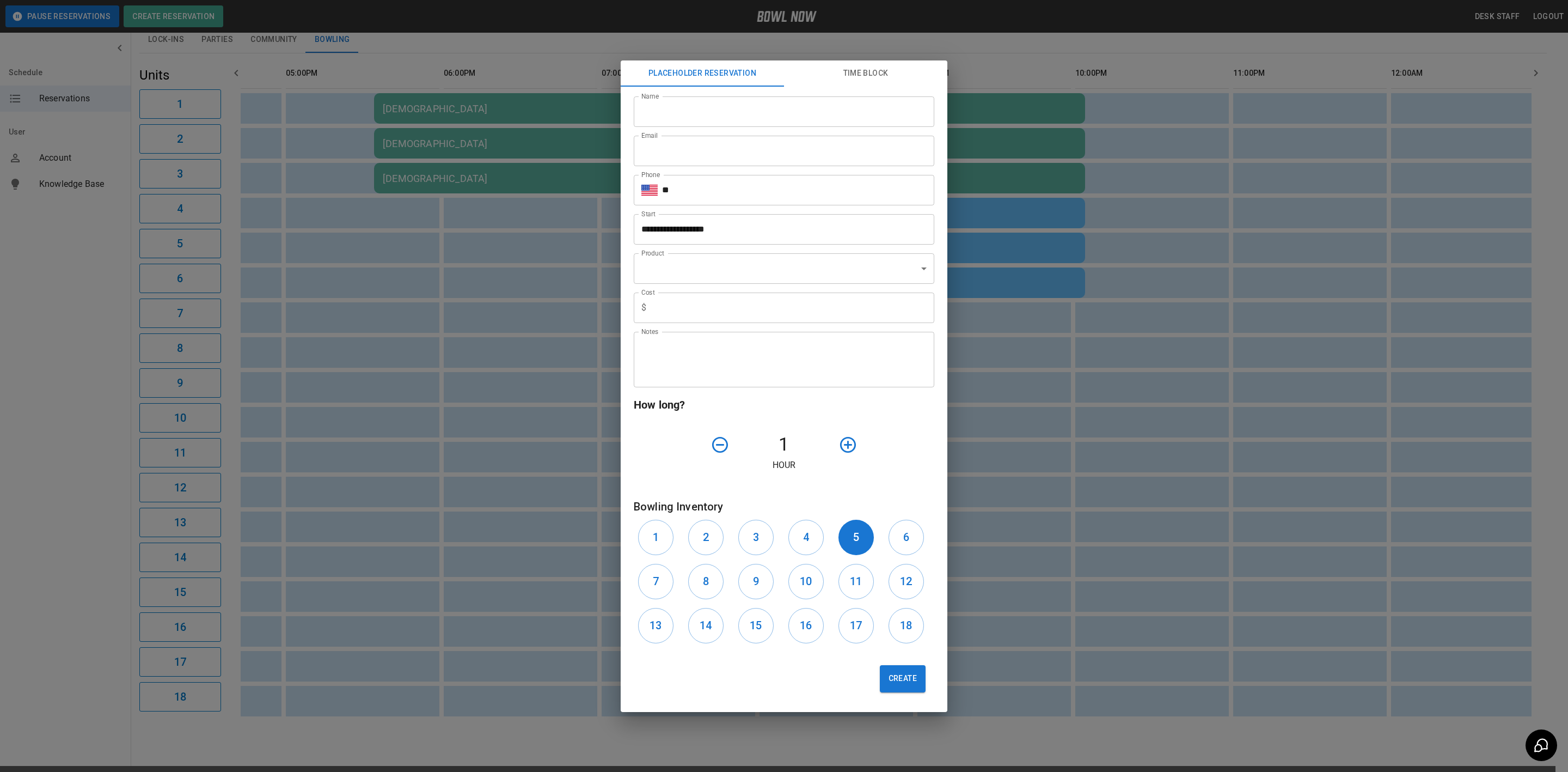
click at [544, 227] on div "**********" at bounding box center [784, 386] width 1568 height 772
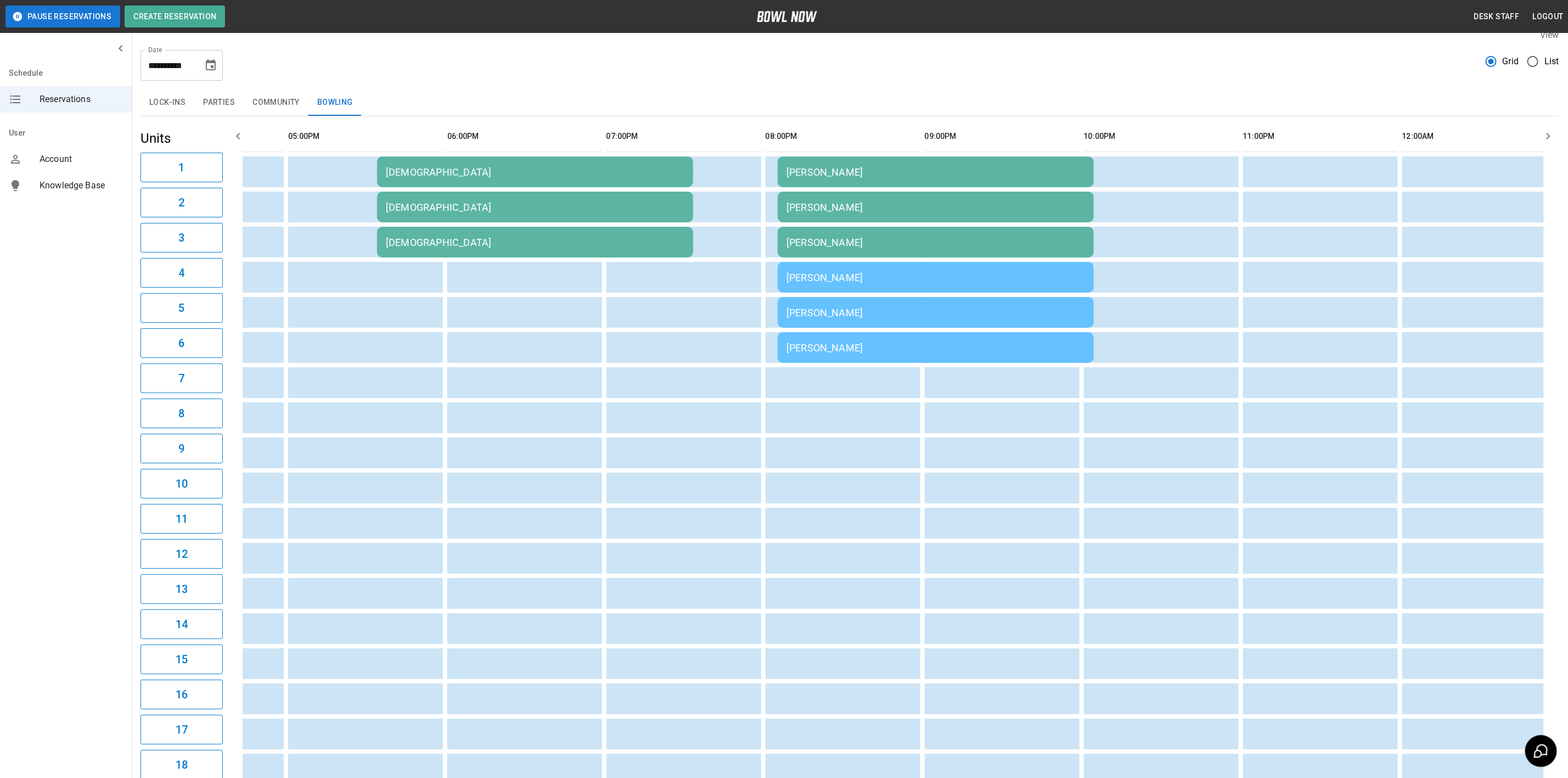
scroll to position [0, 1152]
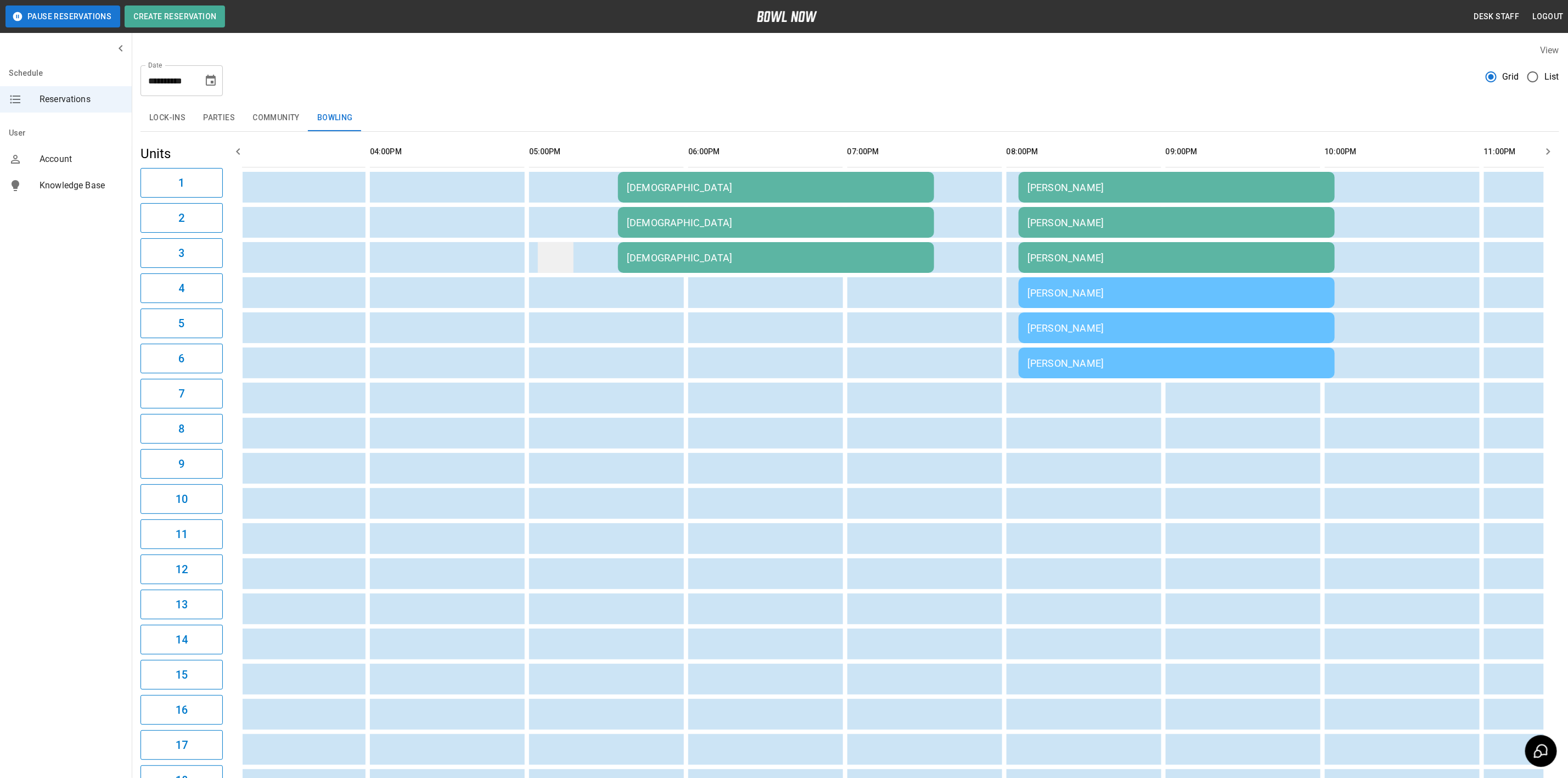
click at [558, 255] on td "sticky table" at bounding box center [556, 257] width 36 height 31
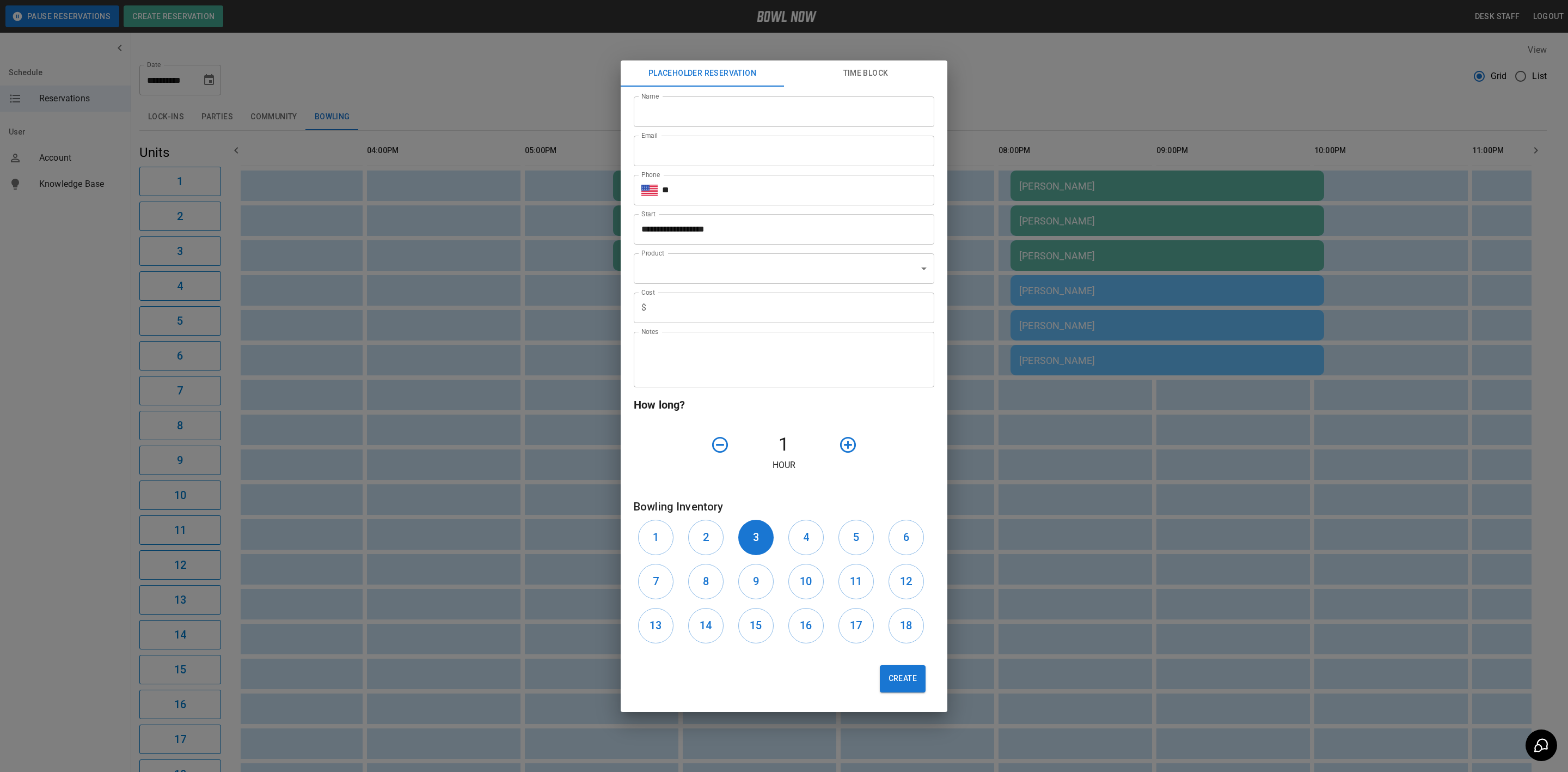
click at [552, 208] on div "**********" at bounding box center [784, 386] width 1568 height 772
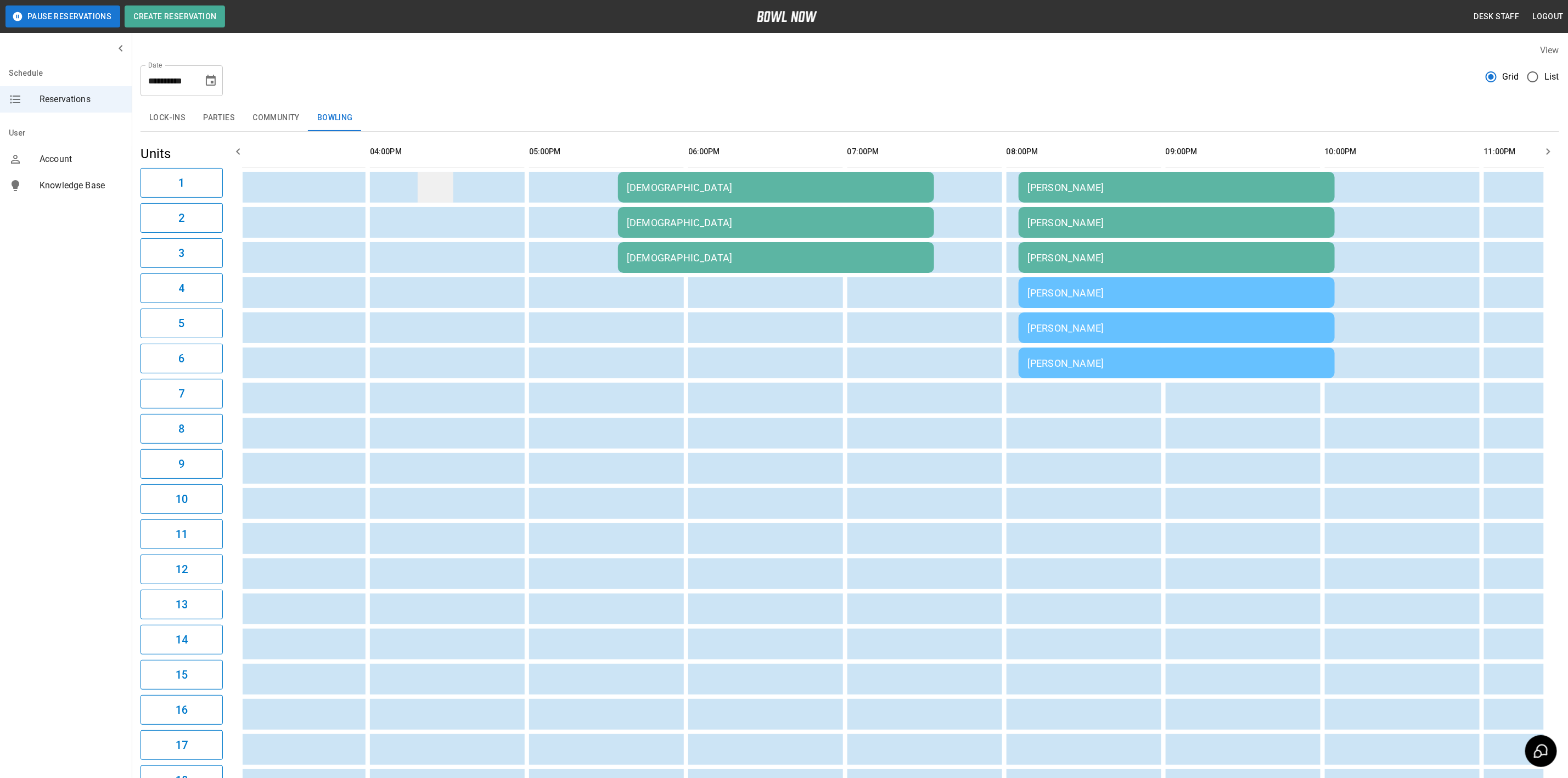
click at [418, 198] on td "sticky table" at bounding box center [436, 187] width 36 height 31
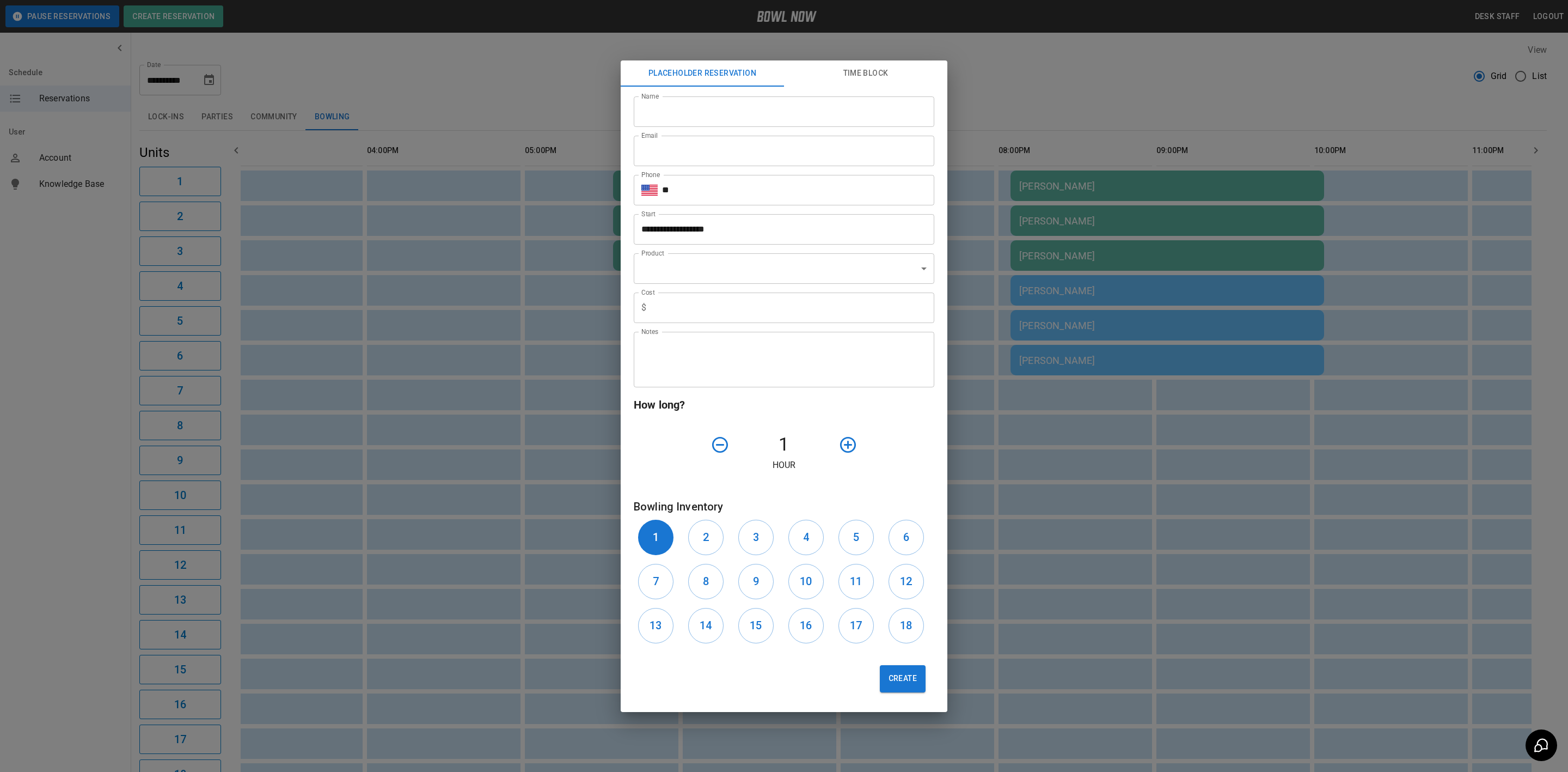
click at [447, 522] on div "**********" at bounding box center [784, 386] width 1568 height 772
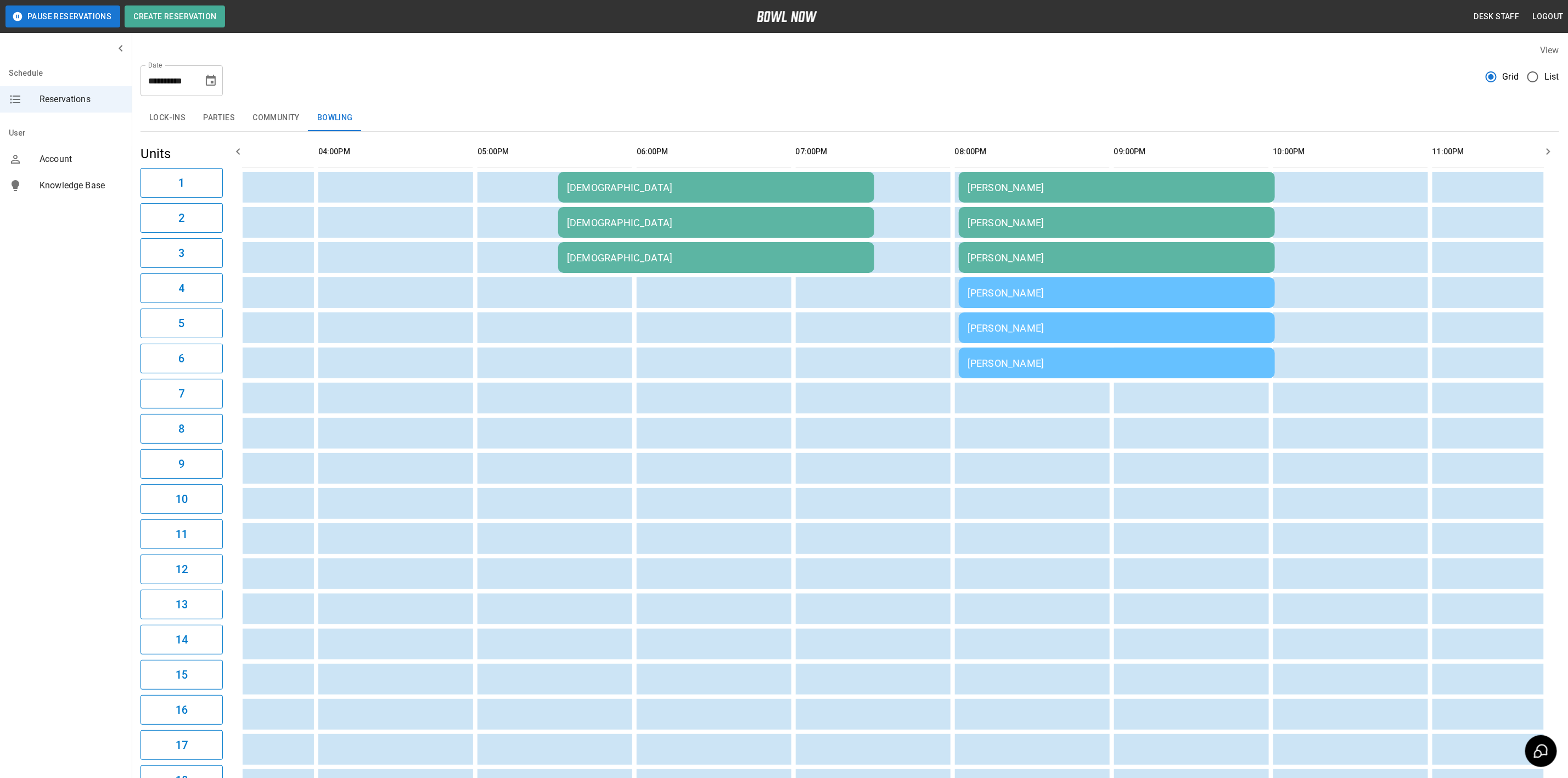
scroll to position [0, 1051]
click at [215, 74] on icon "Choose date, selected date is Aug 29, 2025" at bounding box center [210, 80] width 13 height 13
click at [194, 243] on button "28" at bounding box center [191, 242] width 20 height 20
type input "**********"
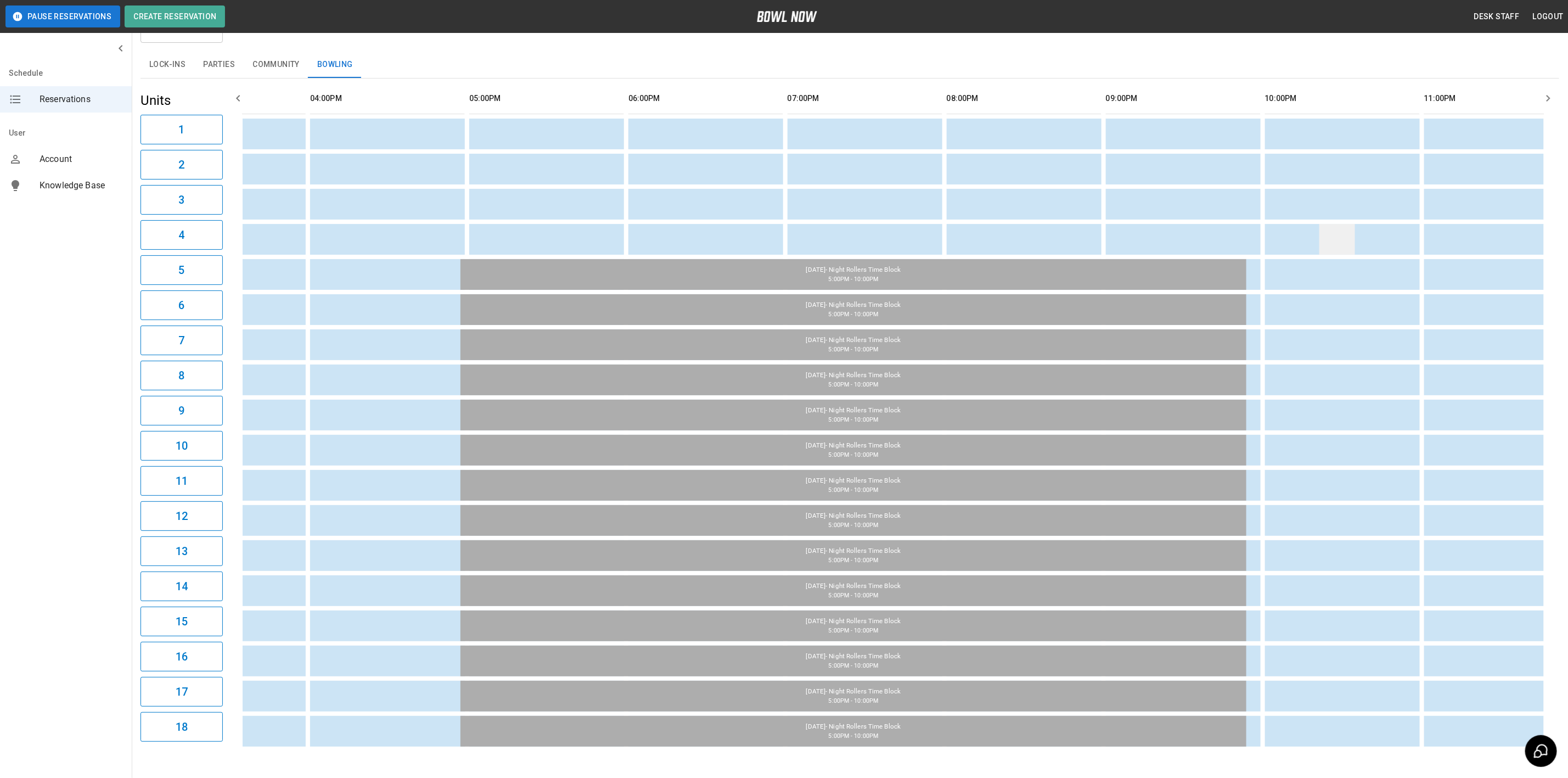
scroll to position [101, 0]
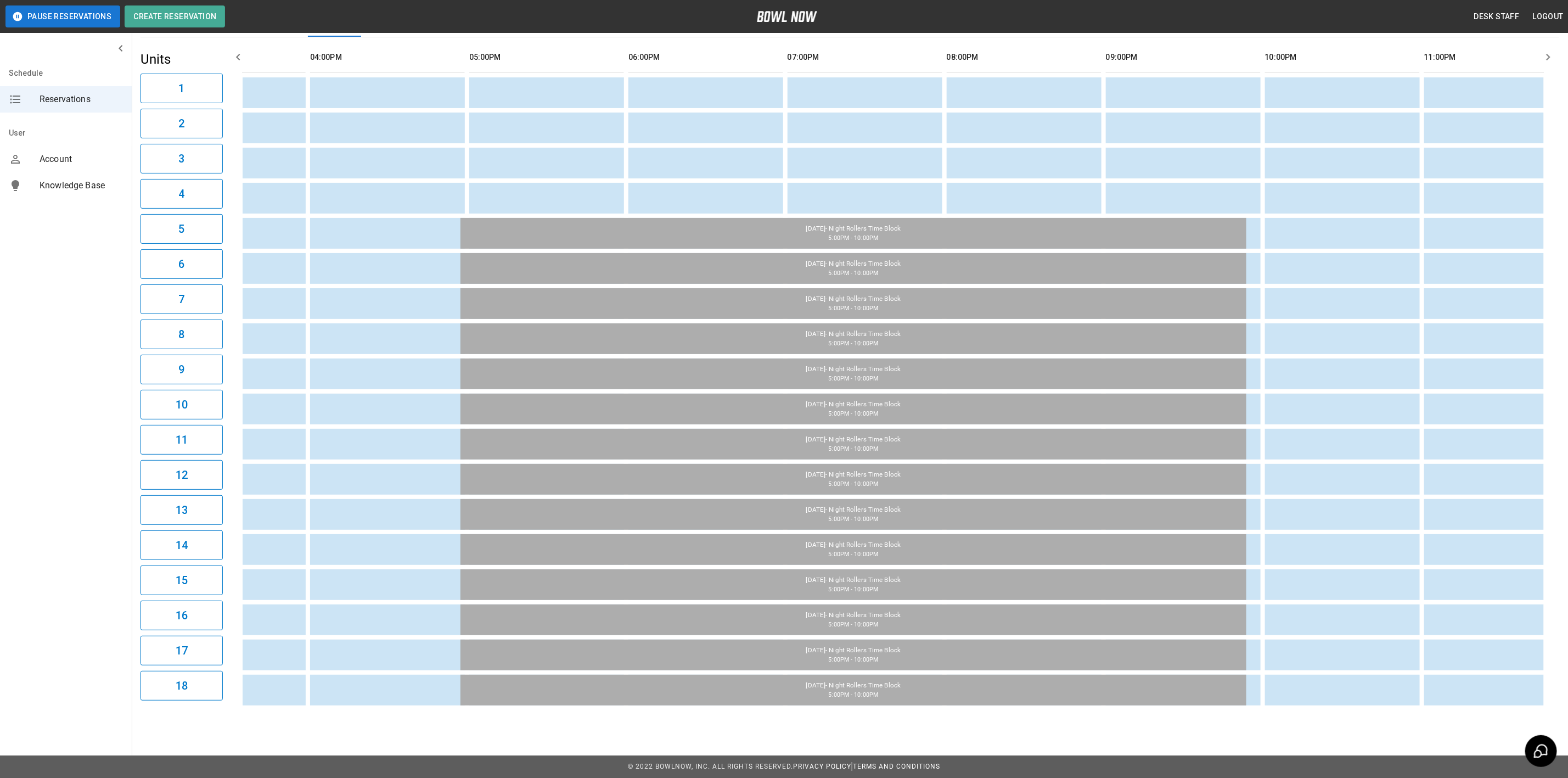
click at [1148, 710] on div "12:46PM" at bounding box center [893, 373] width 1302 height 672
